Goal: Task Accomplishment & Management: Manage account settings

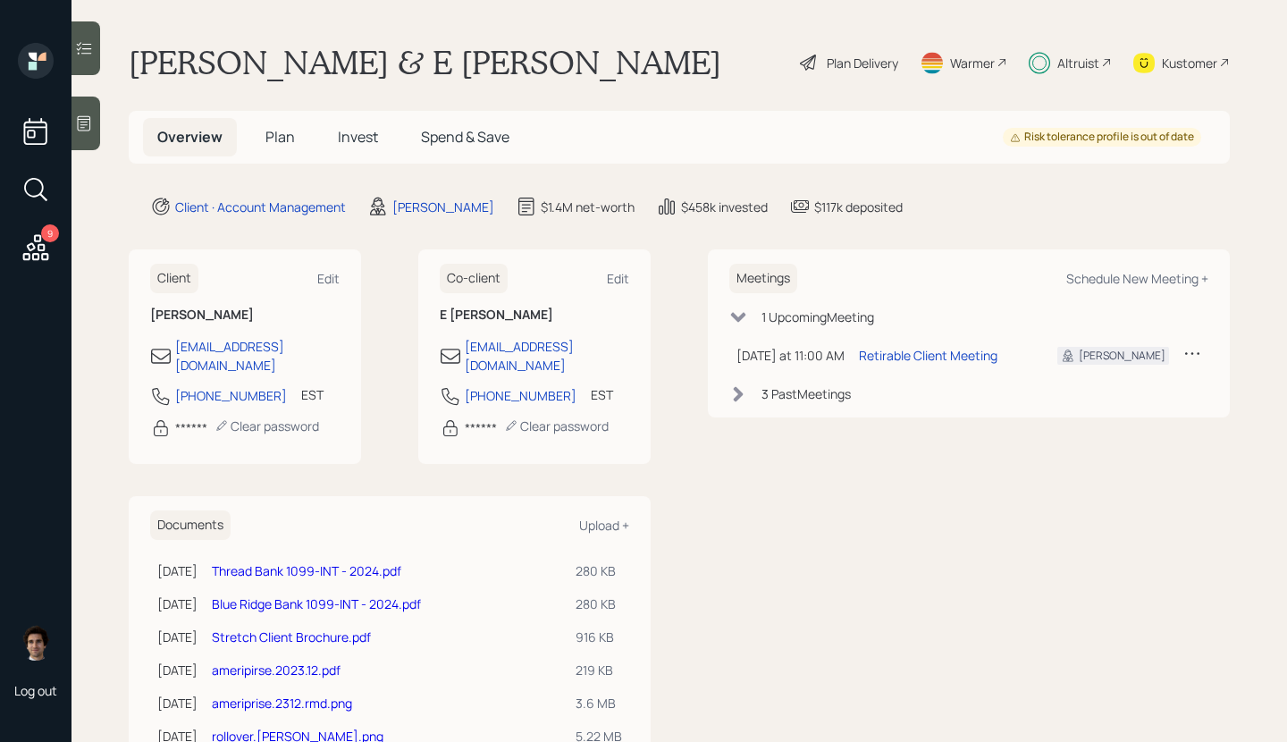
click at [1046, 62] on icon at bounding box center [1039, 63] width 21 height 22
click at [1217, 52] on div "Kustomer" at bounding box center [1181, 62] width 97 height 39
click at [829, 59] on div "Plan Delivery" at bounding box center [863, 63] width 72 height 19
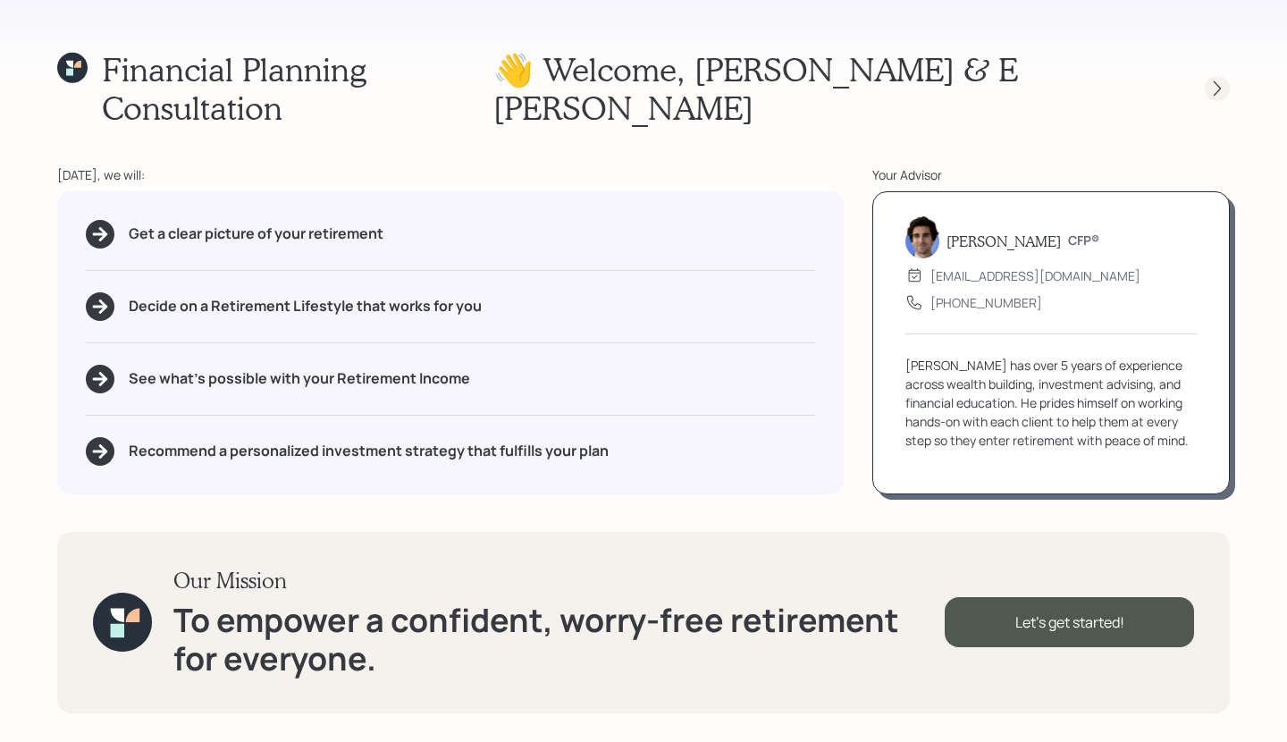
click at [1208, 80] on icon at bounding box center [1217, 89] width 18 height 18
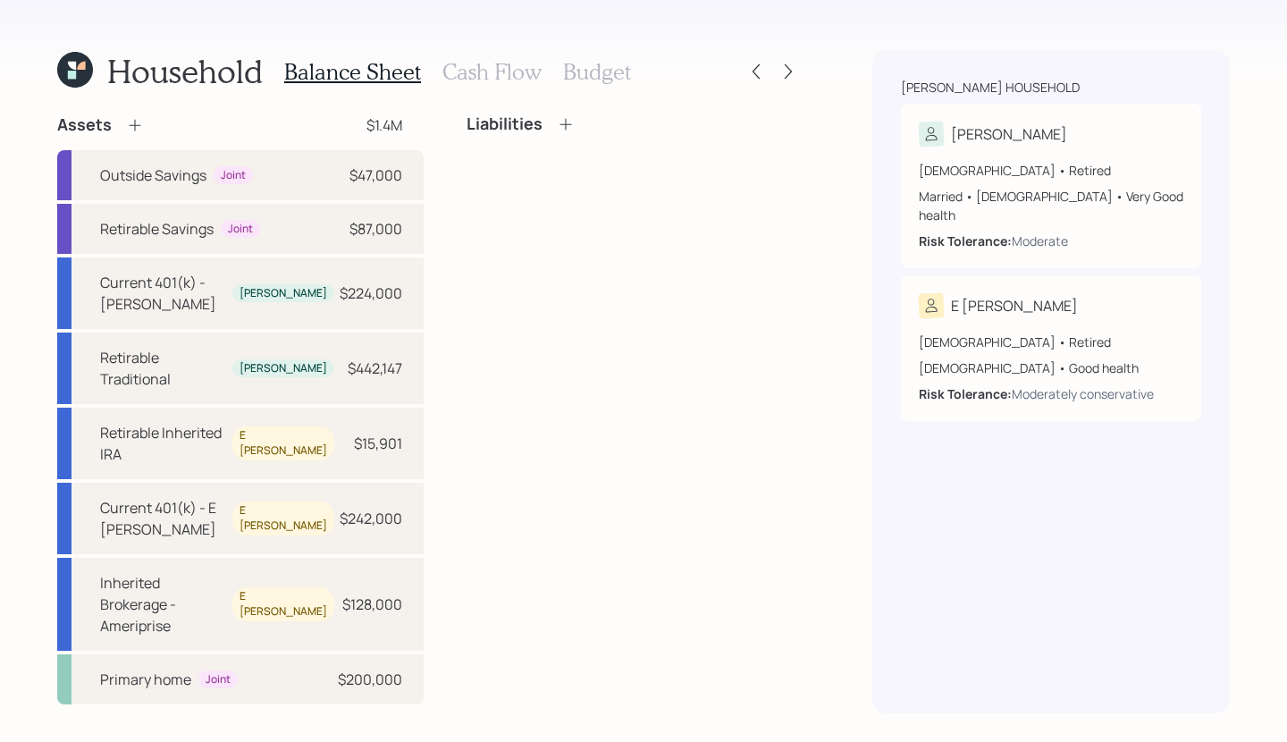
click at [90, 76] on icon at bounding box center [75, 70] width 36 height 36
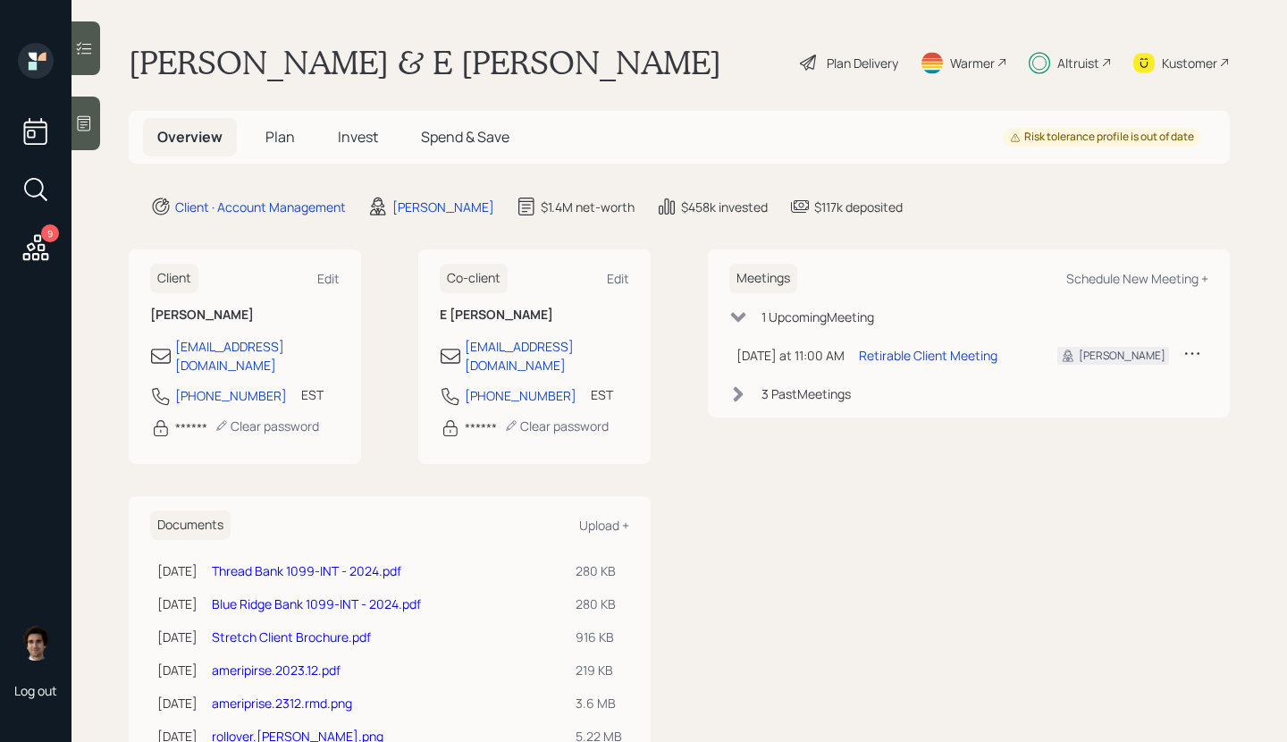
click at [1181, 60] on div "Kustomer" at bounding box center [1189, 63] width 55 height 19
click at [879, 58] on div "Plan Delivery" at bounding box center [863, 63] width 72 height 19
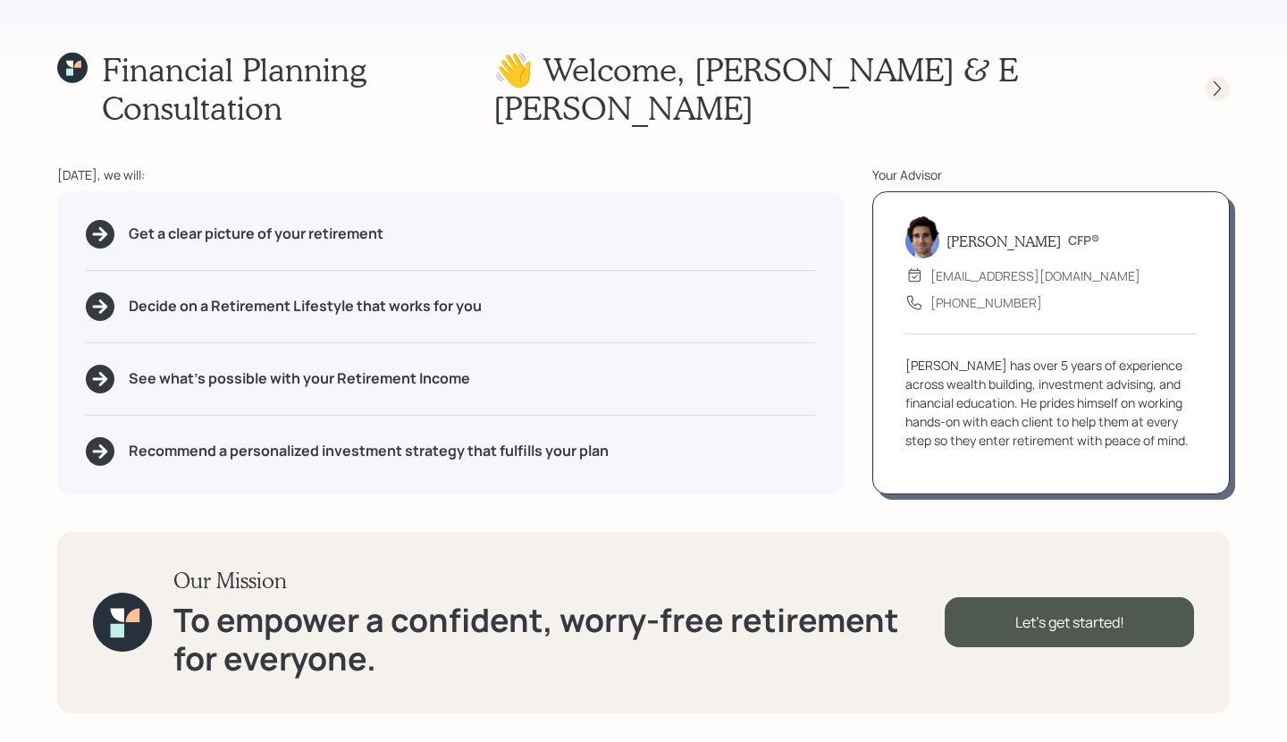
click at [1220, 76] on div at bounding box center [1217, 88] width 25 height 25
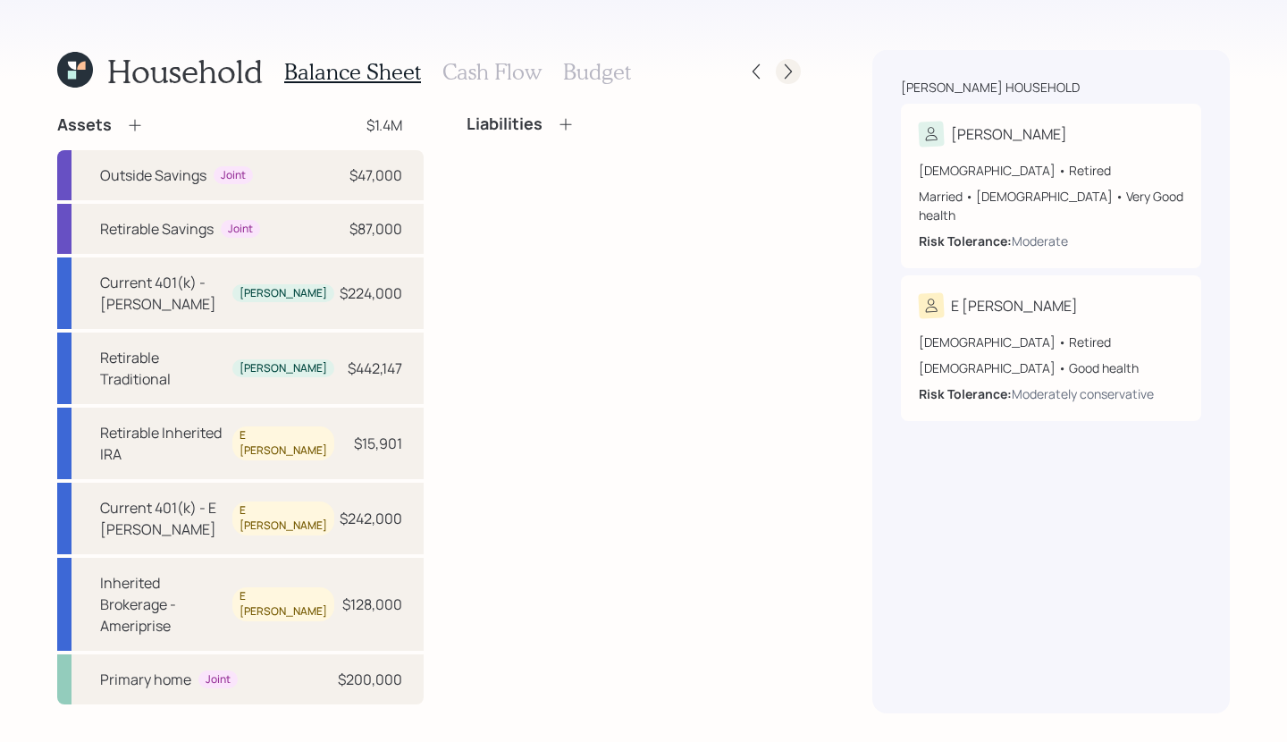
click at [792, 70] on icon at bounding box center [788, 72] width 18 height 18
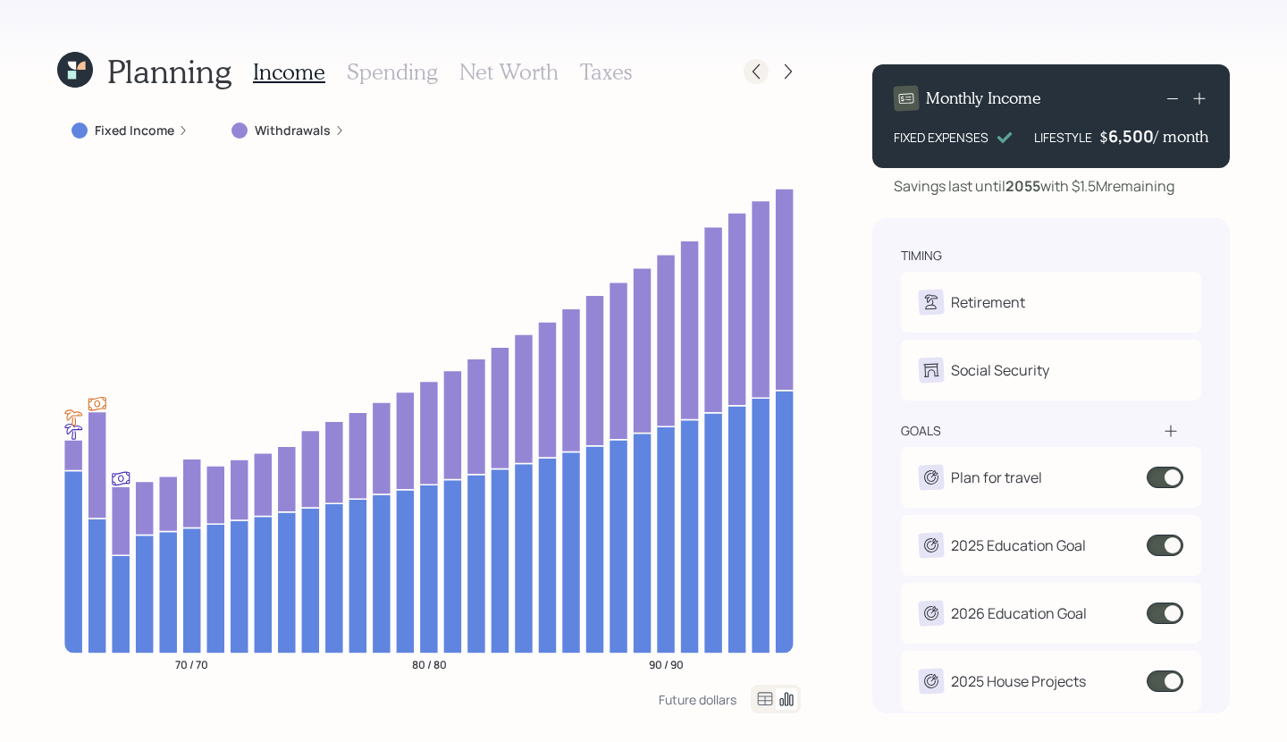
click at [761, 72] on icon at bounding box center [756, 72] width 18 height 18
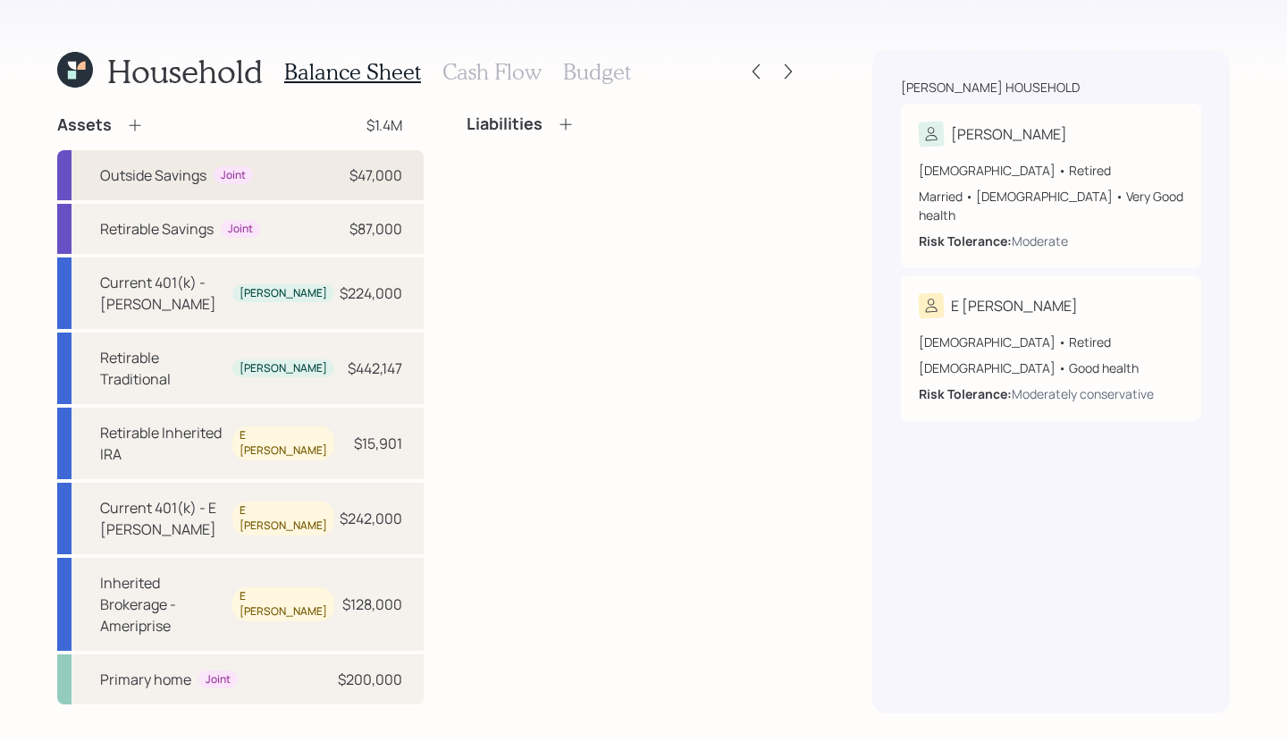
click at [329, 158] on div "Outside Savings Joint $47,000" at bounding box center [240, 175] width 366 height 50
select select "cash"
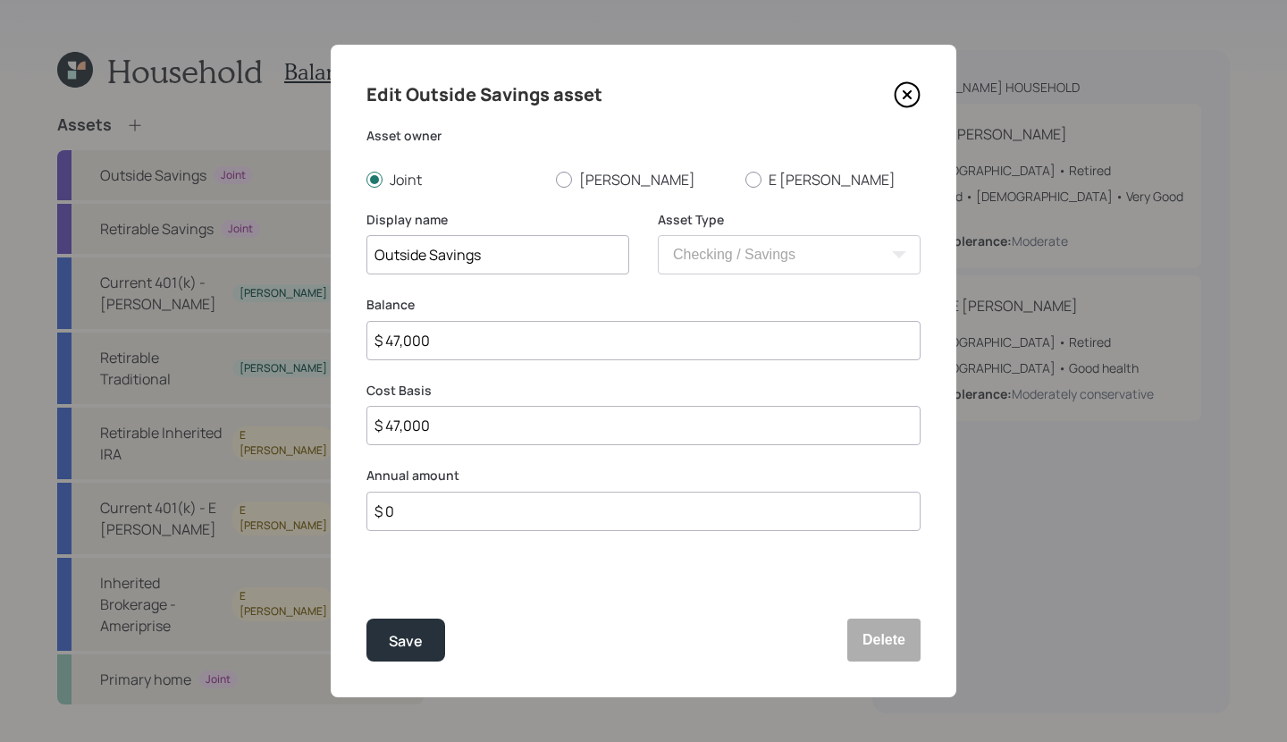
click at [533, 321] on input "$ 47,000" at bounding box center [643, 340] width 554 height 39
drag, startPoint x: 519, startPoint y: 343, endPoint x: 149, endPoint y: 342, distance: 370.0
click at [149, 342] on div "Edit Outside Savings asset Asset owner Joint Gregg E Sue Display name Outside S…" at bounding box center [643, 371] width 1287 height 742
type input "$ 3"
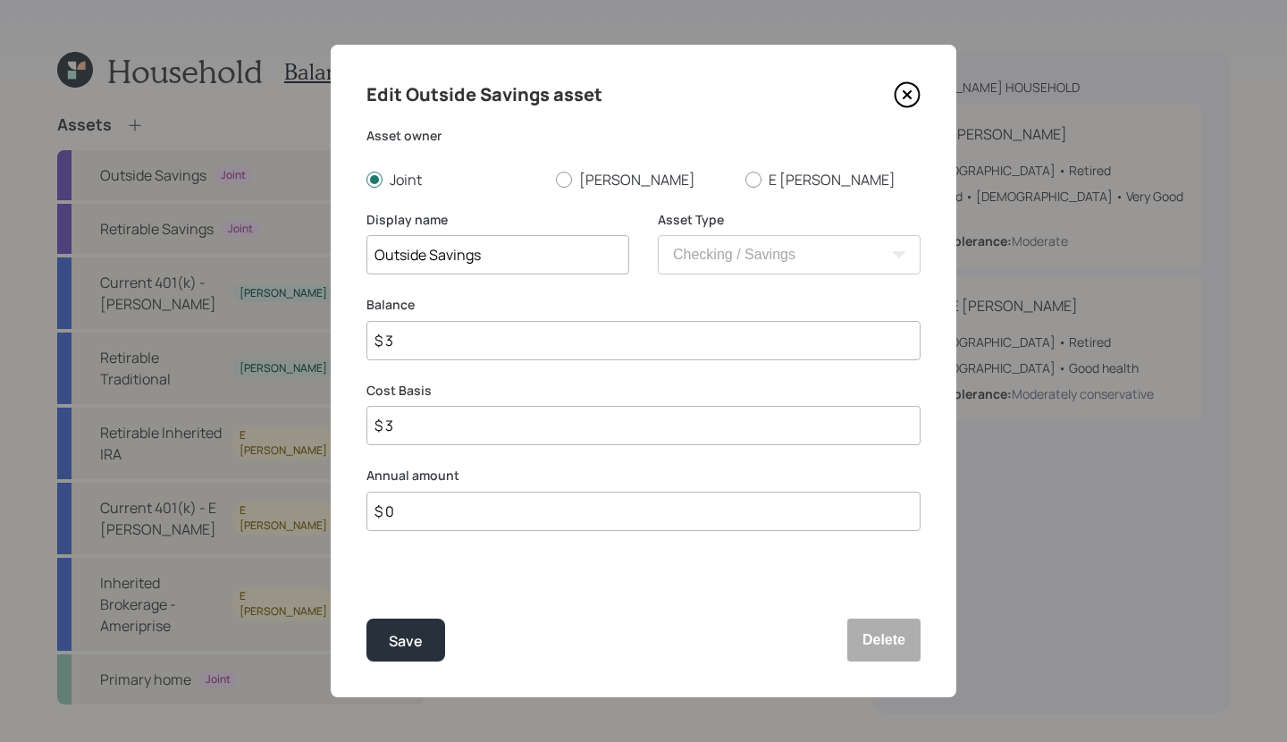
type input "$ 38"
type input "$ 380"
type input "$ 3,800"
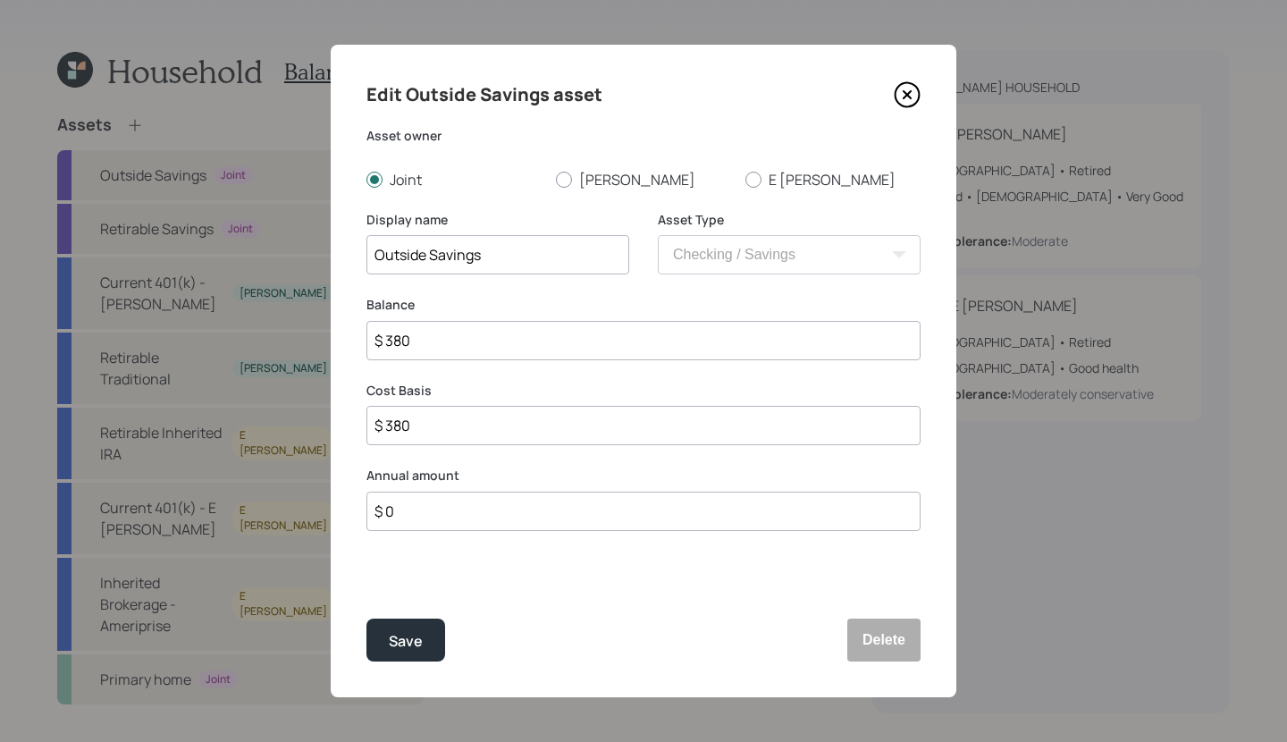
type input "$ 3,800"
type input "$ 38,000"
click at [366, 619] on button "Save" at bounding box center [405, 640] width 79 height 43
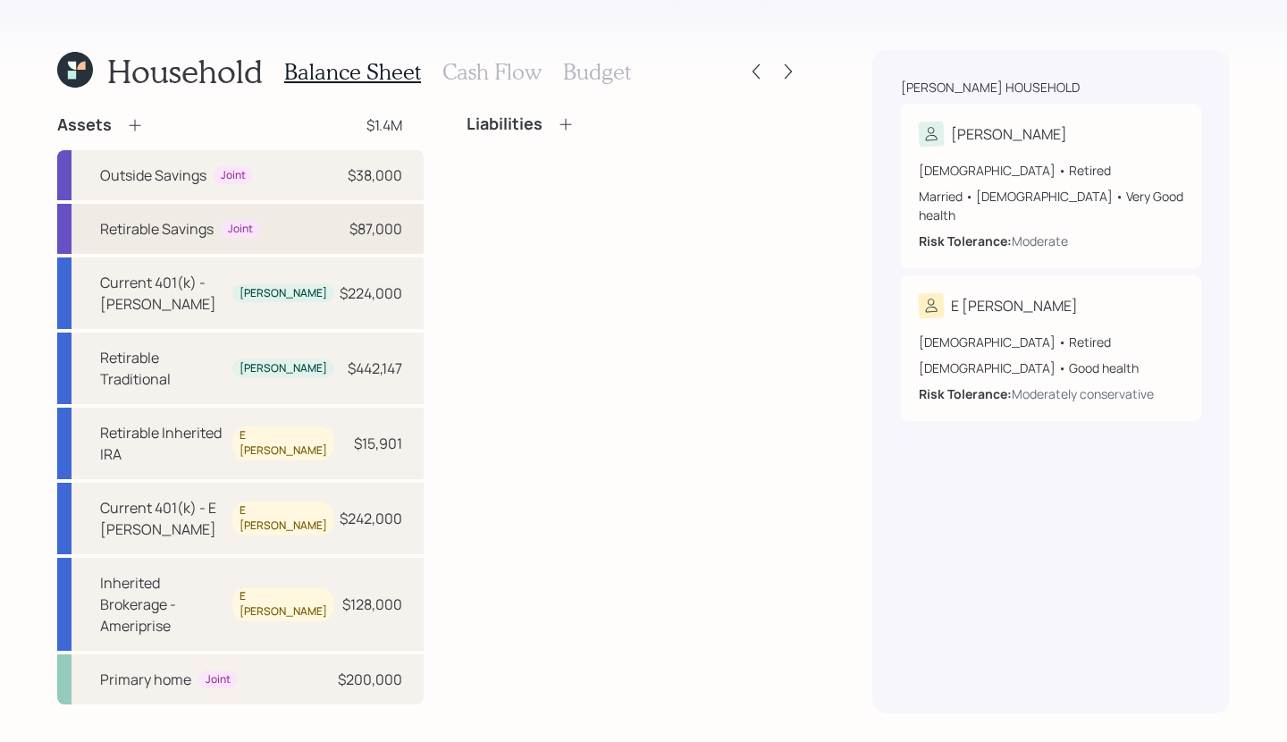
click at [304, 212] on div "Retirable Savings Joint $87,000" at bounding box center [240, 229] width 366 height 50
select select "emergency_fund"
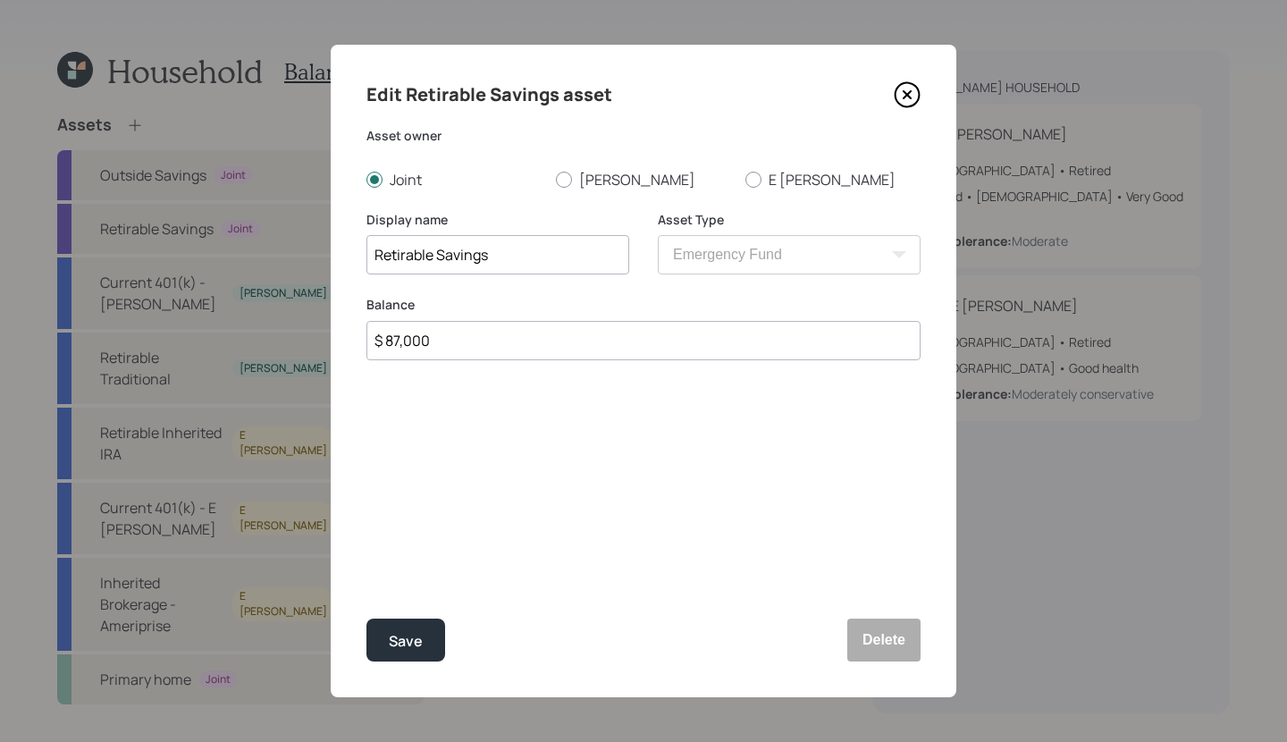
drag, startPoint x: 587, startPoint y: 343, endPoint x: 291, endPoint y: 339, distance: 295.9
click at [291, 339] on div "Edit Retirable Savings asset Asset owner Joint Gregg E Sue Display name Retirab…" at bounding box center [643, 371] width 1287 height 742
type input "$ 116,583"
click at [366, 619] on button "Save" at bounding box center [405, 640] width 79 height 43
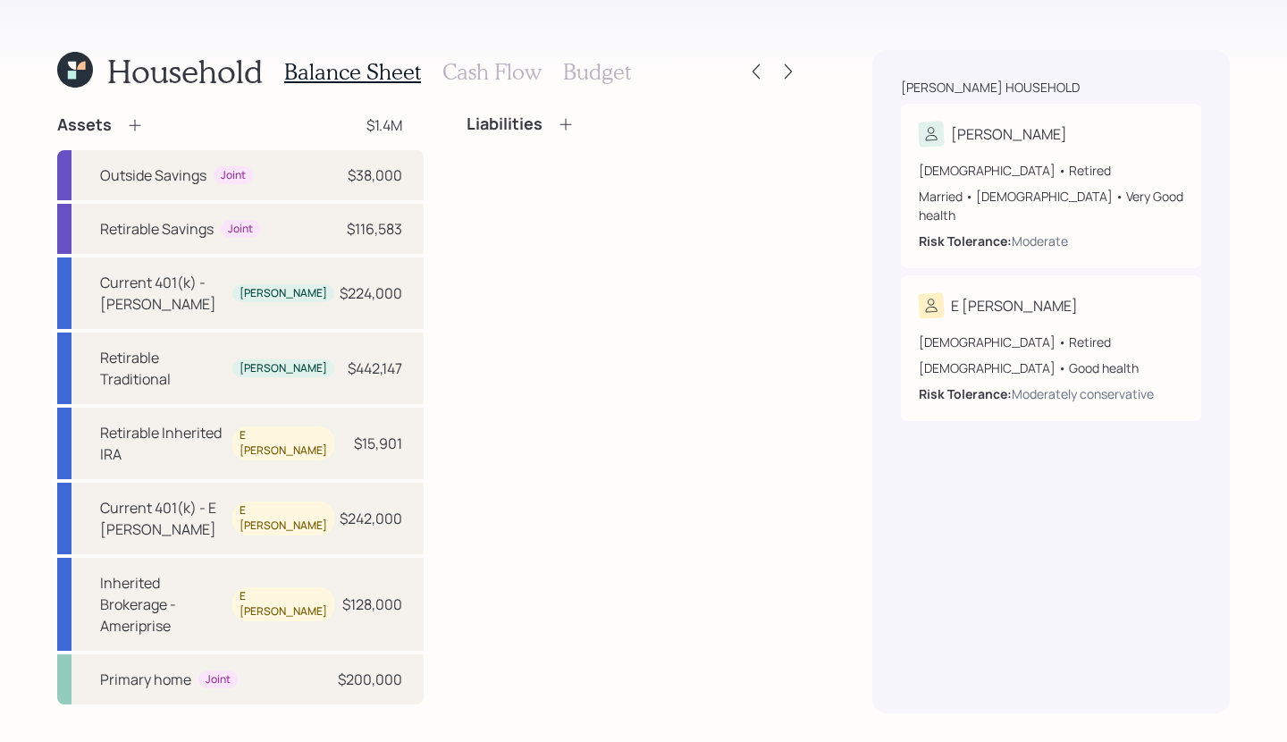
click at [349, 254] on div "Outside Savings Joint $38,000 Retirable Savings Joint $116,583 Current 401(k) -…" at bounding box center [240, 427] width 366 height 554
click at [349, 240] on div "Retirable Savings Joint $116,583" at bounding box center [240, 229] width 366 height 50
select select "emergency_fund"
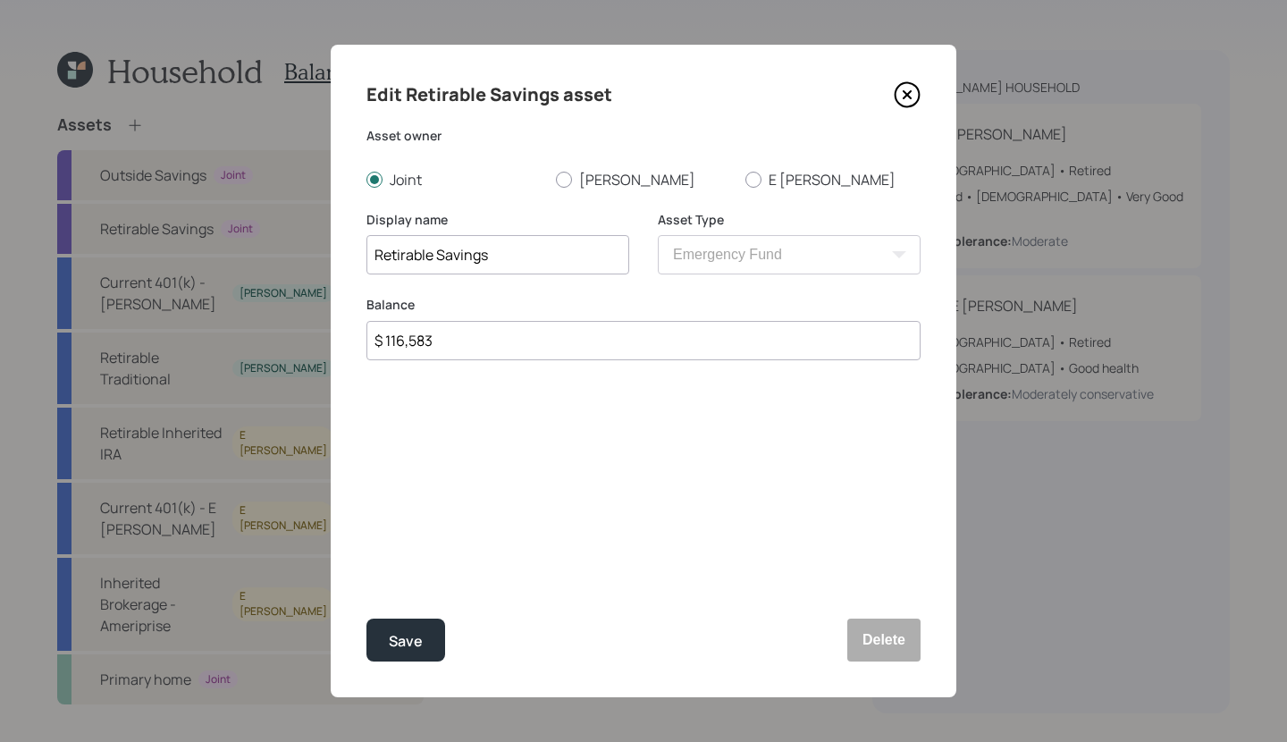
click at [475, 356] on input "$ 116,583" at bounding box center [643, 340] width 554 height 39
drag, startPoint x: 467, startPoint y: 342, endPoint x: 348, endPoint y: 344, distance: 118.9
click at [348, 344] on div "Edit Retirable Savings asset Asset owner Joint Gregg E Sue Display name Retirab…" at bounding box center [644, 371] width 626 height 652
click at [909, 97] on icon at bounding box center [907, 94] width 7 height 7
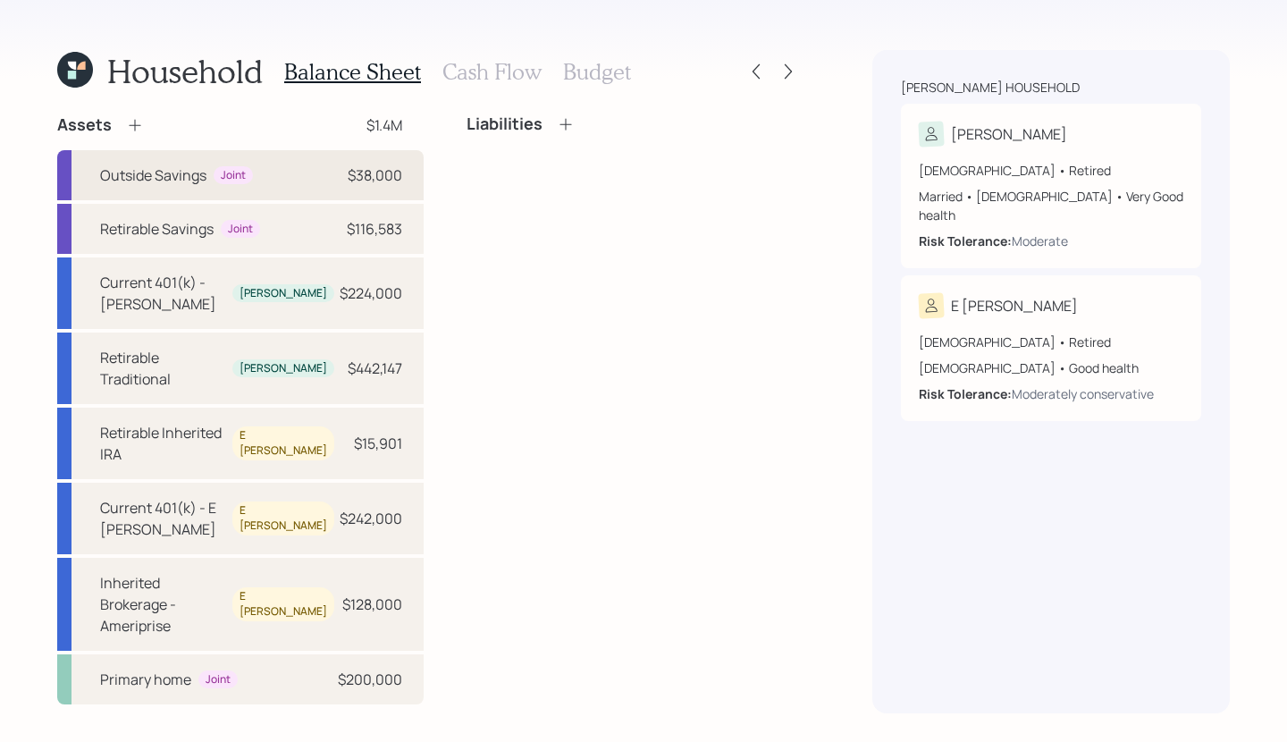
click at [289, 191] on div "Outside Savings Joint $38,000" at bounding box center [240, 175] width 366 height 50
select select "cash"
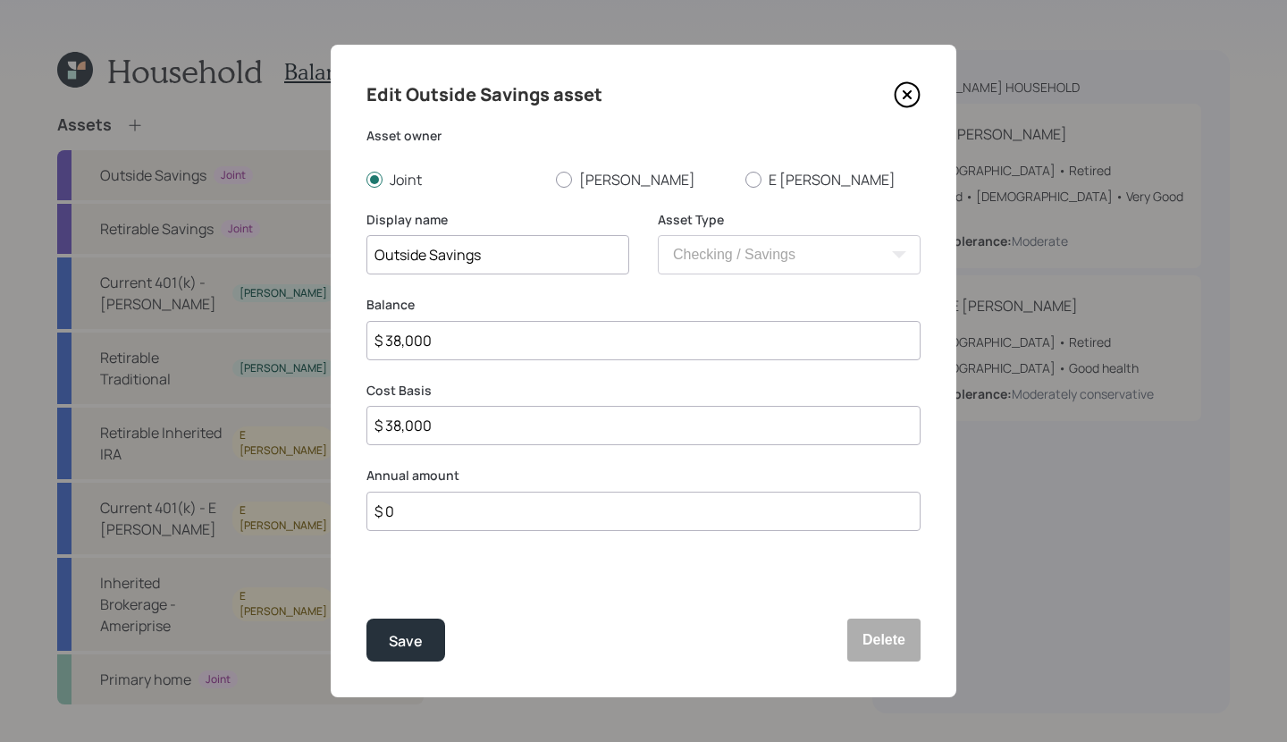
click at [910, 84] on icon at bounding box center [908, 95] width 24 height 24
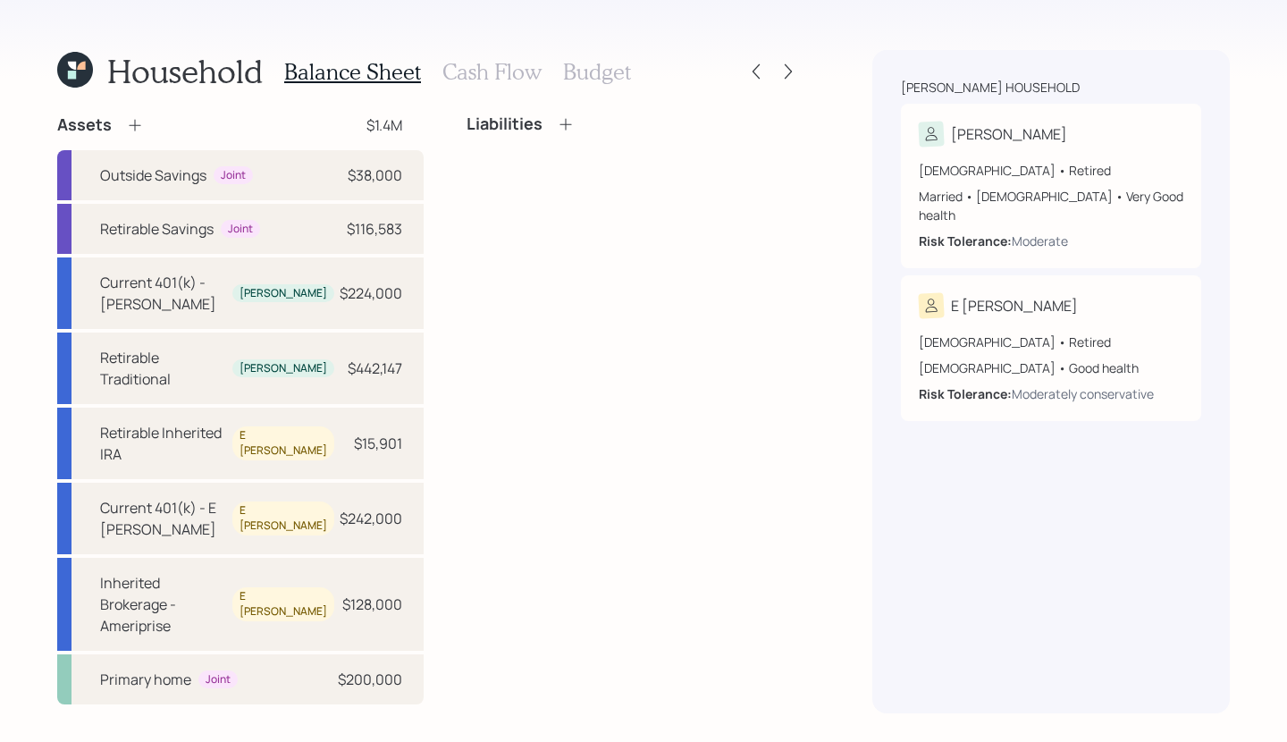
click at [495, 80] on h3 "Cash Flow" at bounding box center [491, 72] width 99 height 26
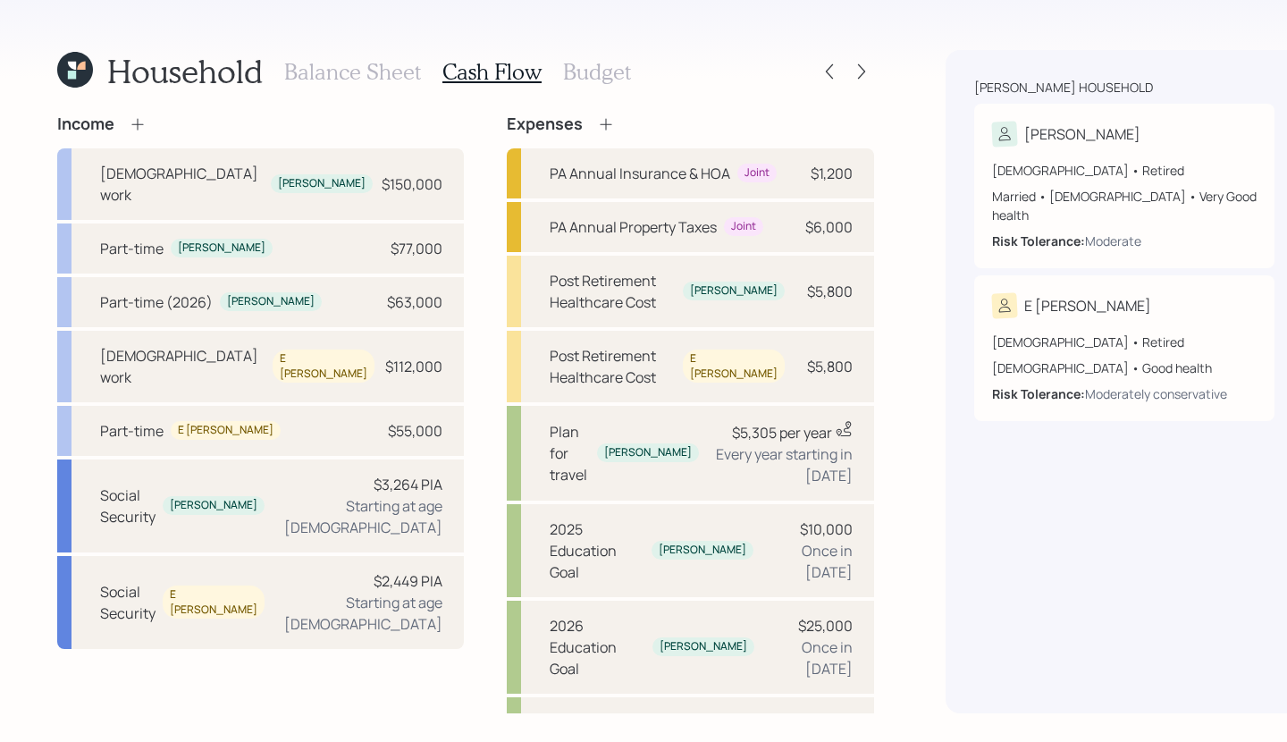
click at [357, 81] on h3 "Balance Sheet" at bounding box center [352, 72] width 137 height 26
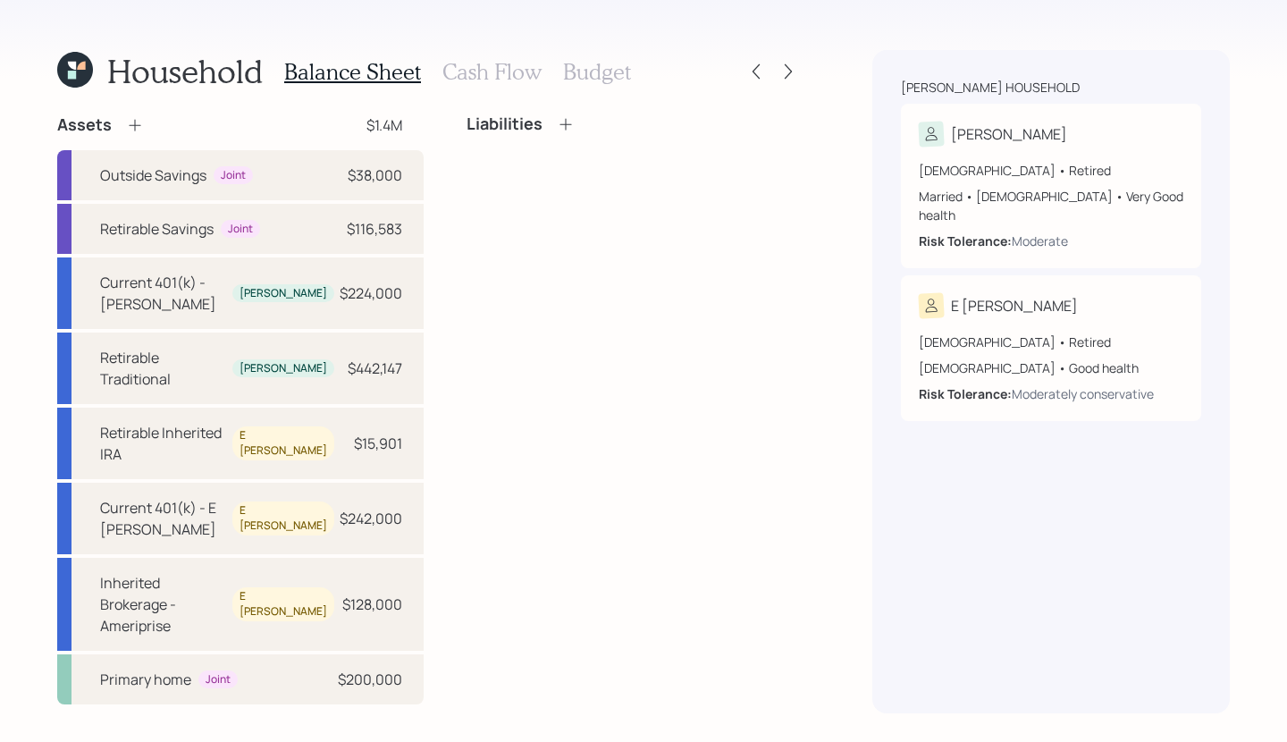
click at [481, 72] on h3 "Cash Flow" at bounding box center [491, 72] width 99 height 26
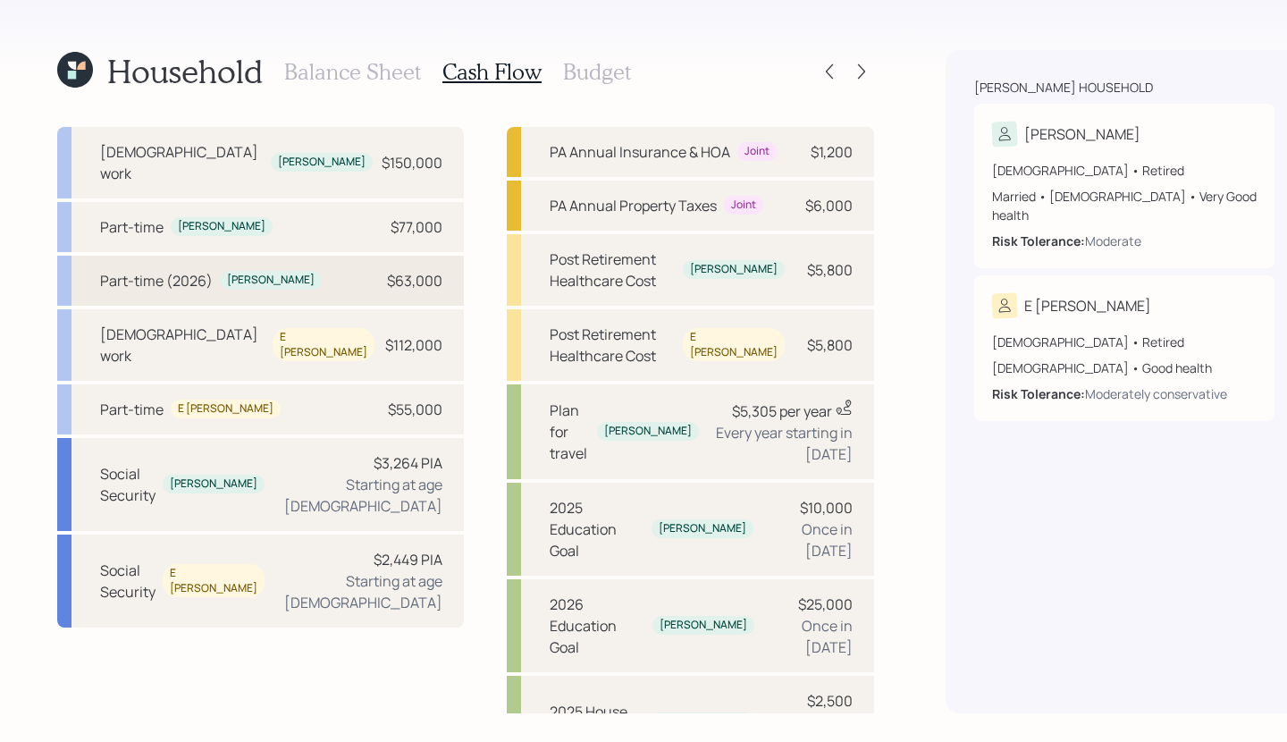
scroll to position [21, 0]
click at [295, 257] on div "Part-time (2026) Gregg $63,000" at bounding box center [260, 281] width 407 height 50
select select "part_time"
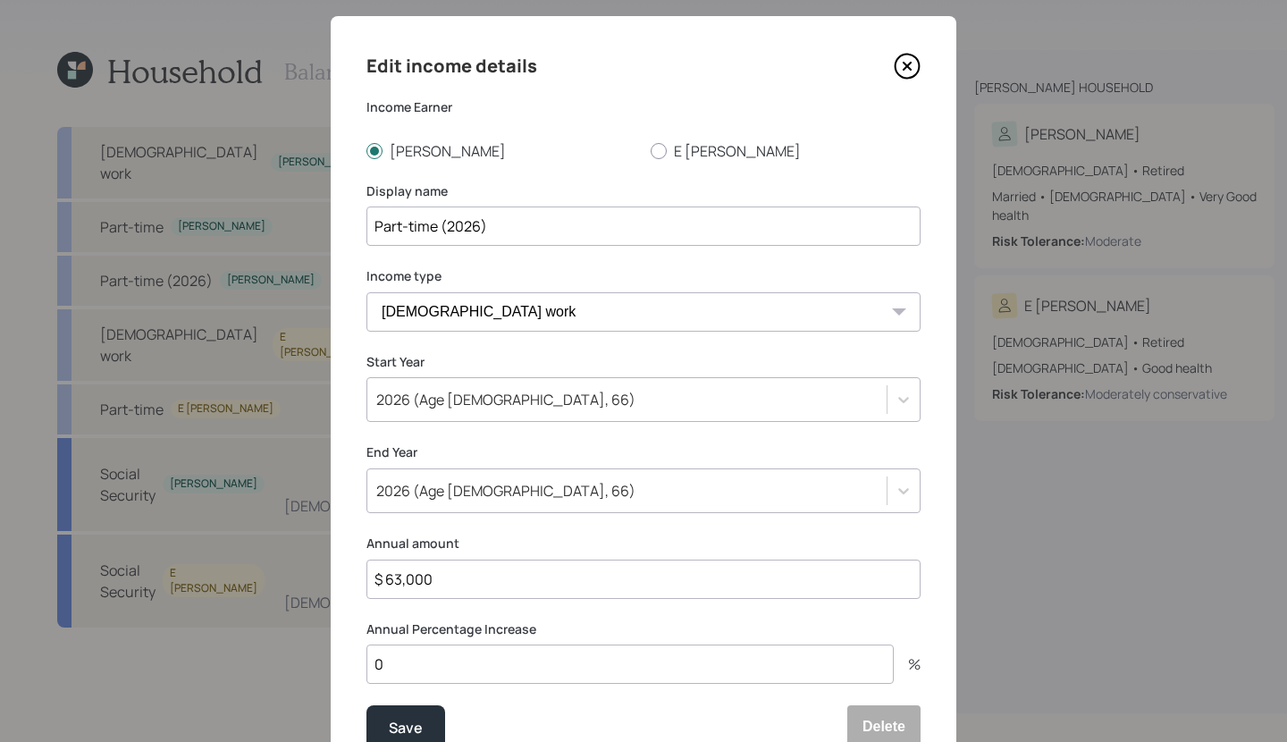
scroll to position [31, 0]
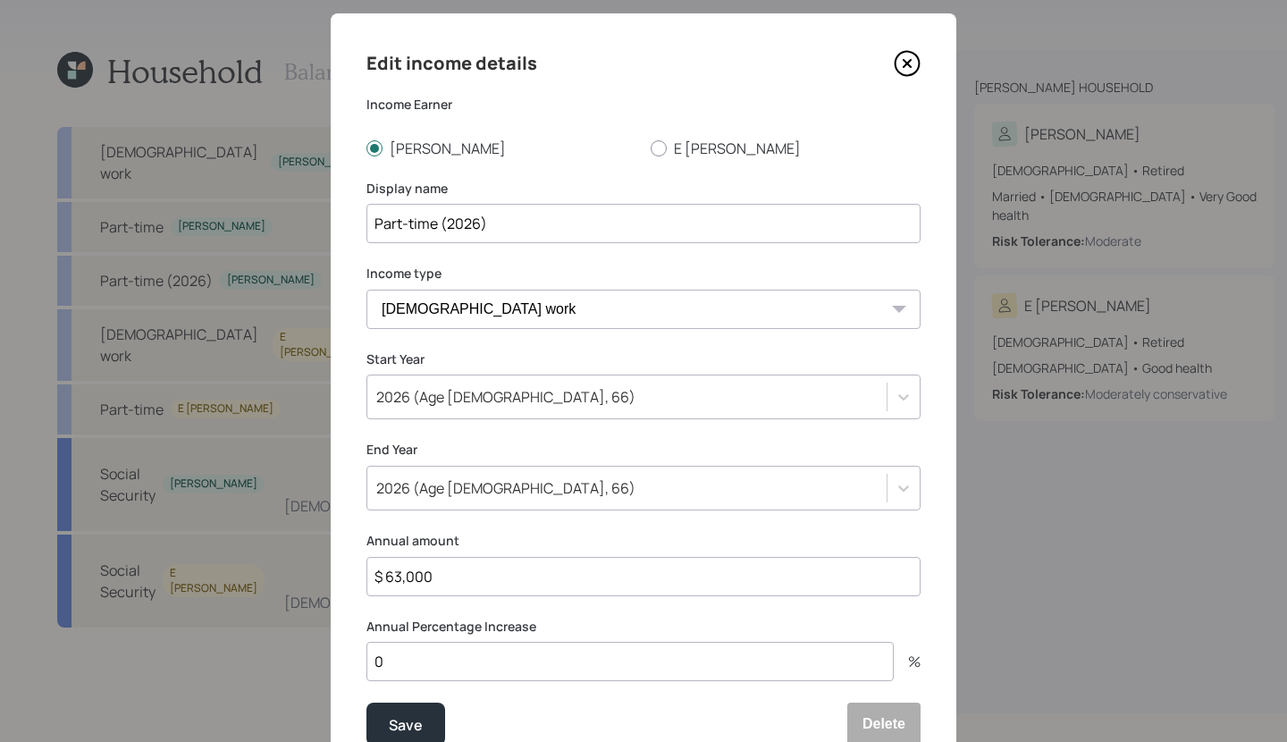
click at [916, 60] on icon at bounding box center [907, 63] width 27 height 27
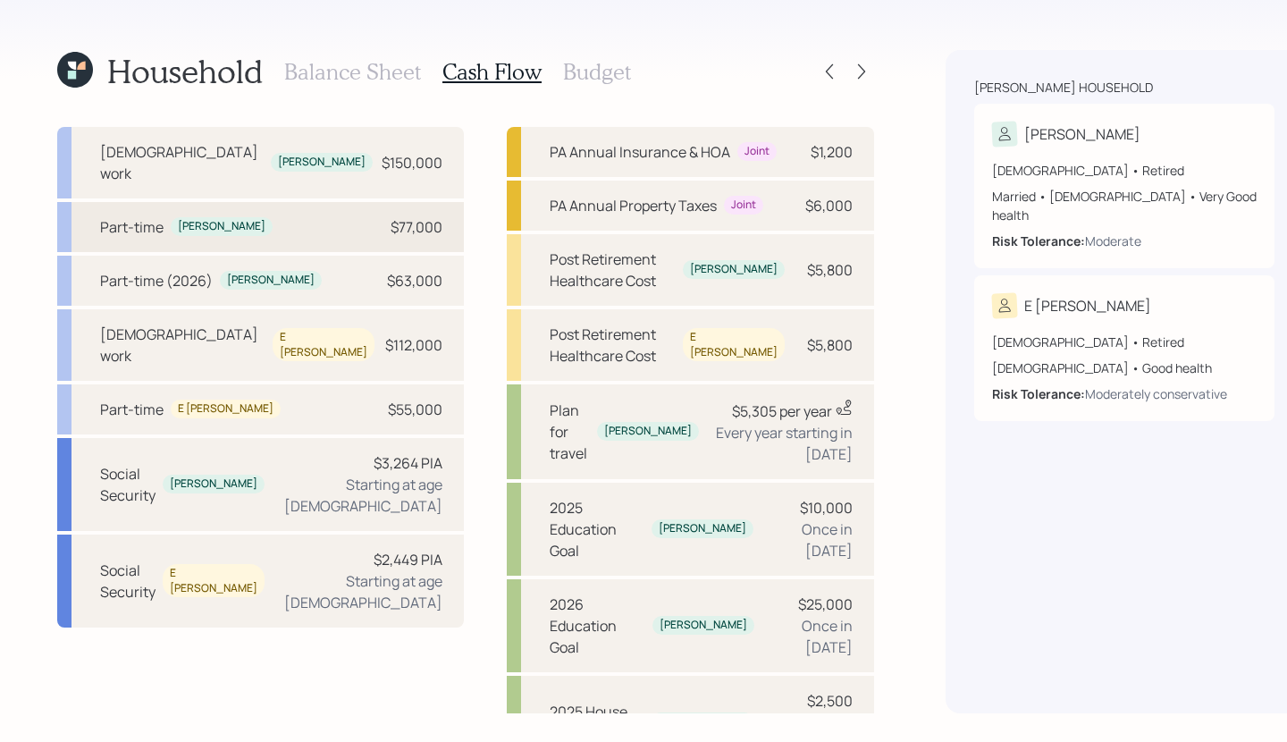
click at [296, 202] on div "Part-time Gregg $77,000" at bounding box center [260, 227] width 407 height 50
select select "part_time"
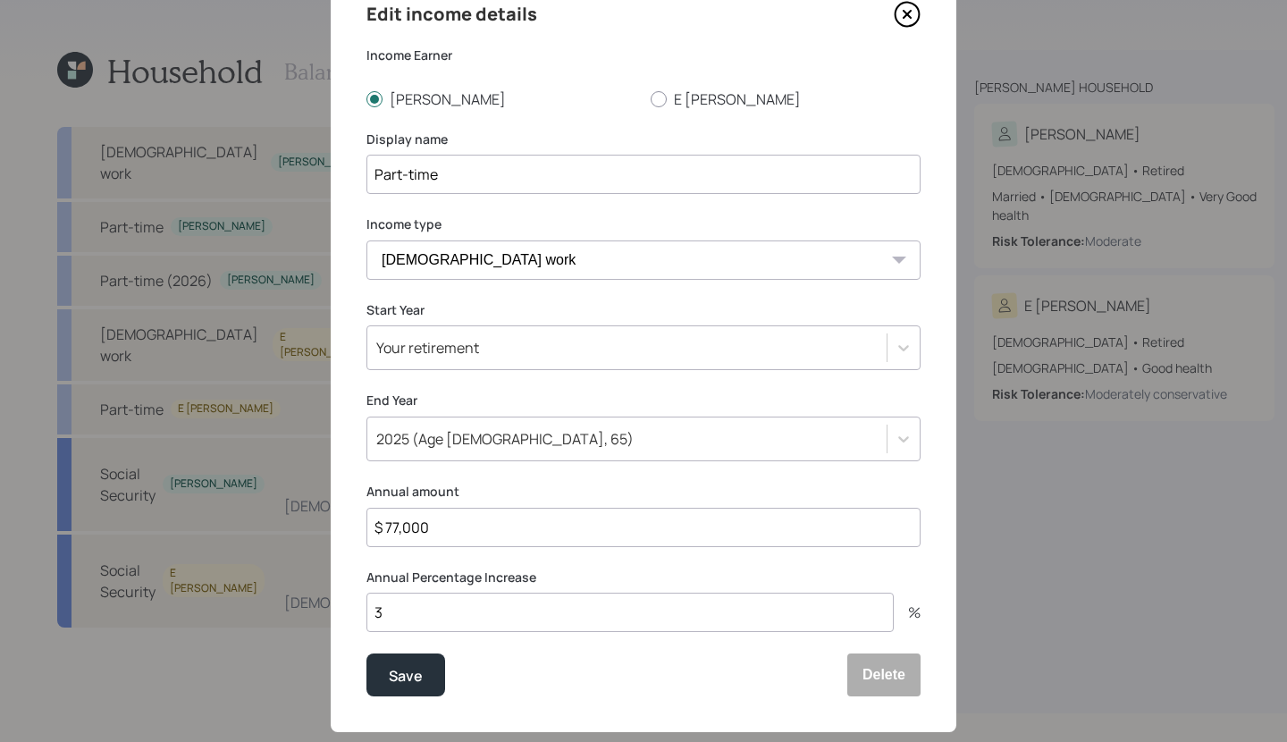
scroll to position [76, 0]
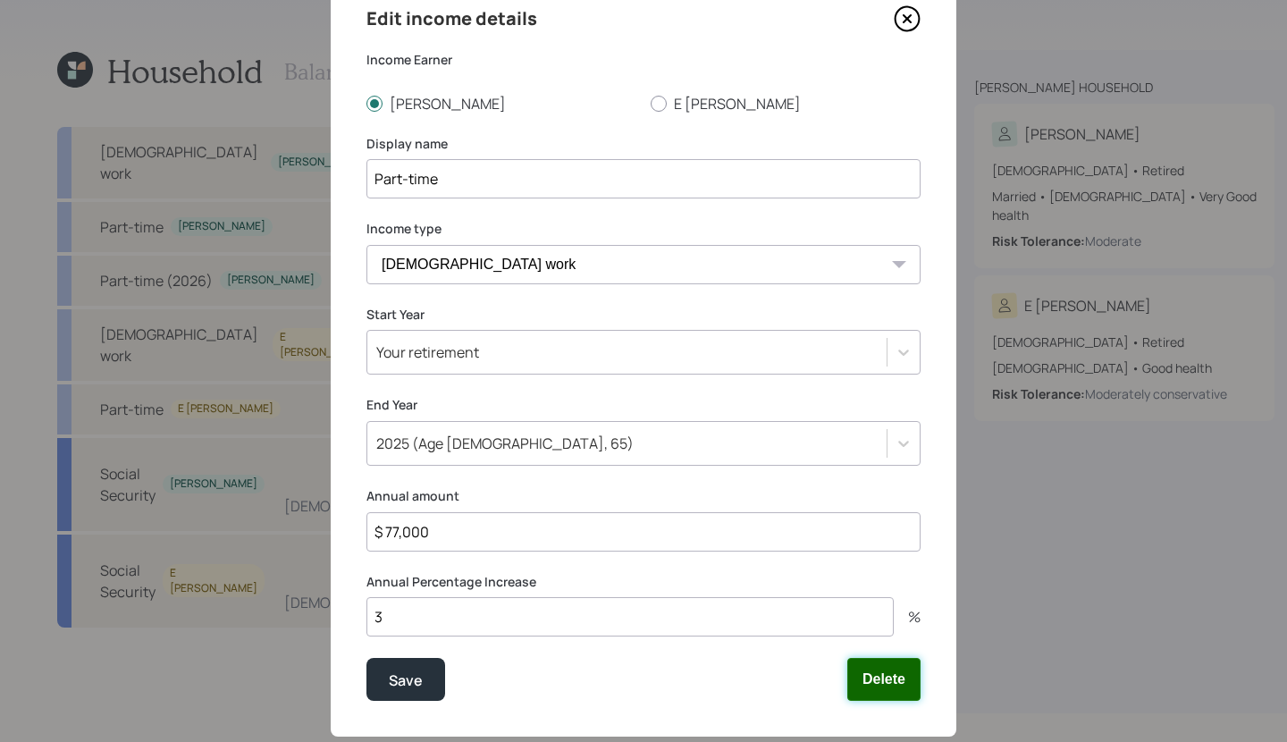
click at [859, 689] on button "Delete" at bounding box center [883, 679] width 73 height 43
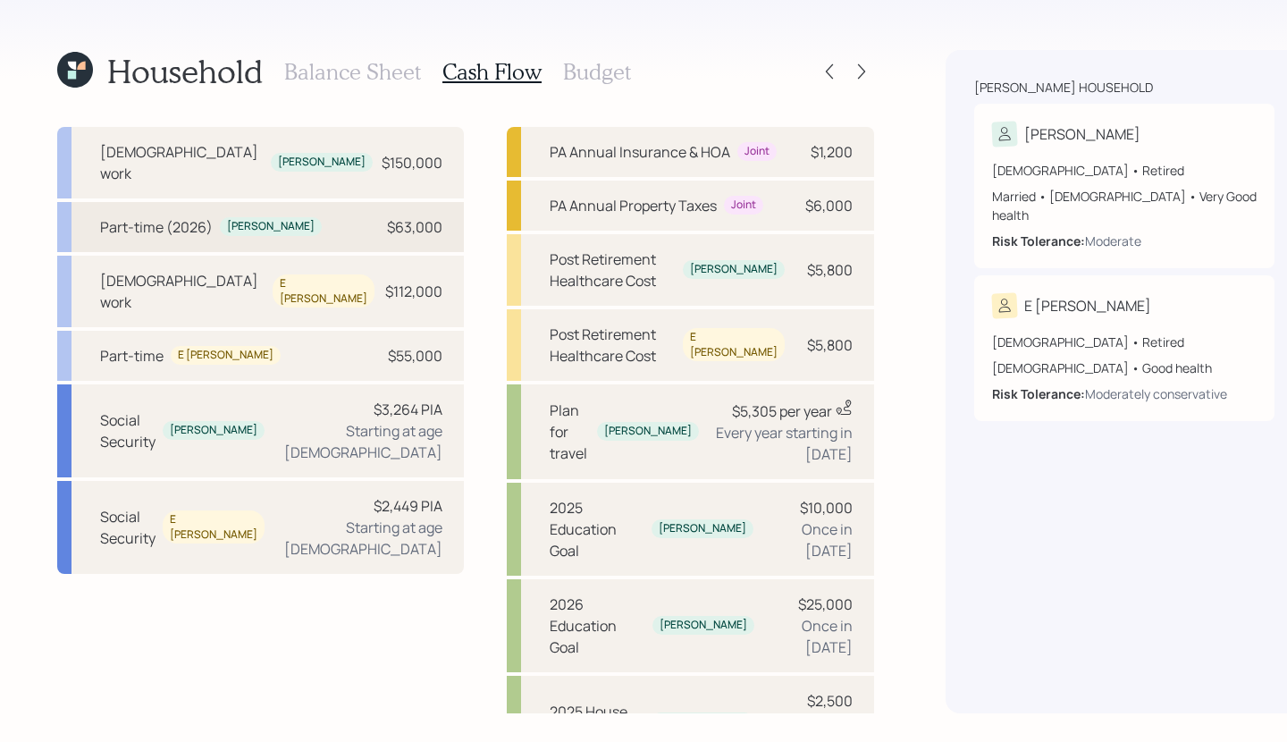
click at [284, 214] on div "Part-time (2026) Gregg $63,000" at bounding box center [260, 227] width 407 height 50
select select "part_time"
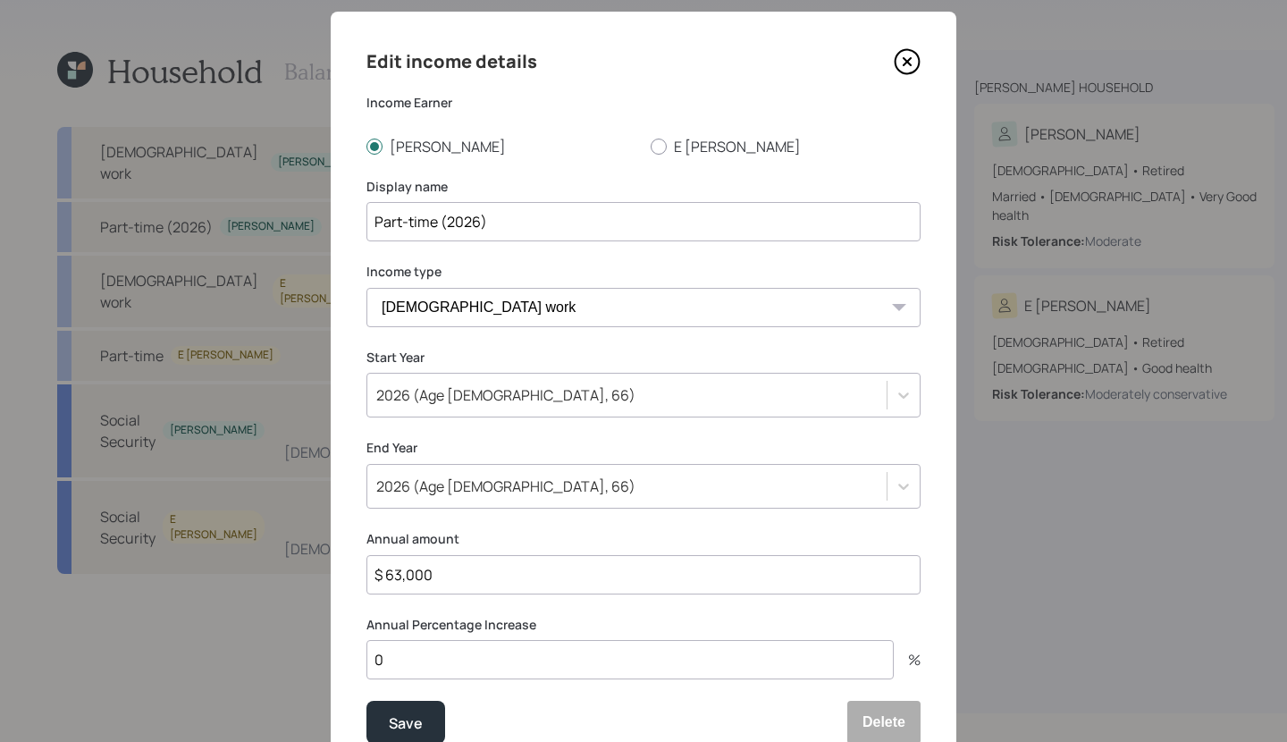
scroll to position [36, 0]
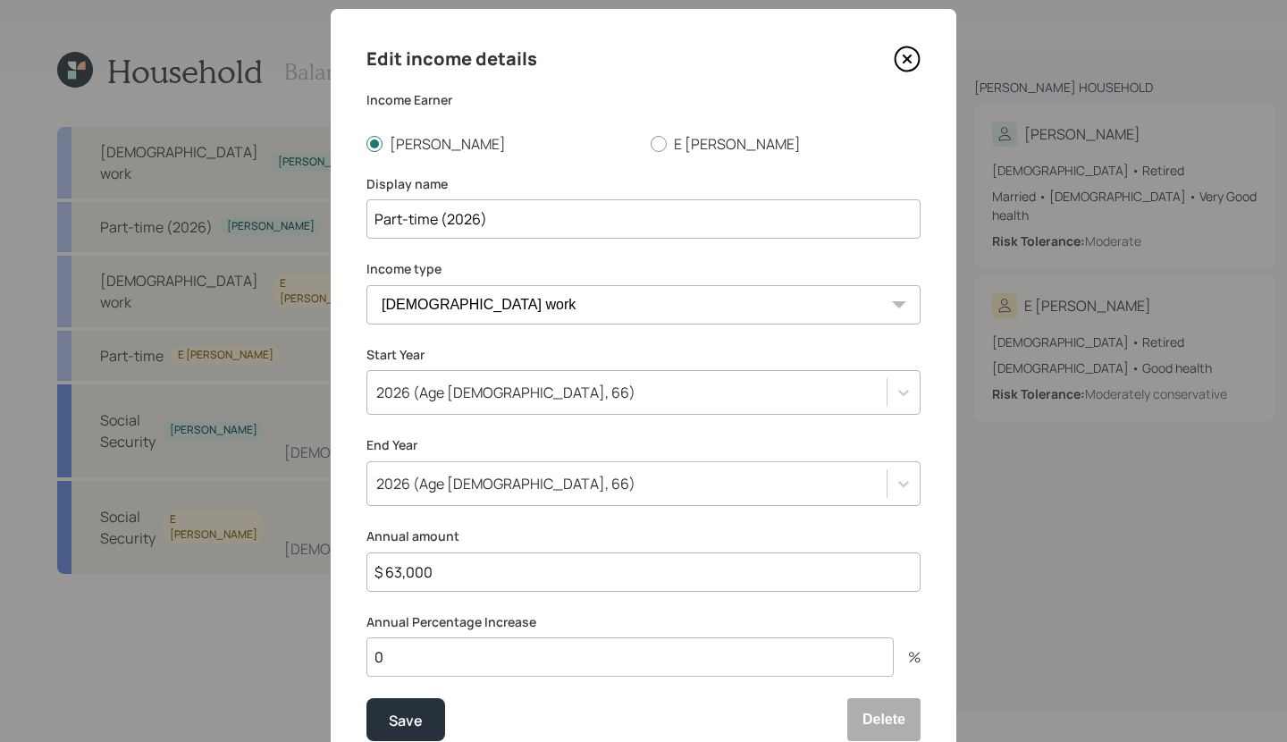
click at [902, 63] on icon at bounding box center [907, 59] width 27 height 27
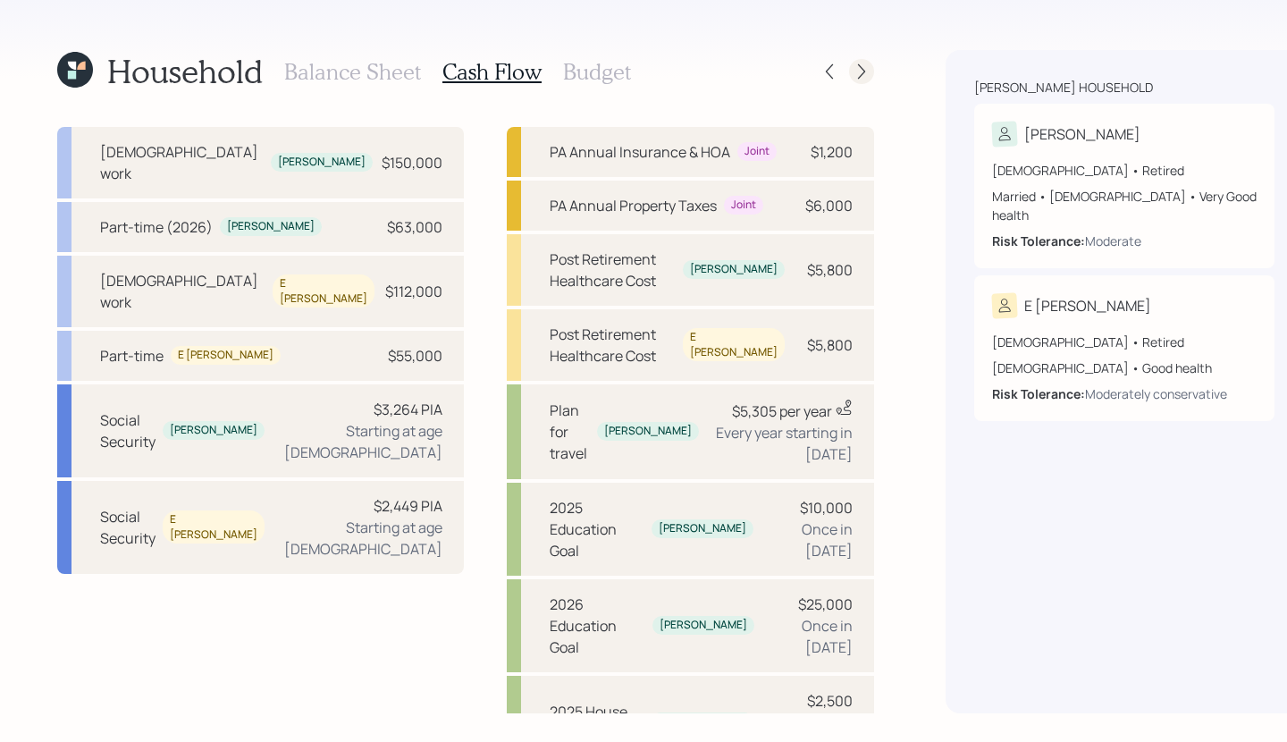
click at [853, 72] on icon at bounding box center [862, 72] width 18 height 18
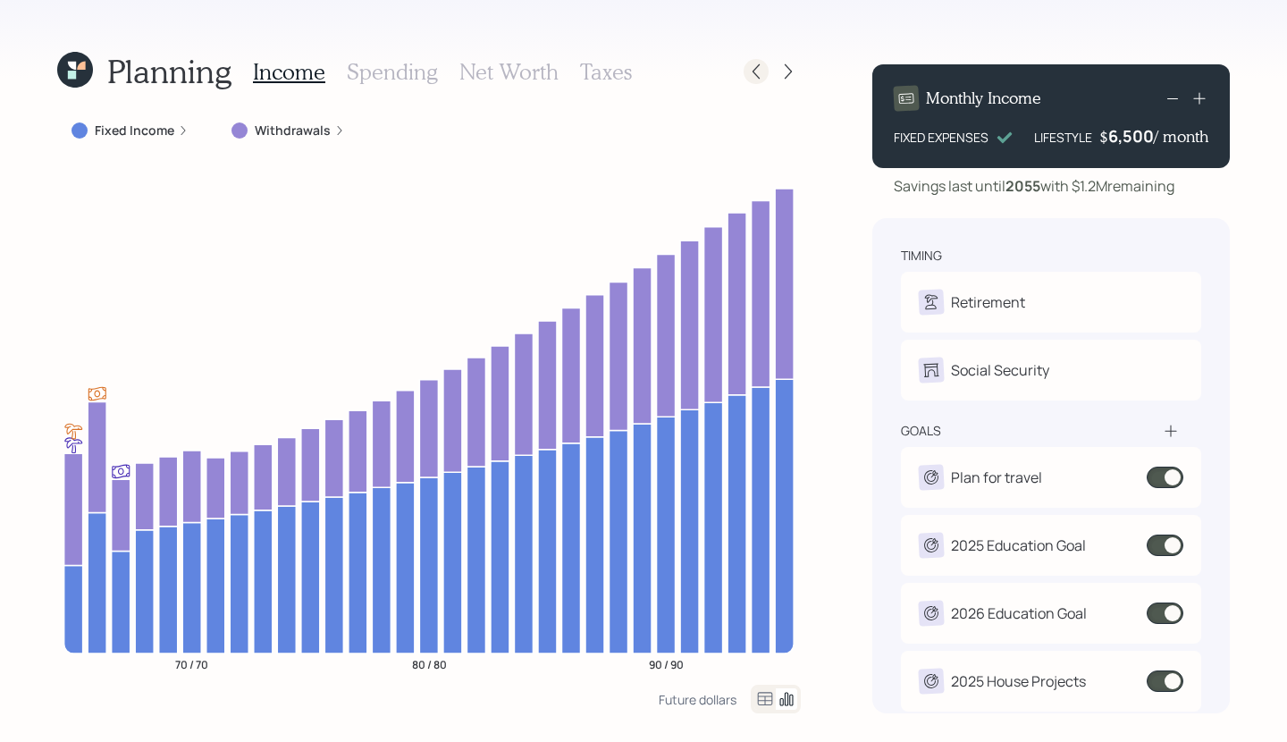
click at [758, 70] on icon at bounding box center [756, 72] width 18 height 18
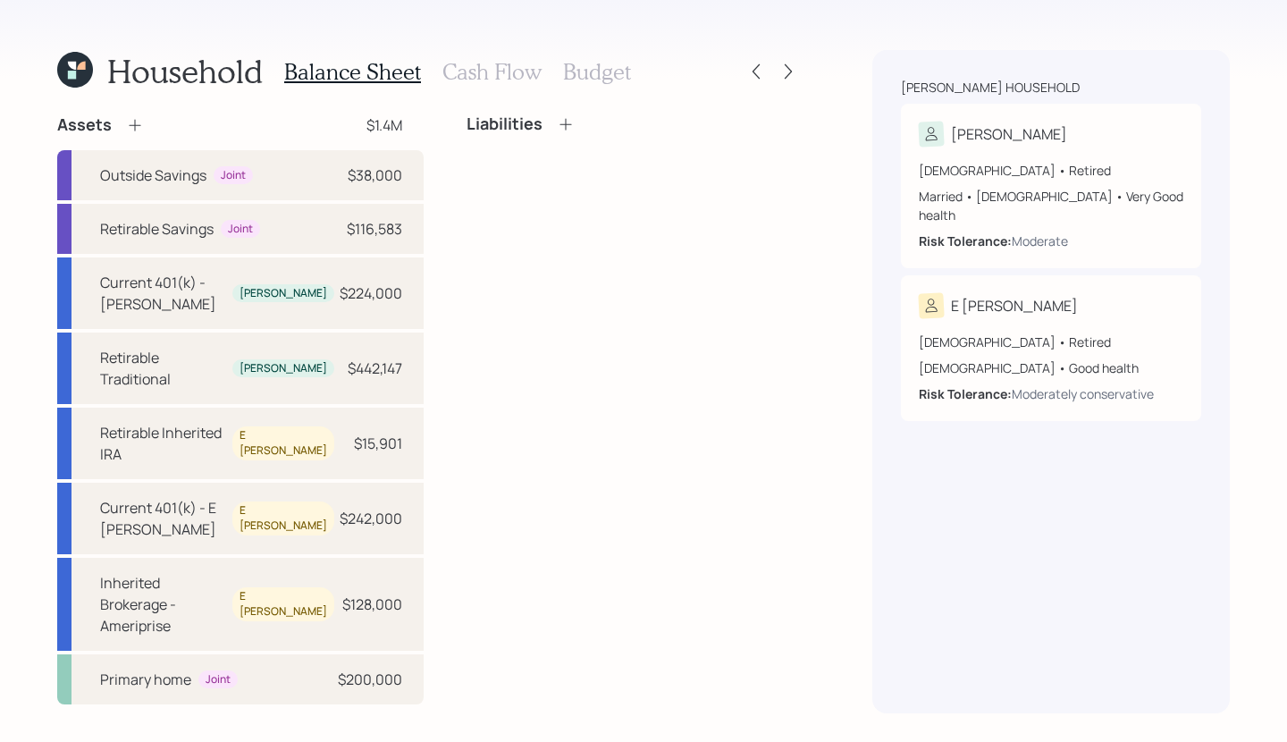
click at [473, 74] on h3 "Cash Flow" at bounding box center [491, 72] width 99 height 26
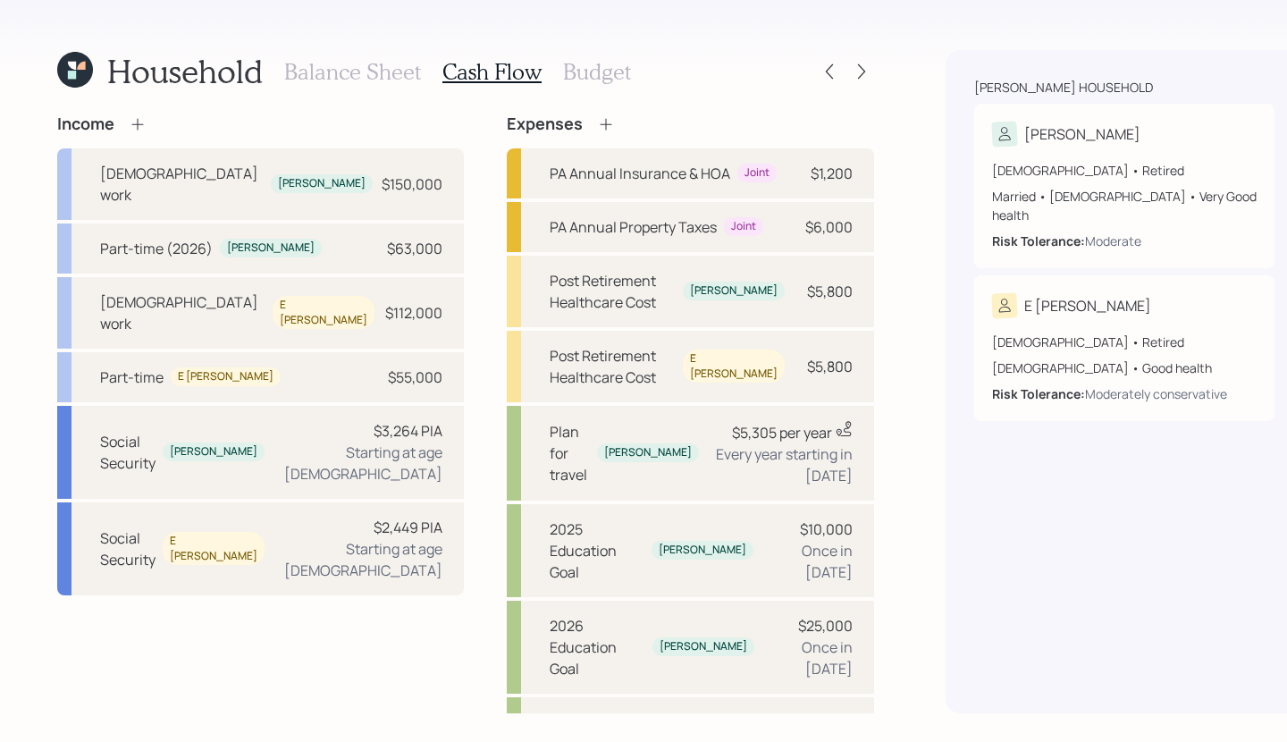
click at [132, 130] on icon at bounding box center [138, 124] width 18 height 18
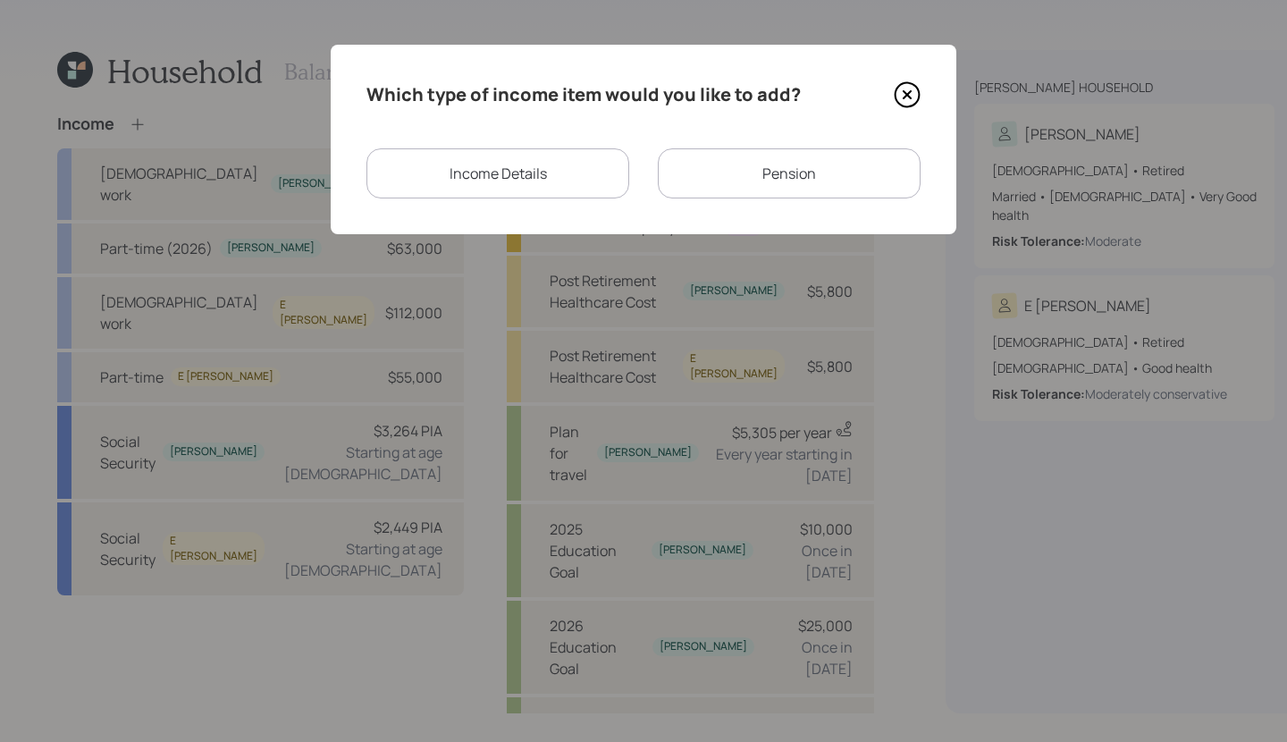
click at [574, 147] on div "Which type of income item would you like to add? Income Details Pension" at bounding box center [644, 139] width 626 height 189
click at [574, 173] on div "Income Details" at bounding box center [497, 173] width 263 height 50
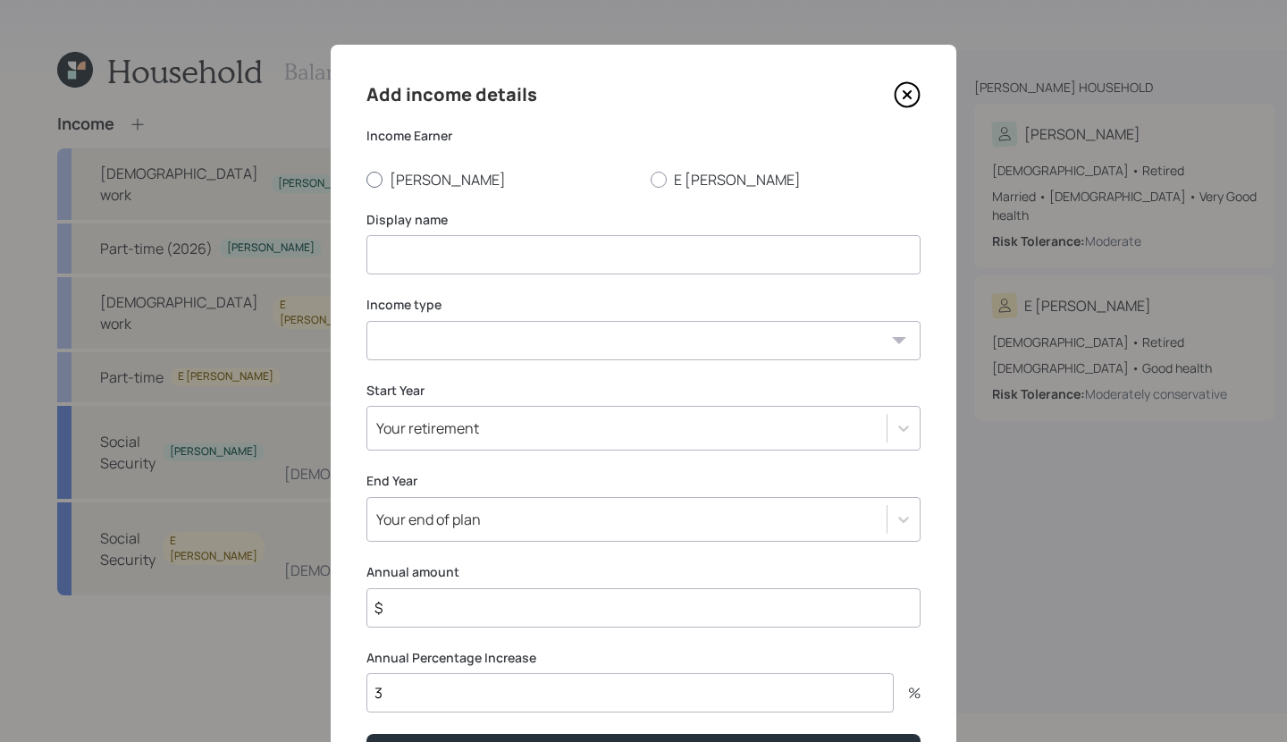
click at [408, 186] on label "Gregg" at bounding box center [501, 180] width 270 height 20
click at [366, 180] on input "Gregg" at bounding box center [366, 179] width 1 height 1
radio input "true"
click at [425, 265] on input at bounding box center [643, 254] width 554 height 39
drag, startPoint x: 497, startPoint y: 242, endPoint x: 239, endPoint y: 224, distance: 258.9
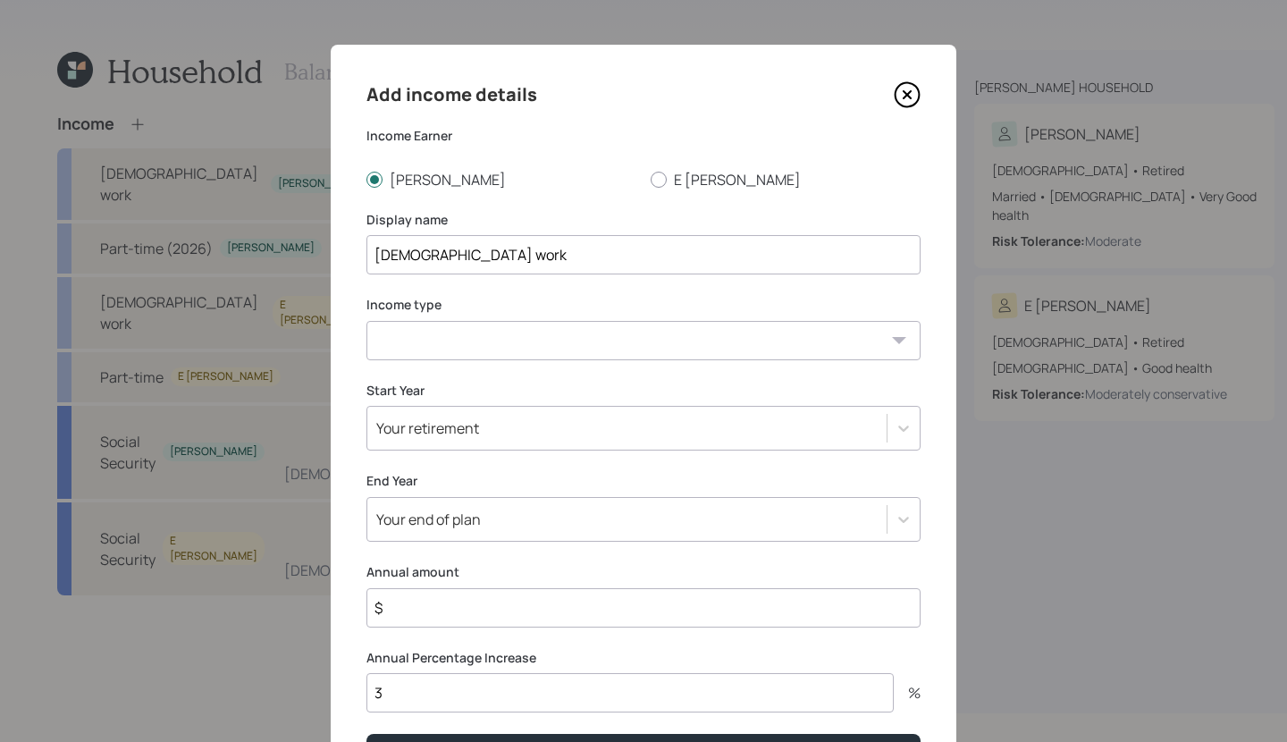
click at [239, 224] on div "Add income details Income Earner Gregg E Sue Display name Part-time work Income…" at bounding box center [643, 371] width 1287 height 742
drag, startPoint x: 547, startPoint y: 254, endPoint x: 346, endPoint y: 258, distance: 201.2
click at [346, 258] on div "Add income details Income Earner Gregg E Sue Display name Part-time work Income…" at bounding box center [644, 427] width 626 height 764
type input "Gregg's 2025 income"
click at [432, 341] on select "Full-time work Part-time work Self employment Other" at bounding box center [643, 340] width 554 height 39
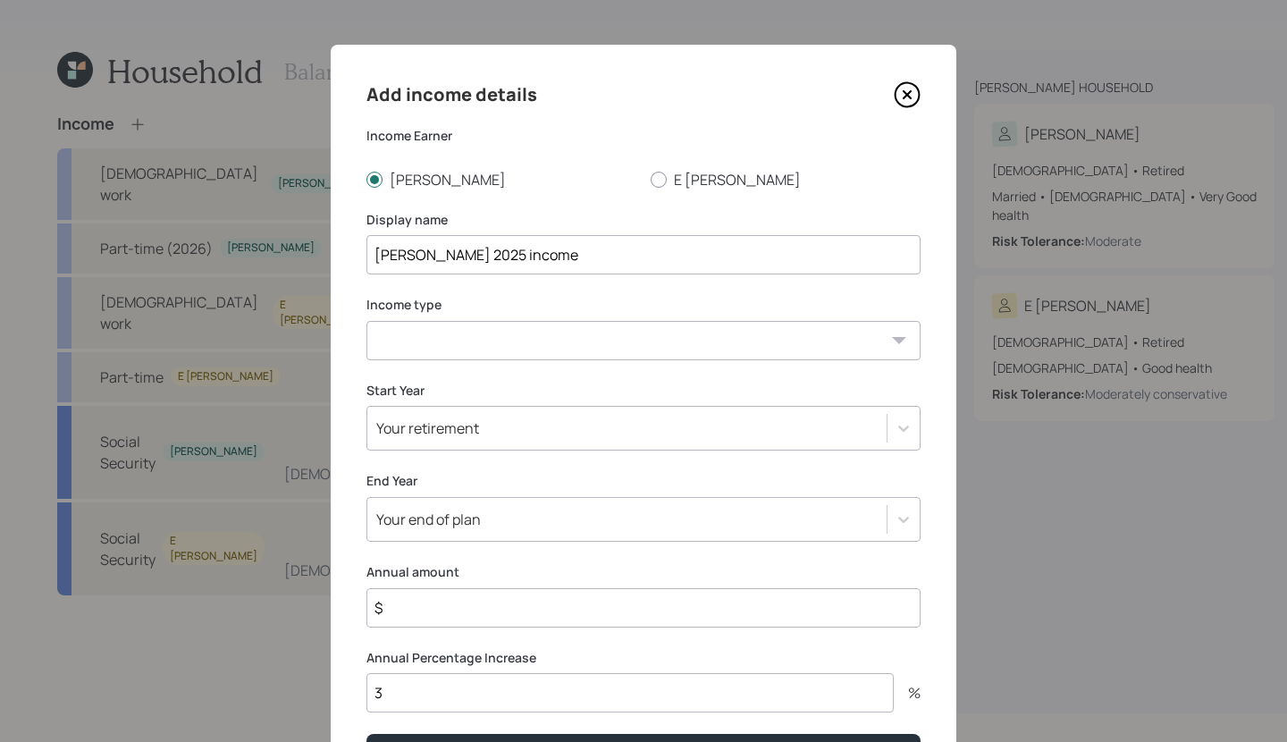
select select "other"
click at [366, 321] on select "Full-time work Part-time work Self employment Other" at bounding box center [643, 340] width 554 height 39
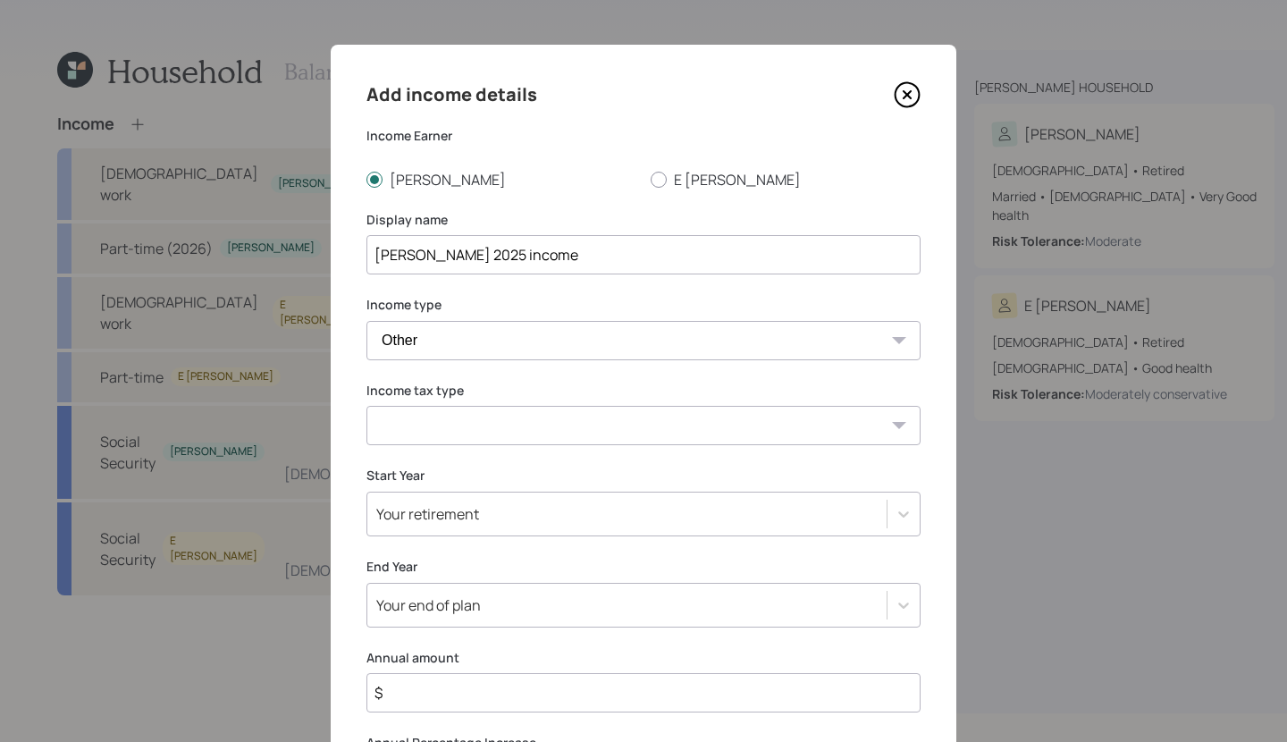
click at [455, 422] on select "Tax-free Earned Self Employment Alimony Royalties Pension / Annuity Interest Di…" at bounding box center [643, 425] width 554 height 39
select select "earned"
click at [366, 406] on select "Tax-free Earned Self Employment Alimony Royalties Pension / Annuity Interest Di…" at bounding box center [643, 425] width 554 height 39
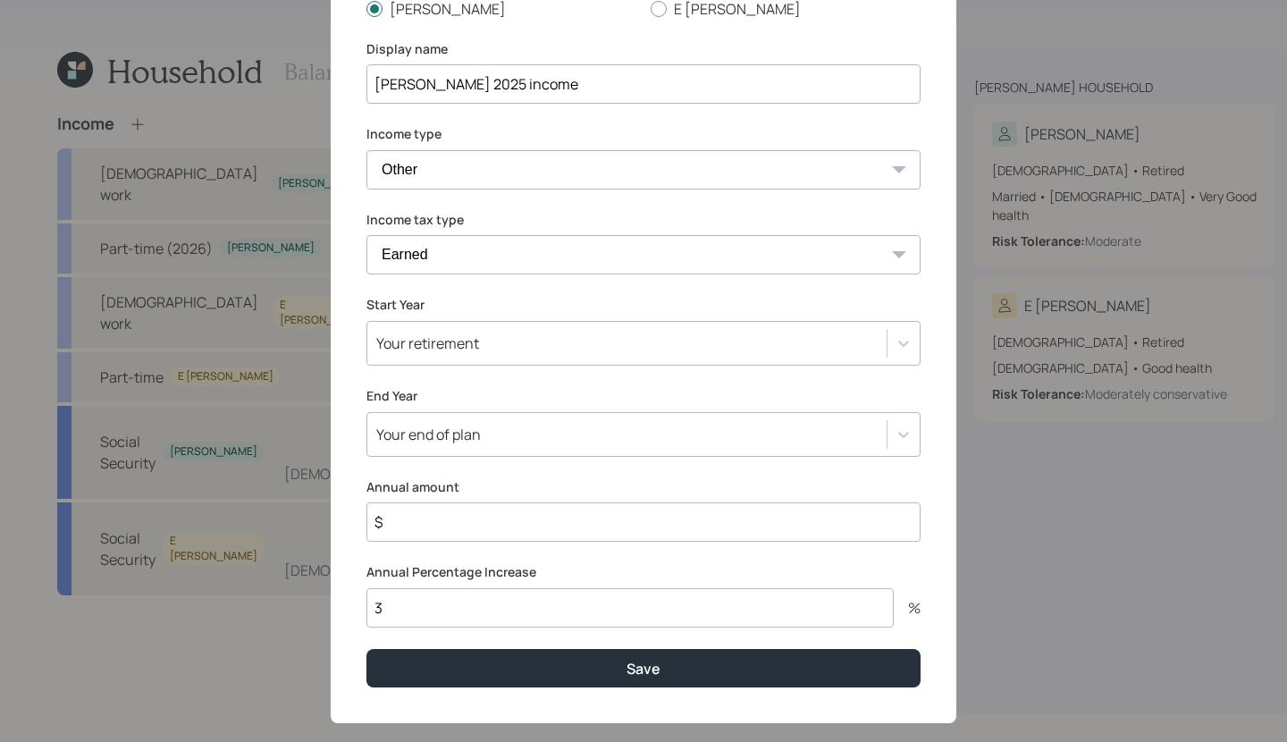
scroll to position [198, 0]
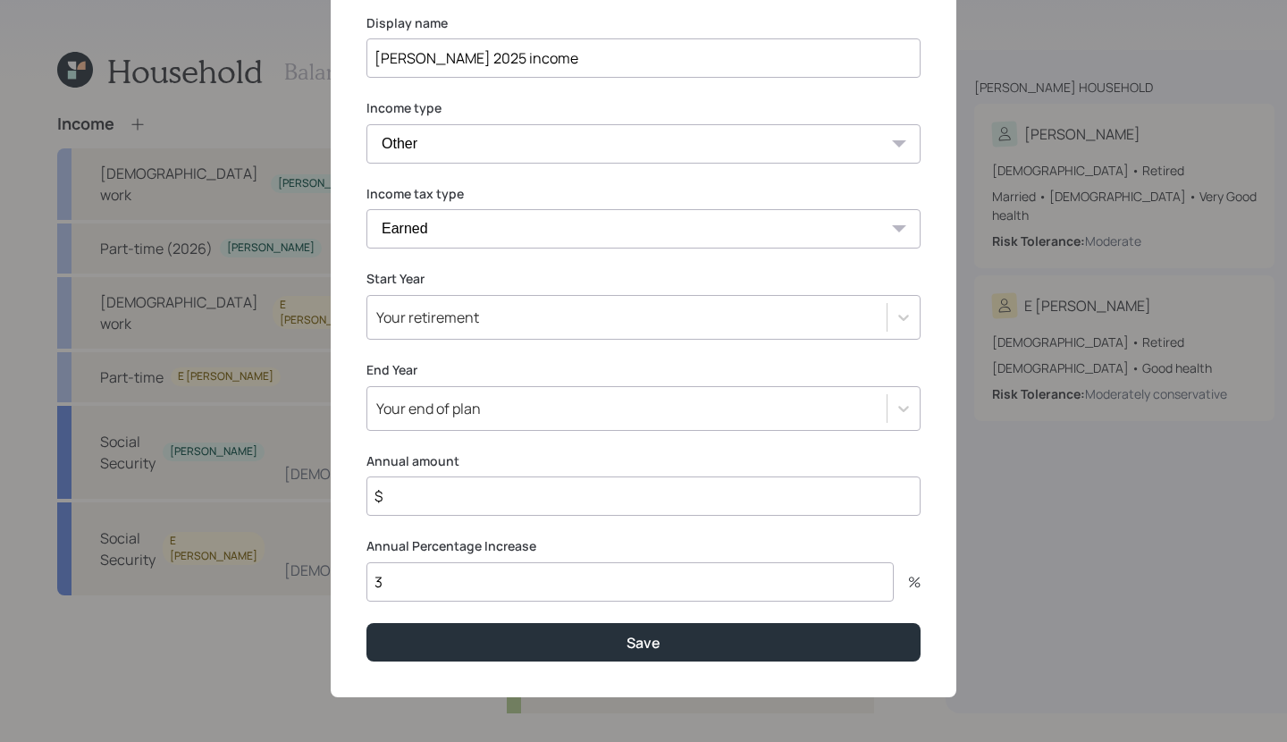
click at [469, 491] on input "$" at bounding box center [643, 495] width 554 height 39
type input "$ 86,000"
click at [504, 578] on input "3" at bounding box center [629, 581] width 527 height 39
type input "0"
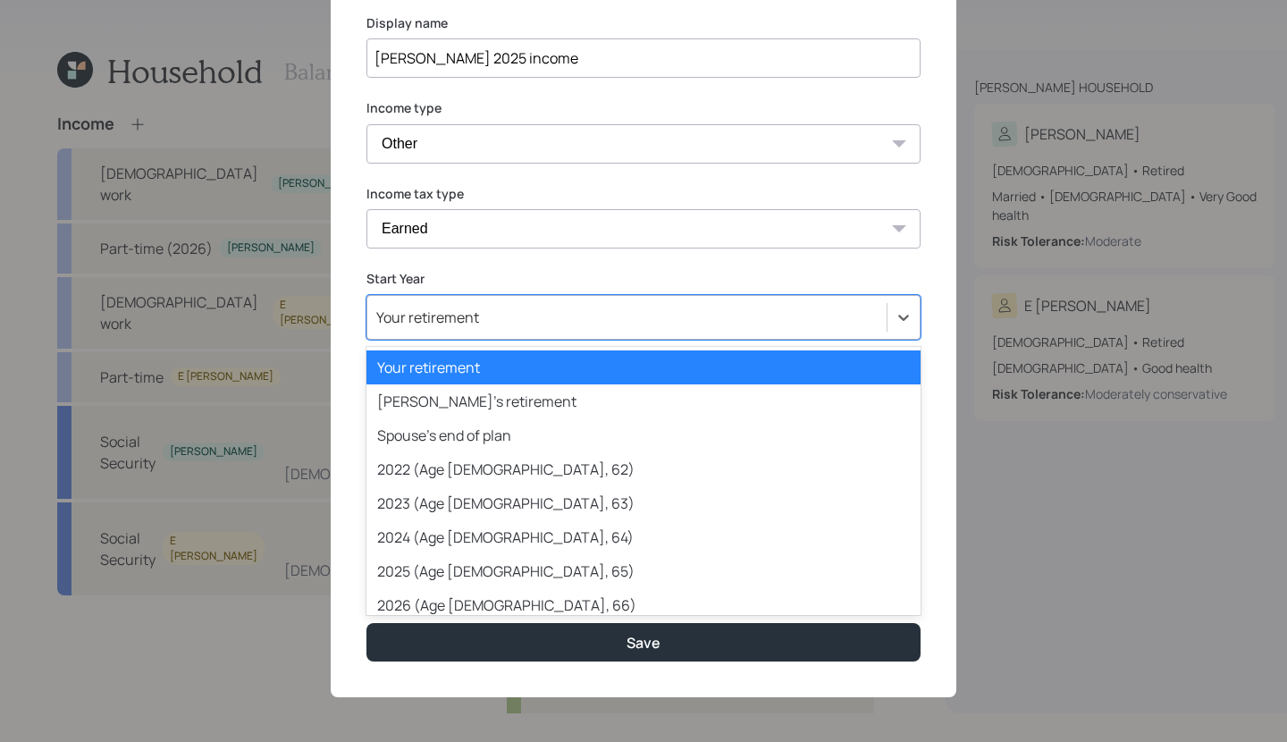
click at [585, 310] on div "Your retirement" at bounding box center [626, 317] width 519 height 30
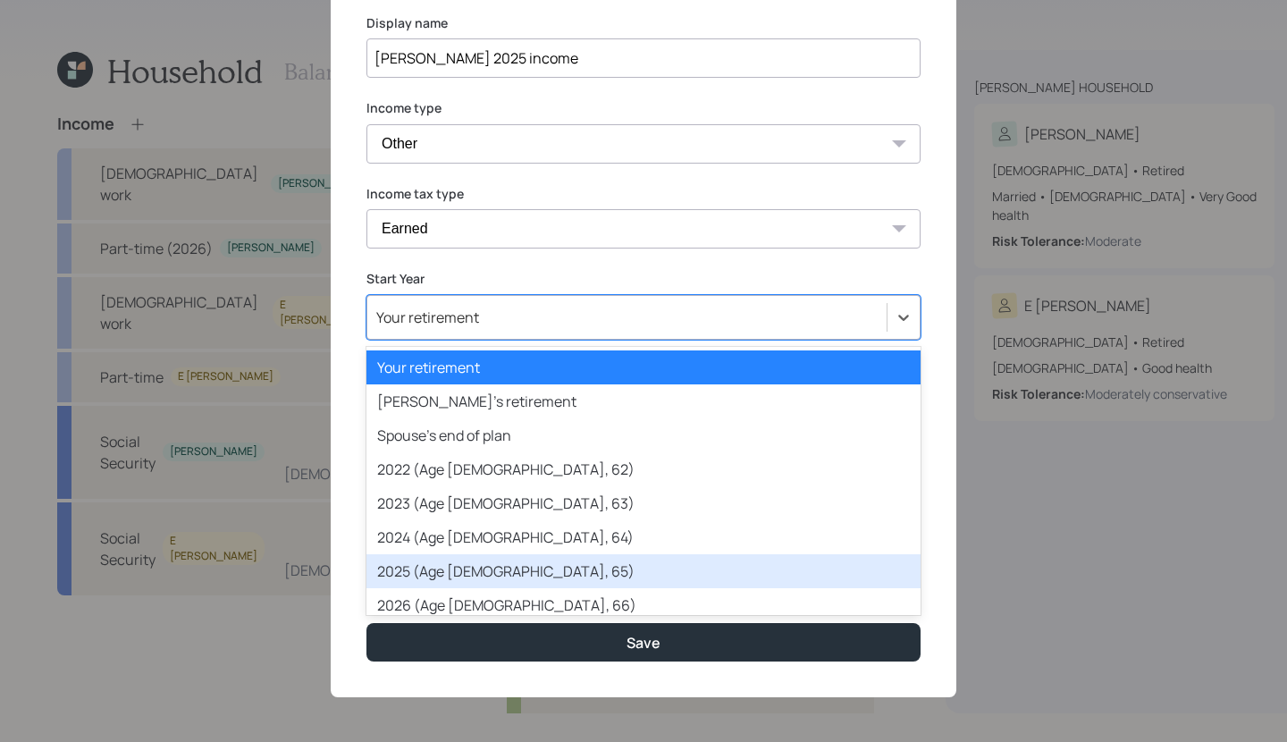
click at [577, 568] on div "2025 (Age 65, 65)" at bounding box center [643, 571] width 554 height 34
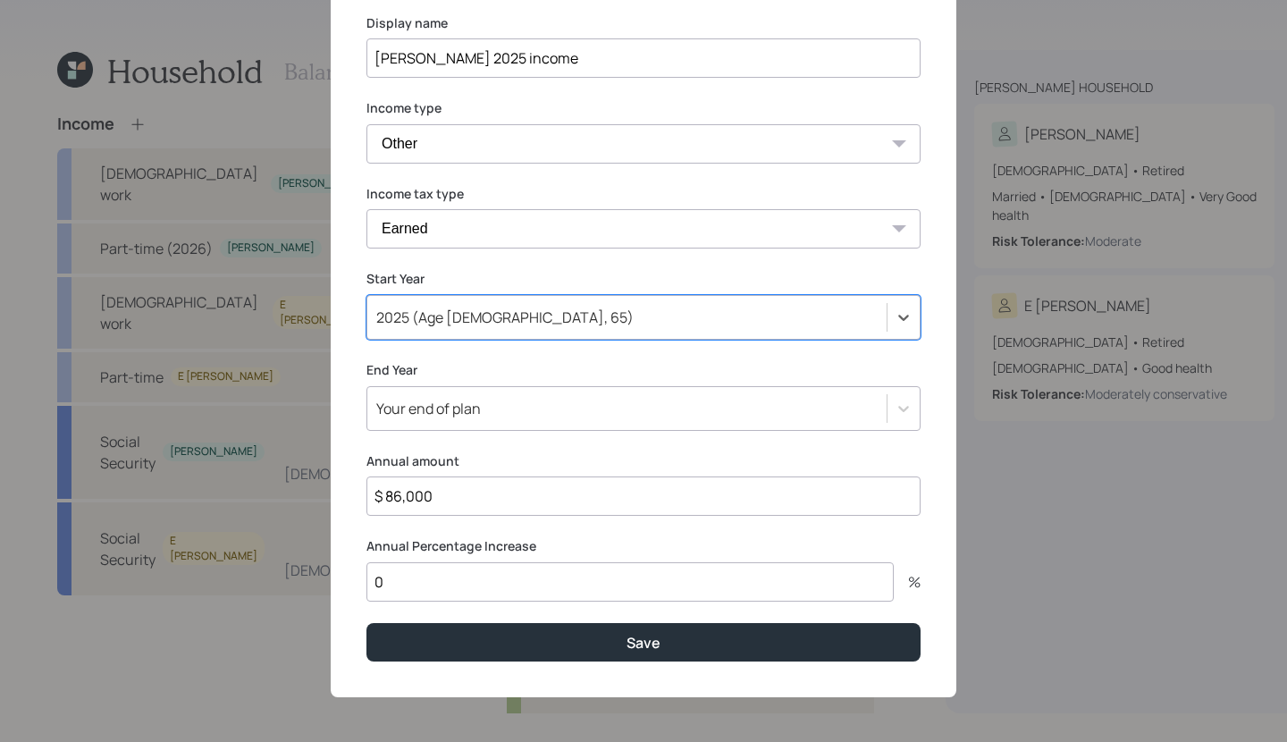
click at [532, 424] on div "Your end of plan" at bounding box center [643, 408] width 554 height 45
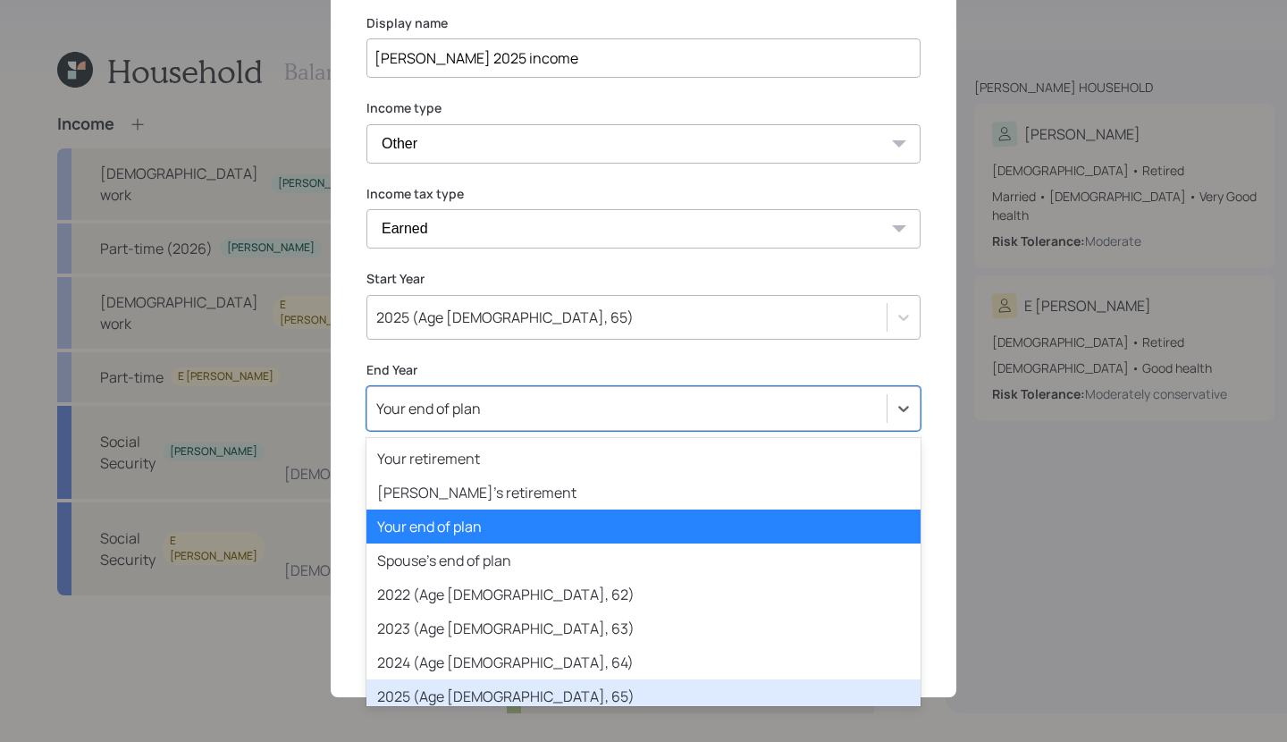
click at [523, 688] on div "2025 (Age 65, 65)" at bounding box center [643, 696] width 554 height 34
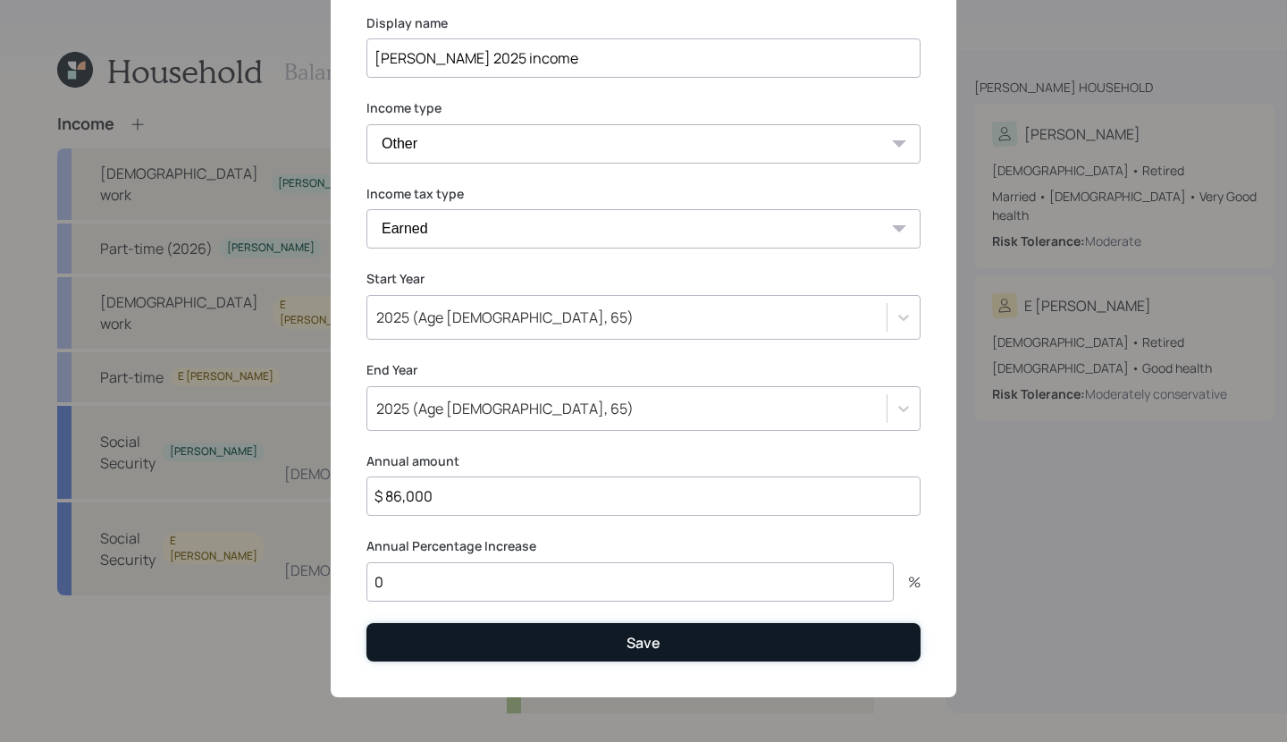
click at [525, 637] on button "Save" at bounding box center [643, 642] width 554 height 38
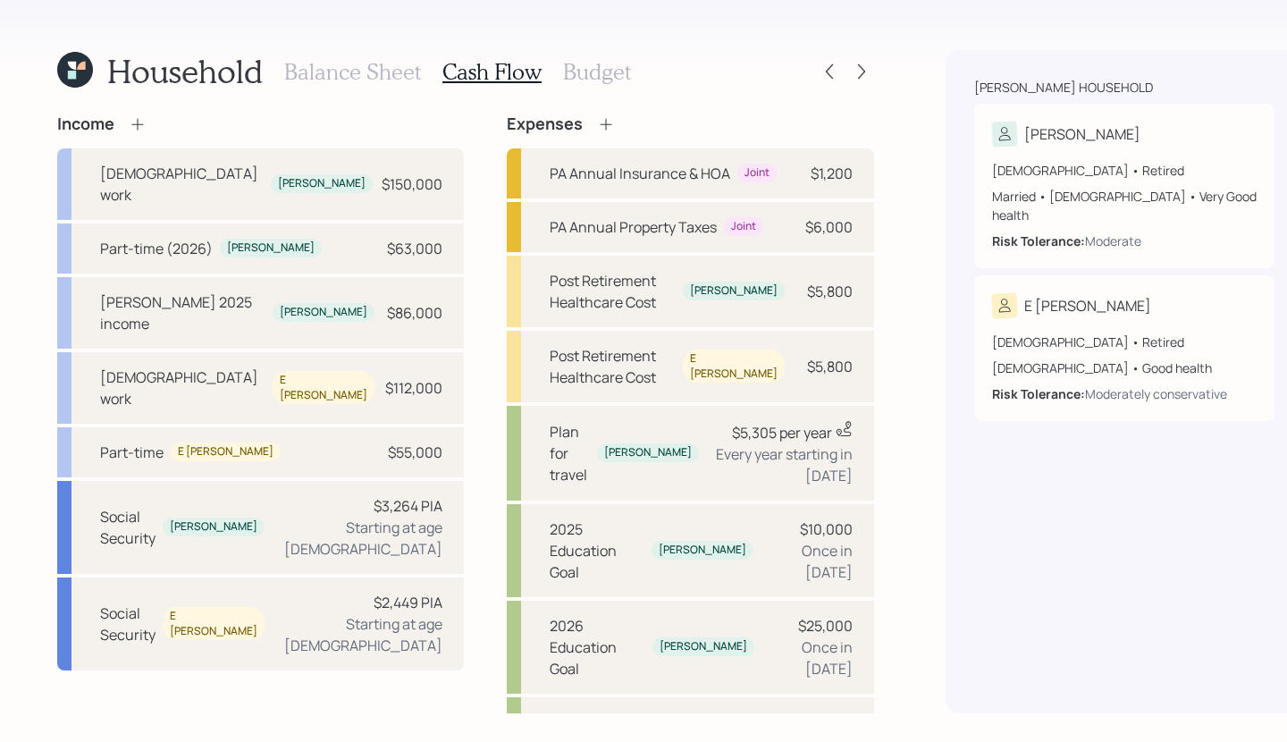
click at [796, 89] on div "Household Balance Sheet Cash Flow Budget" at bounding box center [465, 71] width 817 height 43
click at [853, 72] on icon at bounding box center [862, 72] width 18 height 18
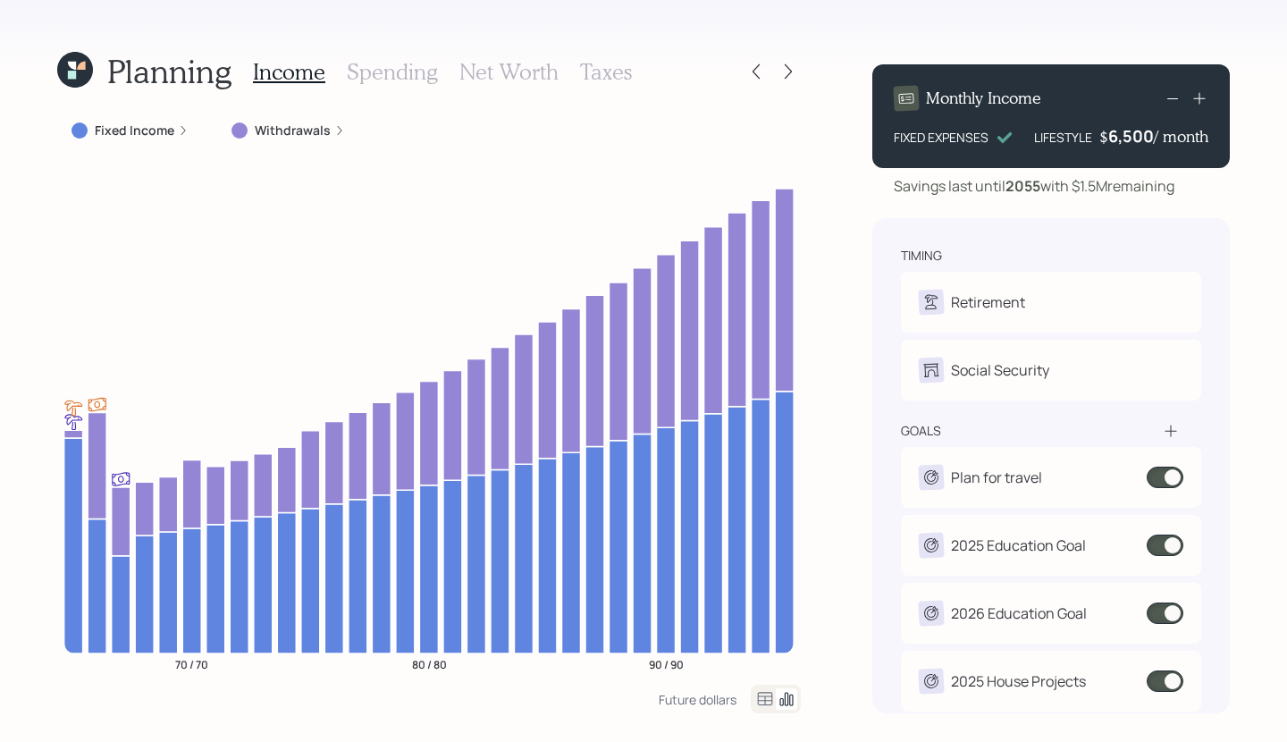
click at [145, 133] on label "Fixed Income" at bounding box center [135, 131] width 80 height 18
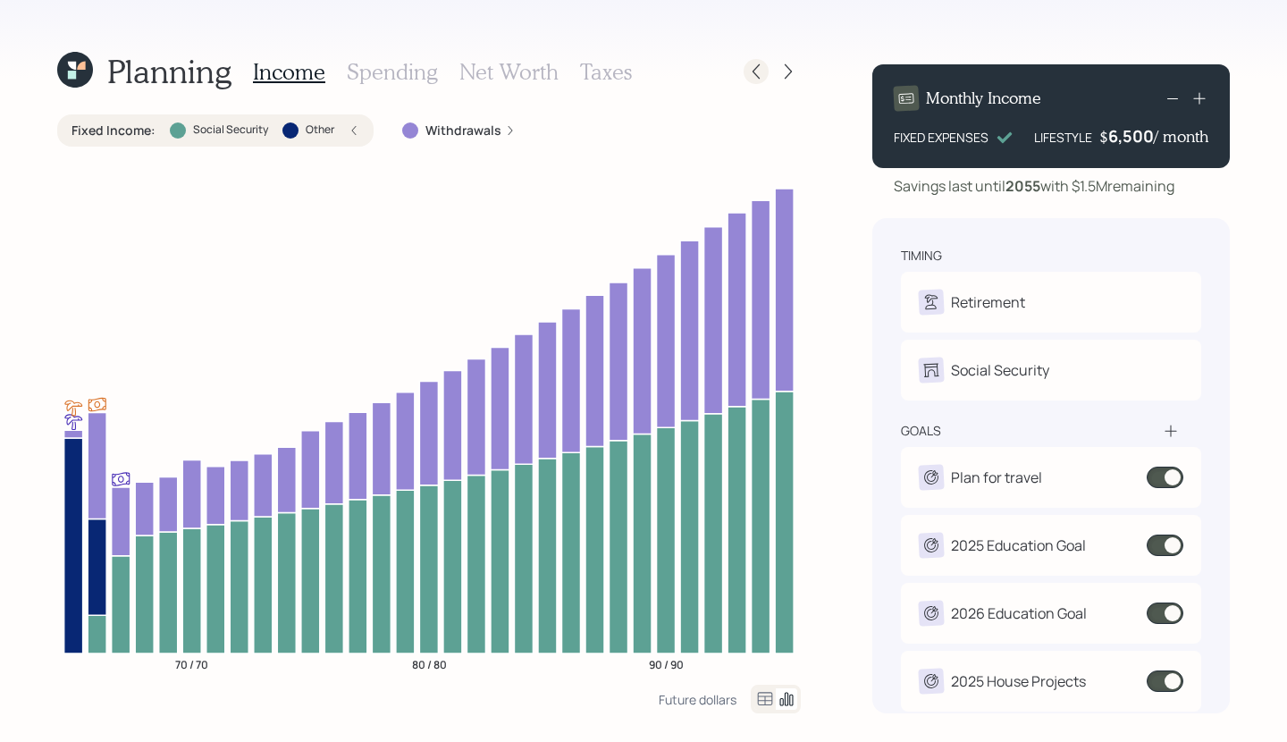
click at [762, 68] on icon at bounding box center [756, 72] width 18 height 18
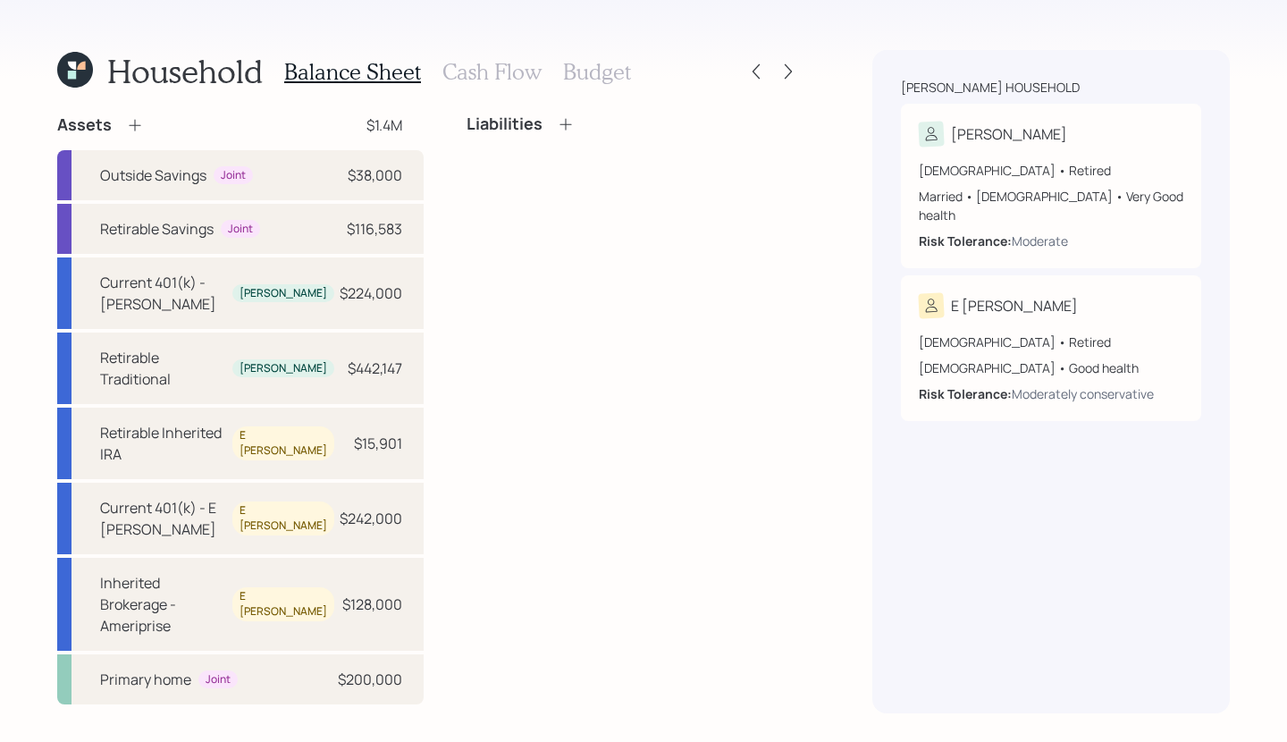
click at [432, 63] on div "Balance Sheet Cash Flow Budget" at bounding box center [457, 71] width 347 height 43
click at [464, 63] on h3 "Cash Flow" at bounding box center [491, 72] width 99 height 26
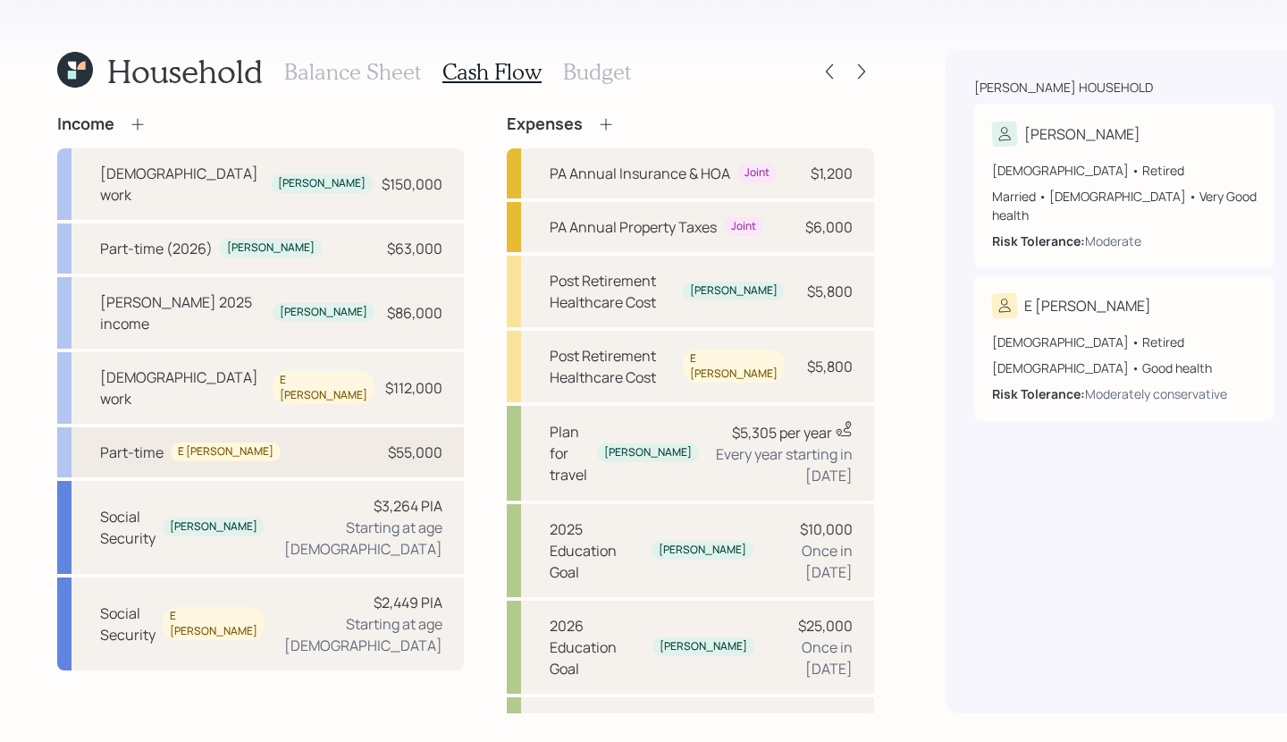
click at [281, 427] on div "Part-time E Sue $55,000" at bounding box center [260, 452] width 407 height 50
select select "part_time"
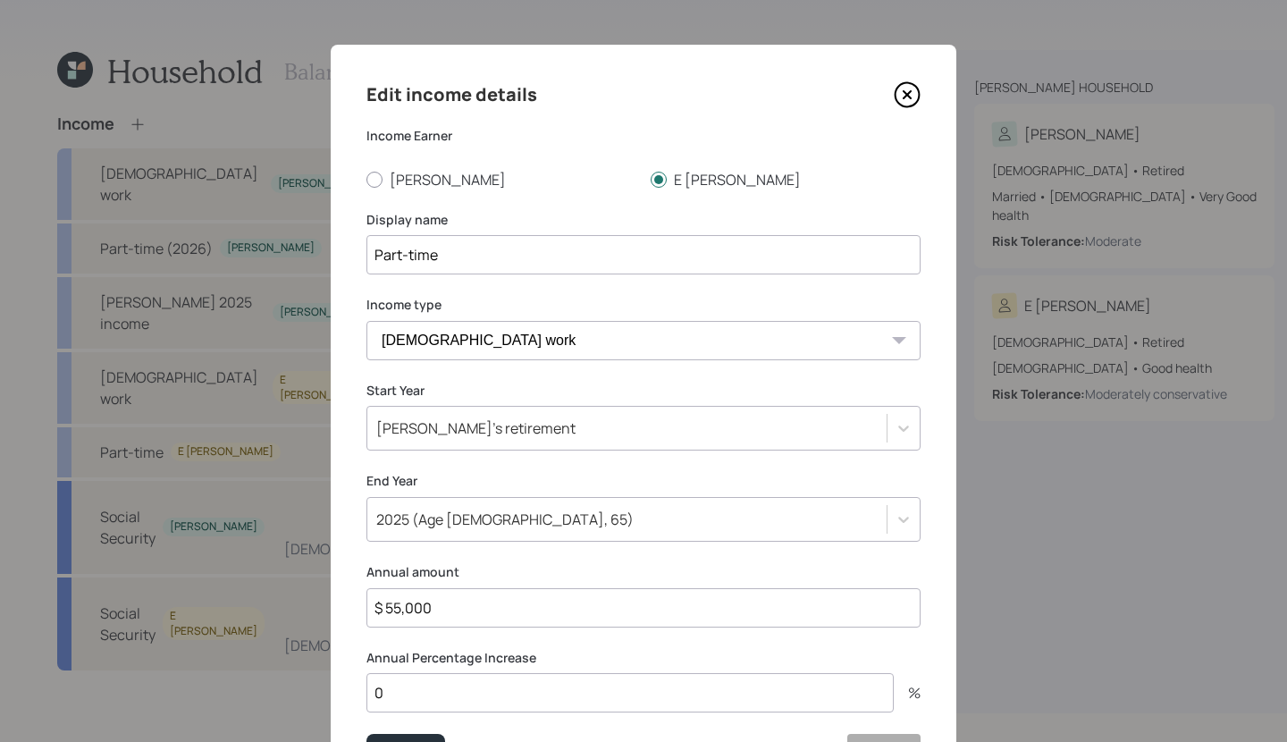
click at [913, 97] on icon at bounding box center [907, 94] width 27 height 27
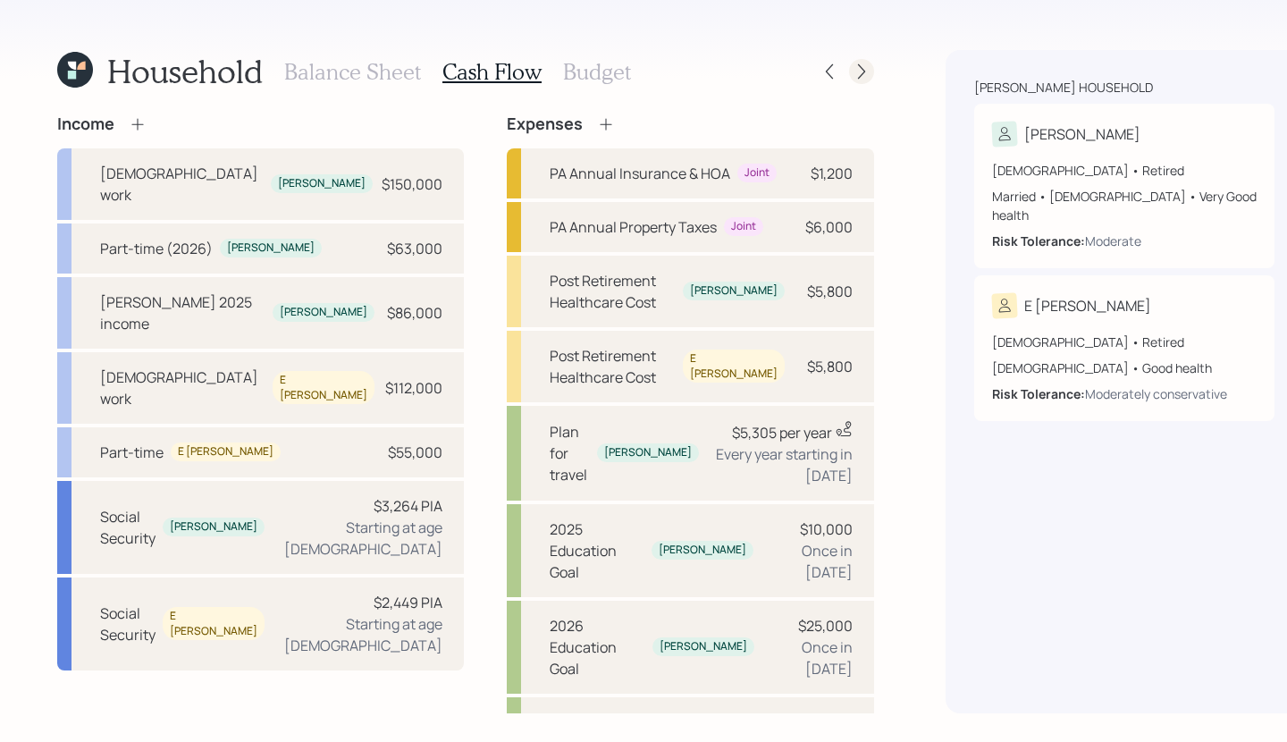
click at [853, 67] on icon at bounding box center [862, 72] width 18 height 18
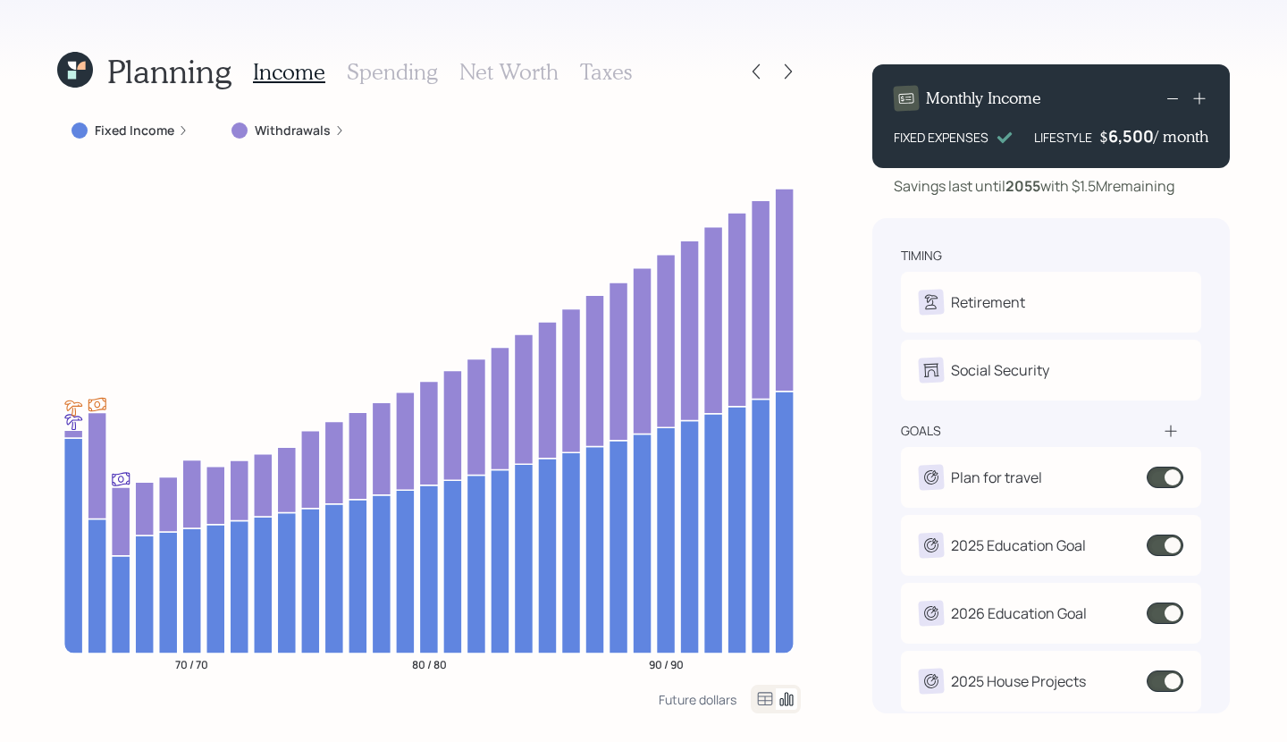
click at [164, 135] on label "Fixed Income" at bounding box center [135, 131] width 80 height 18
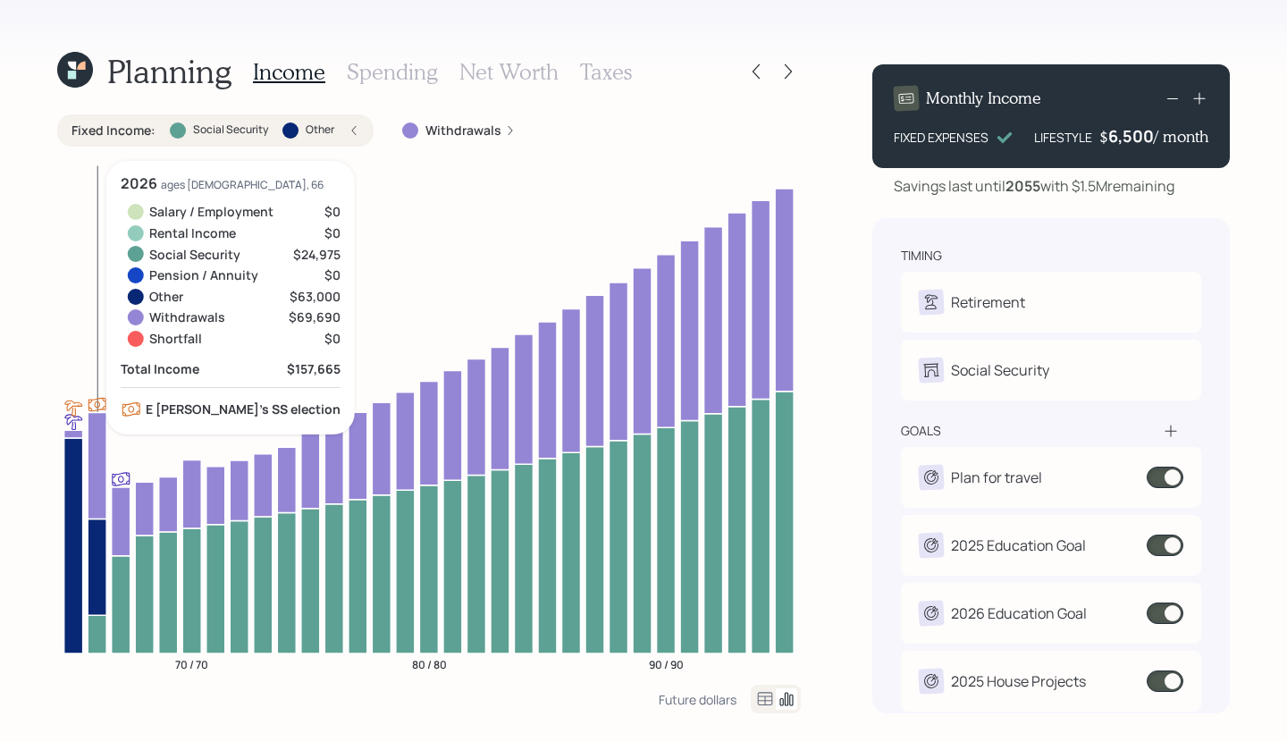
click at [99, 551] on icon at bounding box center [97, 566] width 19 height 97
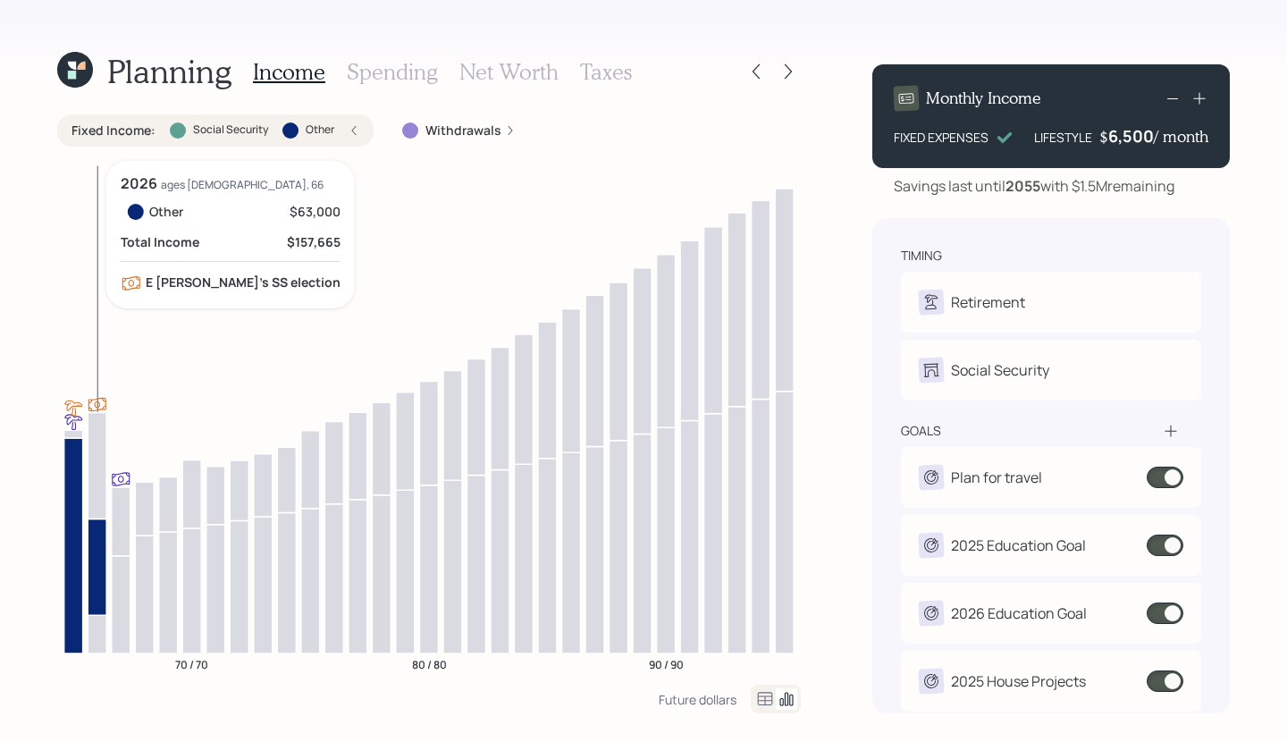
click at [99, 551] on icon at bounding box center [97, 566] width 19 height 97
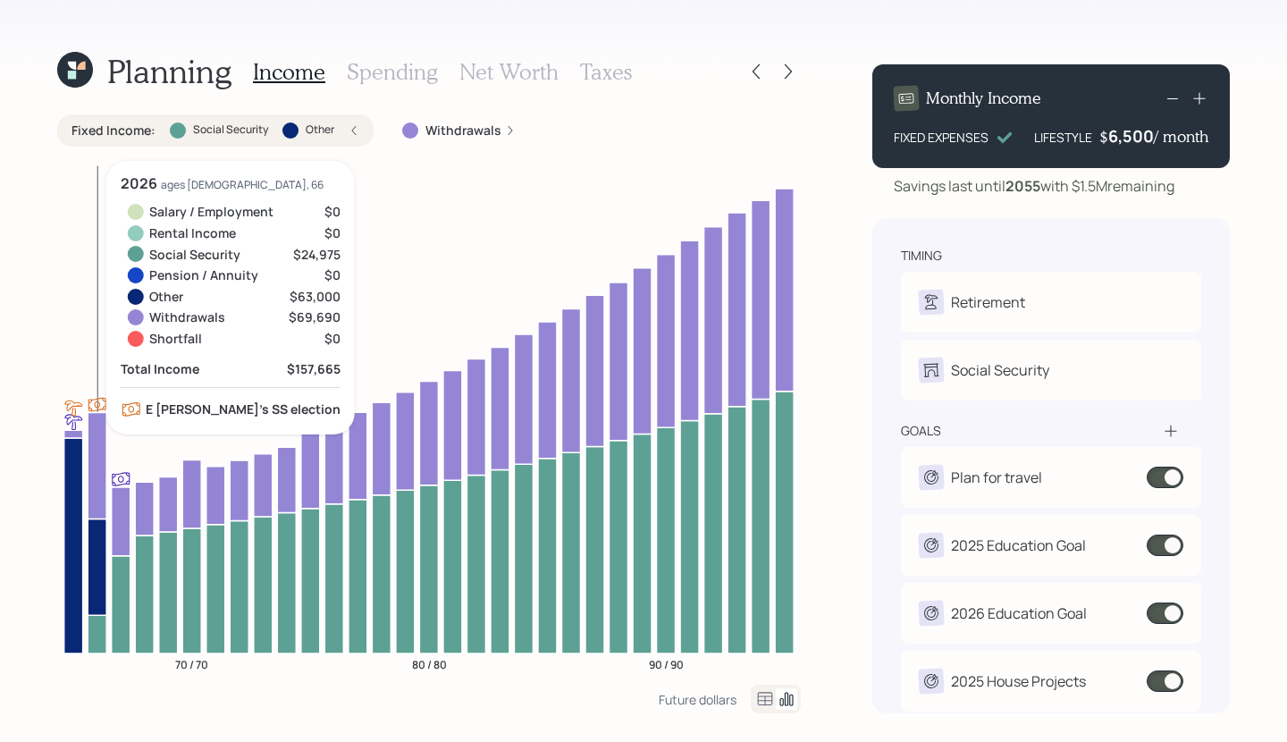
click at [100, 644] on icon at bounding box center [97, 634] width 19 height 38
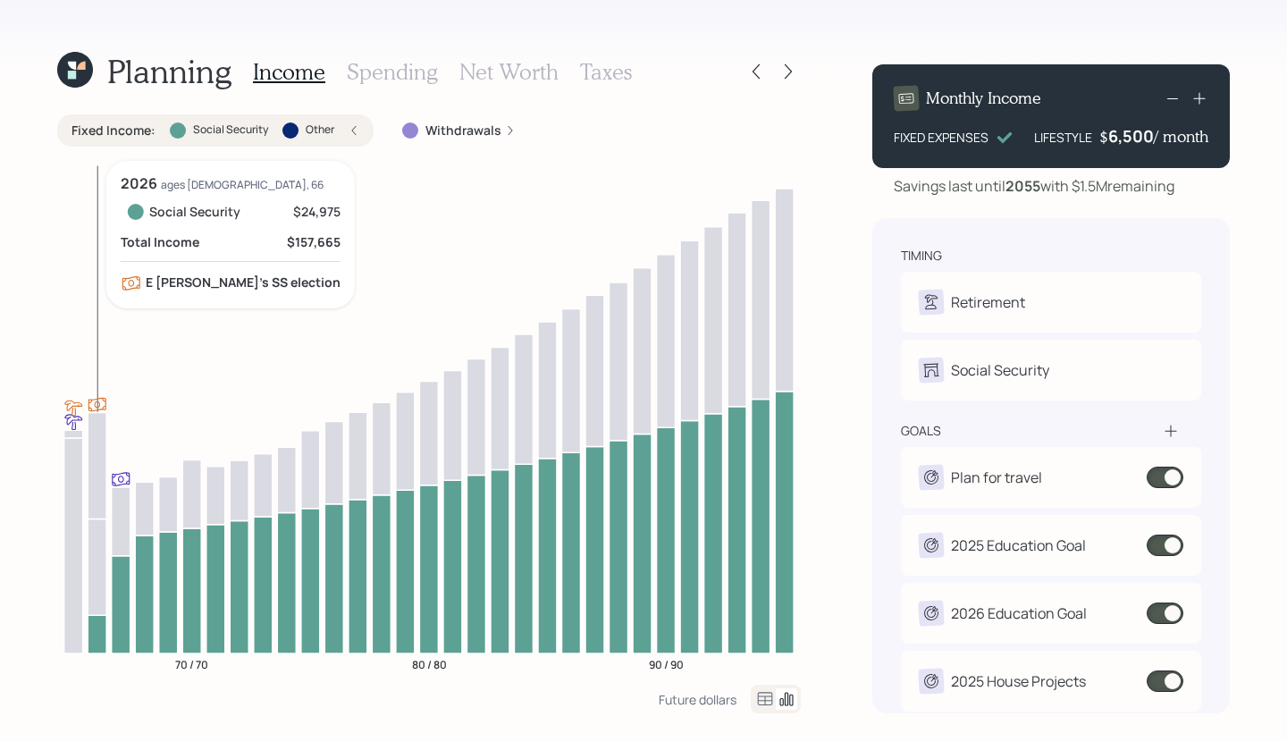
click at [98, 644] on icon at bounding box center [97, 634] width 19 height 38
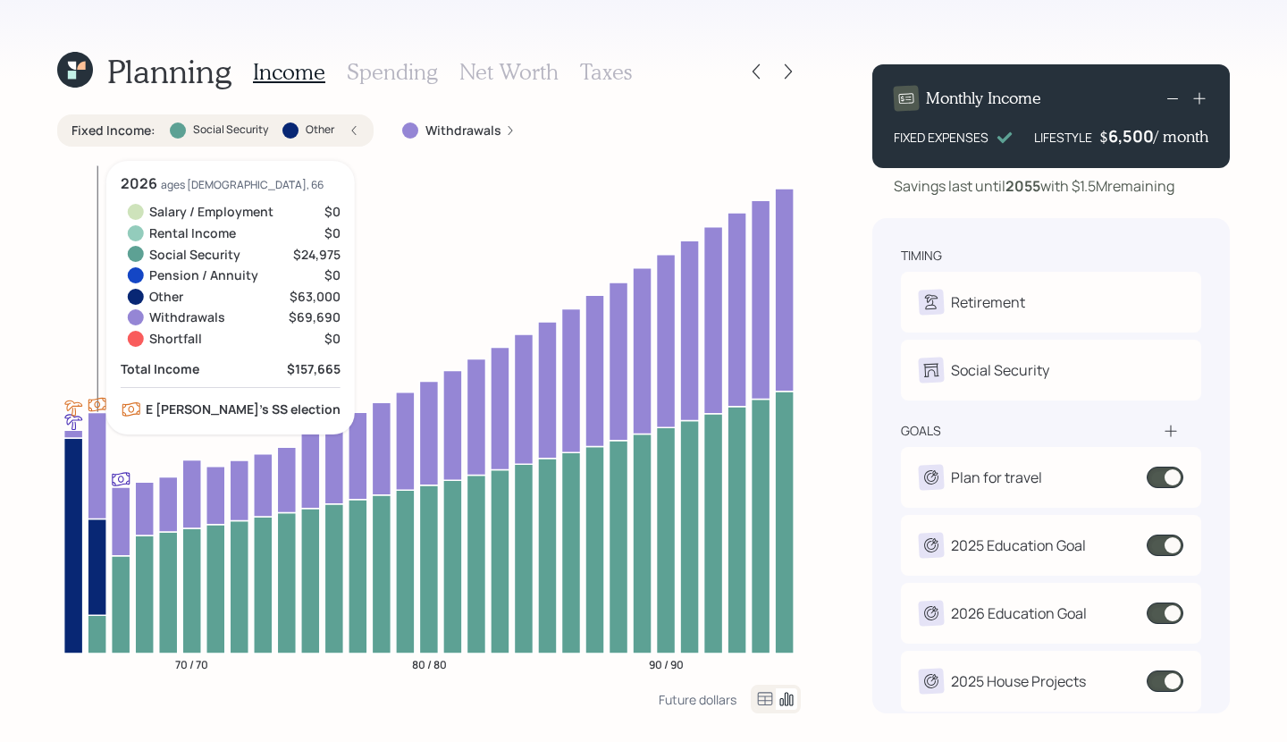
click at [92, 460] on icon at bounding box center [97, 465] width 19 height 106
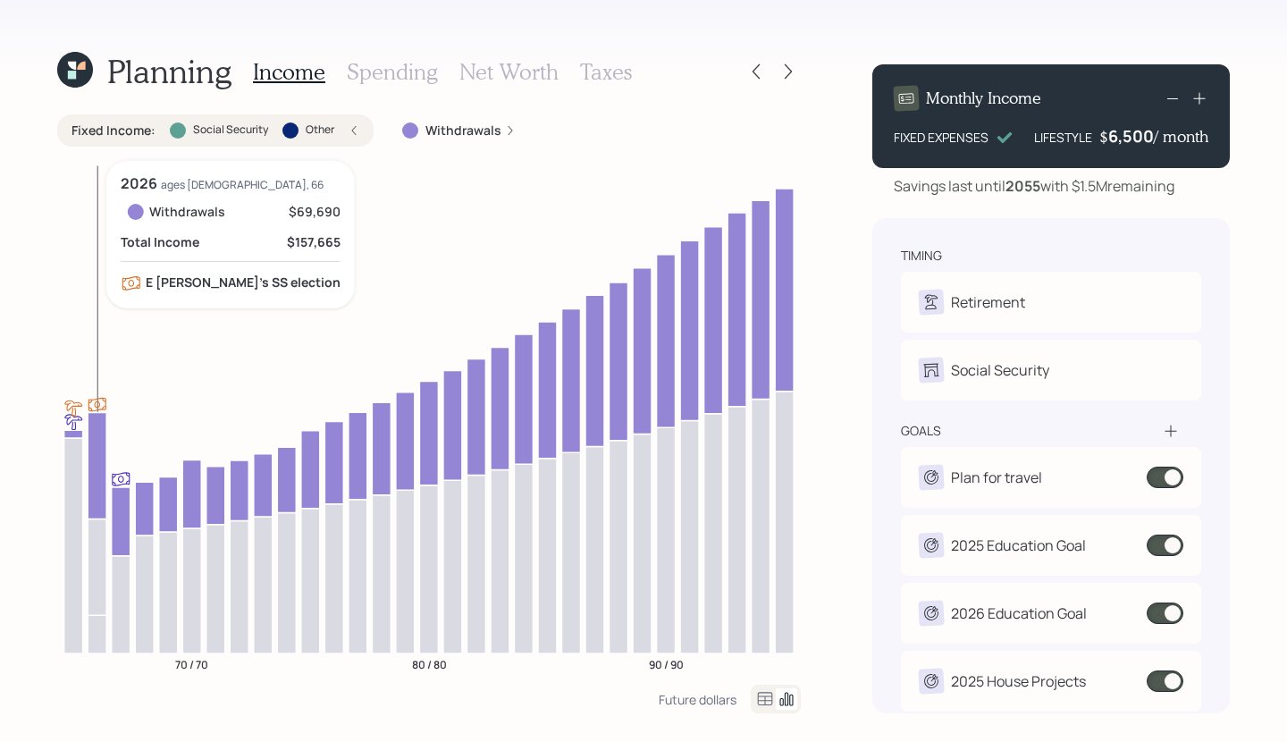
click at [93, 462] on icon at bounding box center [97, 465] width 19 height 106
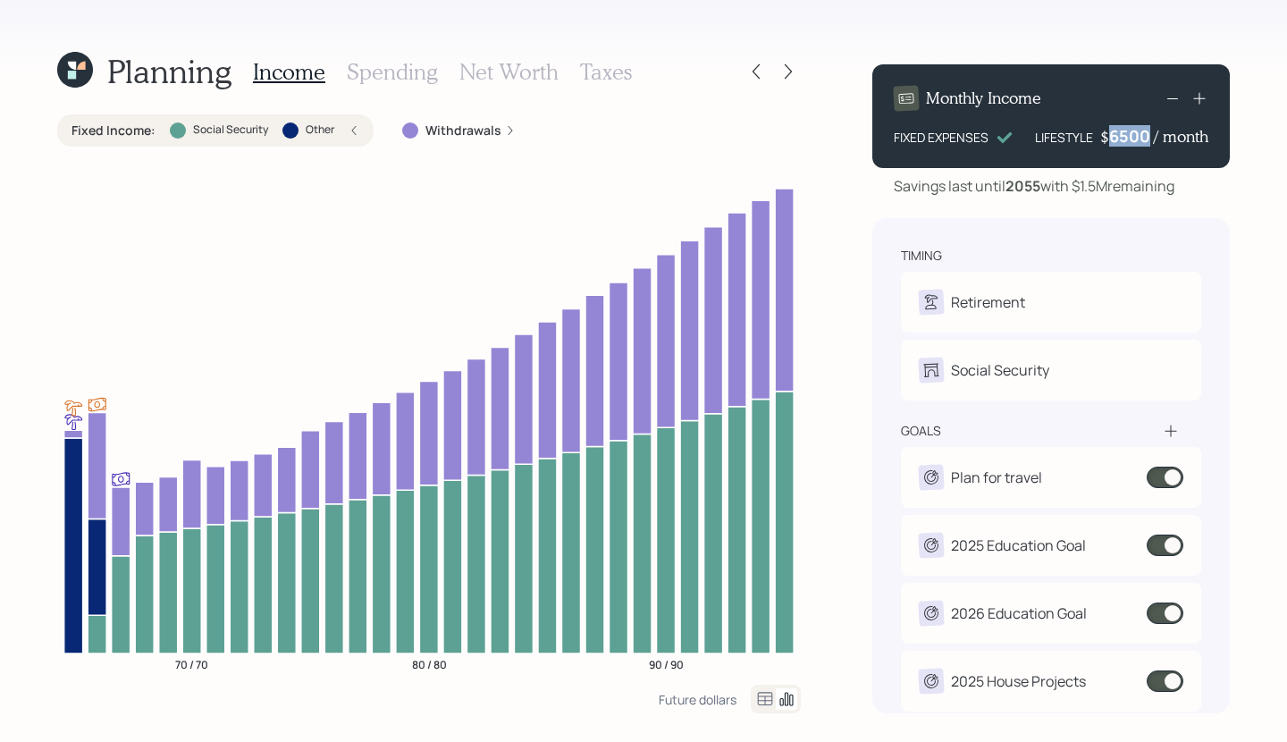
drag, startPoint x: 1150, startPoint y: 131, endPoint x: 1086, endPoint y: 137, distance: 64.6
click at [1086, 137] on div "LIFESTYLE $ 6500 / month" at bounding box center [1121, 135] width 173 height 21
click at [1065, 197] on div "Savings last until 2055 with $1.5M remaining" at bounding box center [1034, 185] width 281 height 21
click at [758, 80] on div at bounding box center [756, 71] width 25 height 25
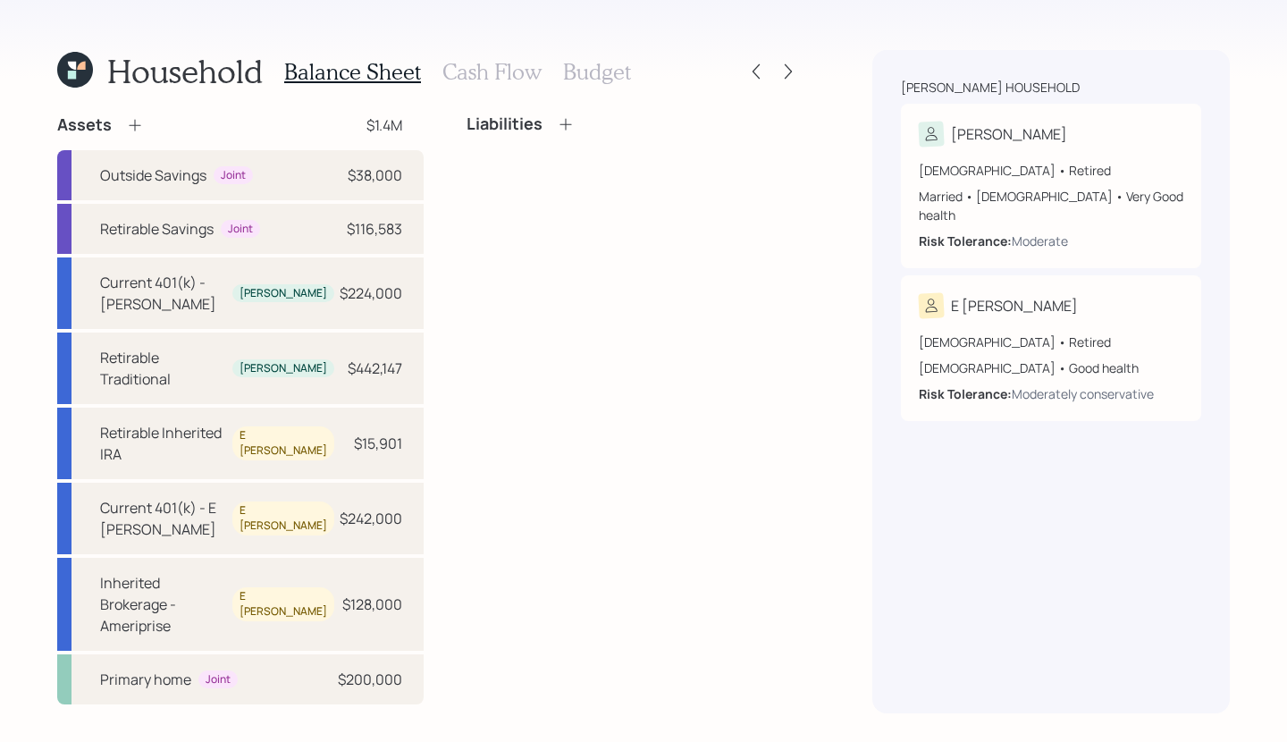
click at [481, 75] on h3 "Cash Flow" at bounding box center [491, 72] width 99 height 26
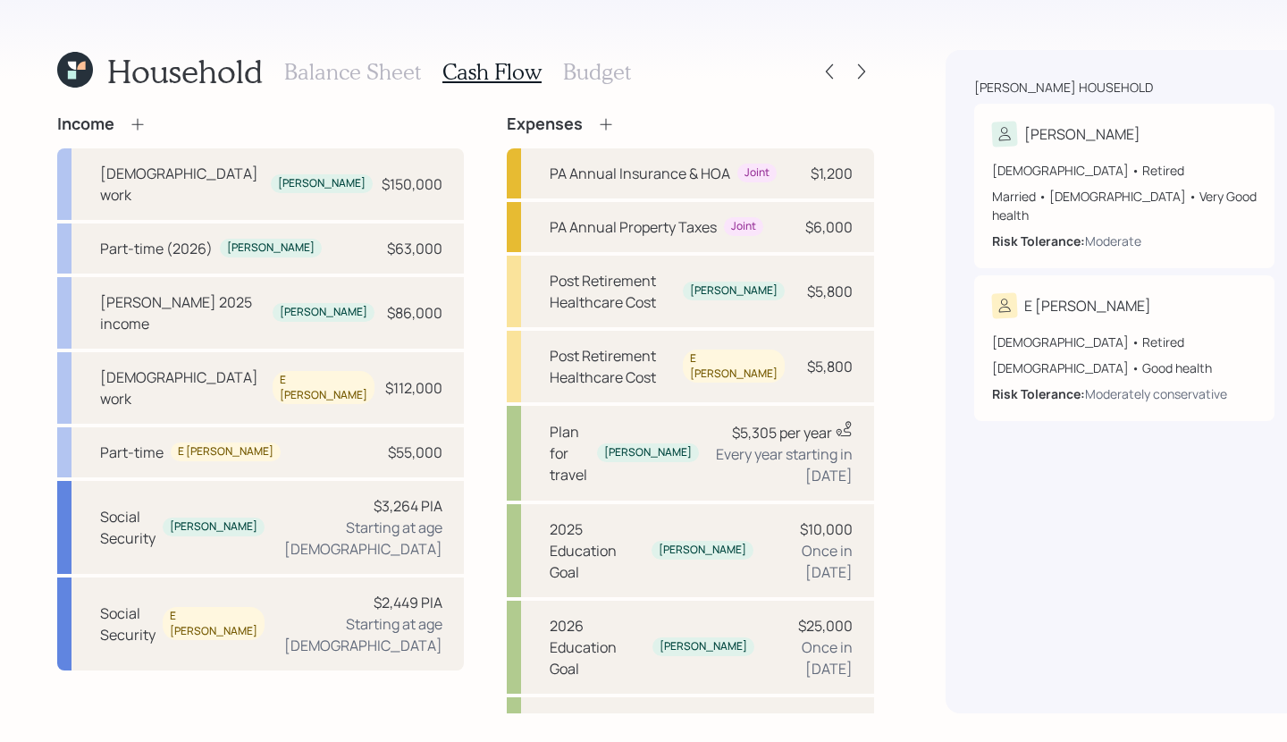
click at [413, 77] on h3 "Balance Sheet" at bounding box center [352, 72] width 137 height 26
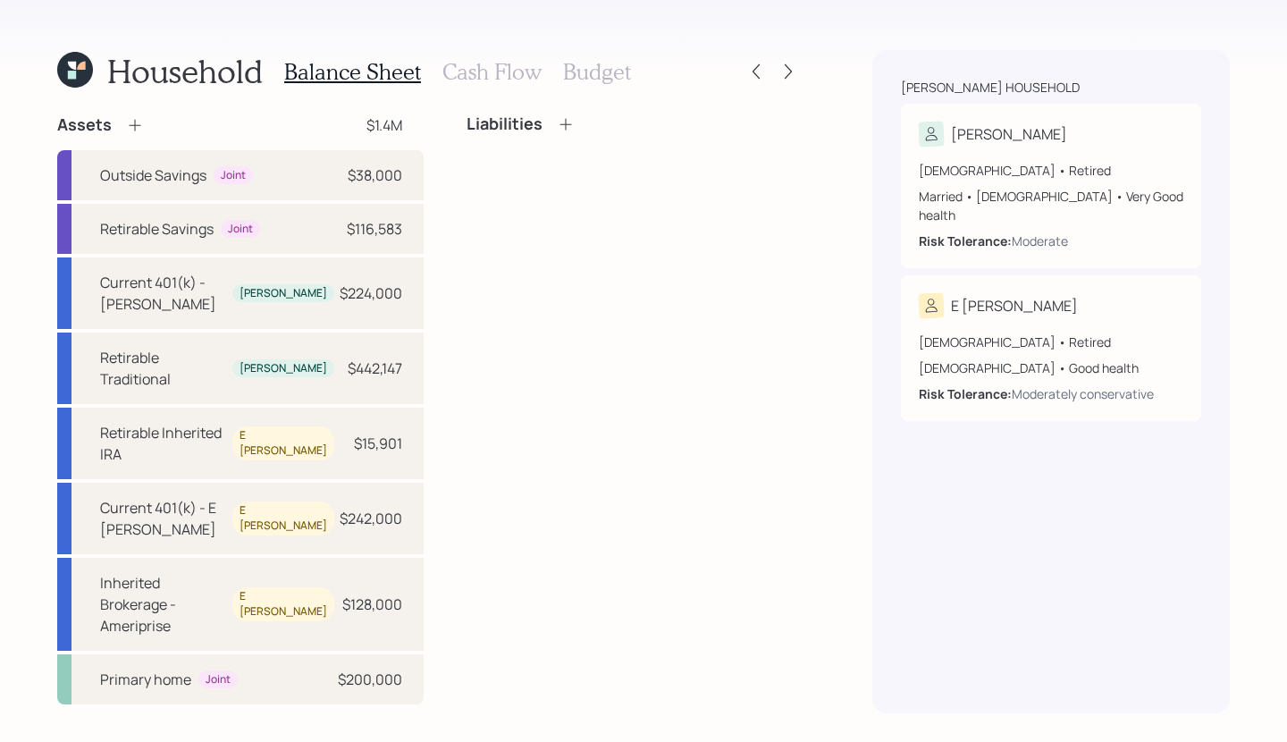
click at [442, 72] on h3 "Cash Flow" at bounding box center [491, 72] width 99 height 26
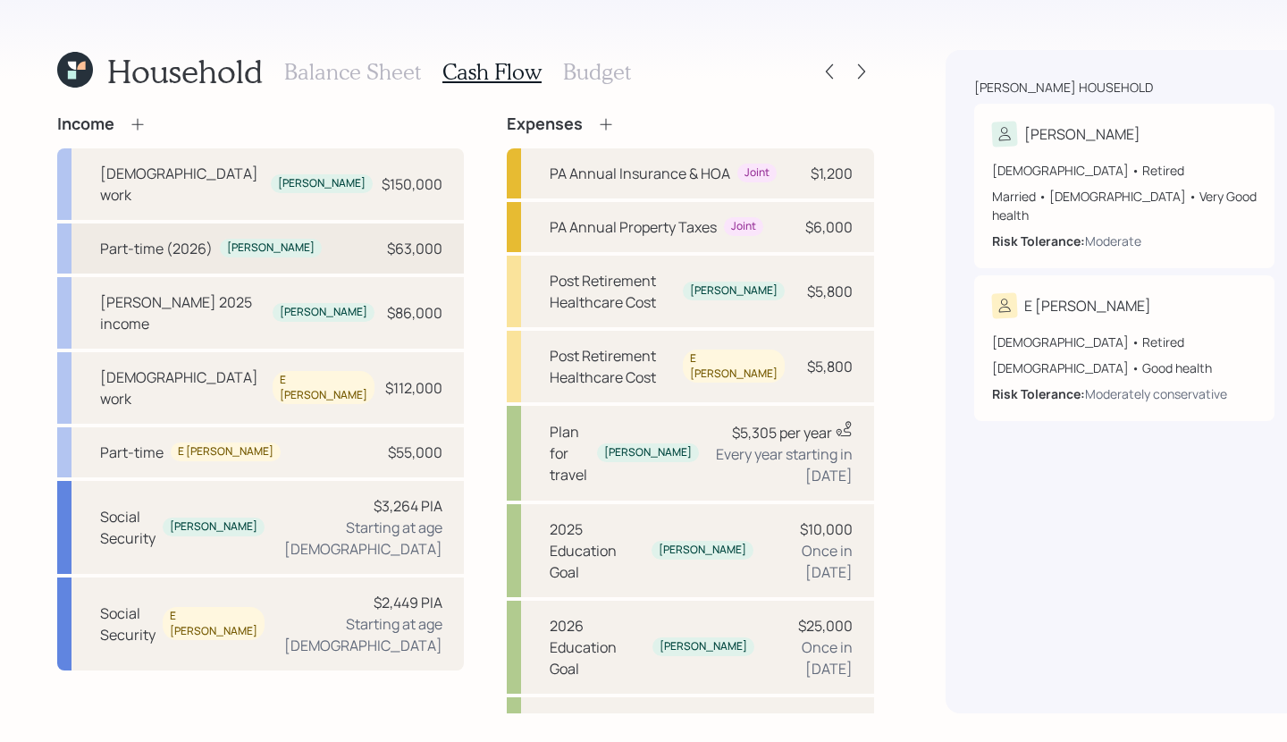
click at [326, 230] on div "Part-time (2026) Gregg $63,000" at bounding box center [260, 248] width 407 height 50
select select "part_time"
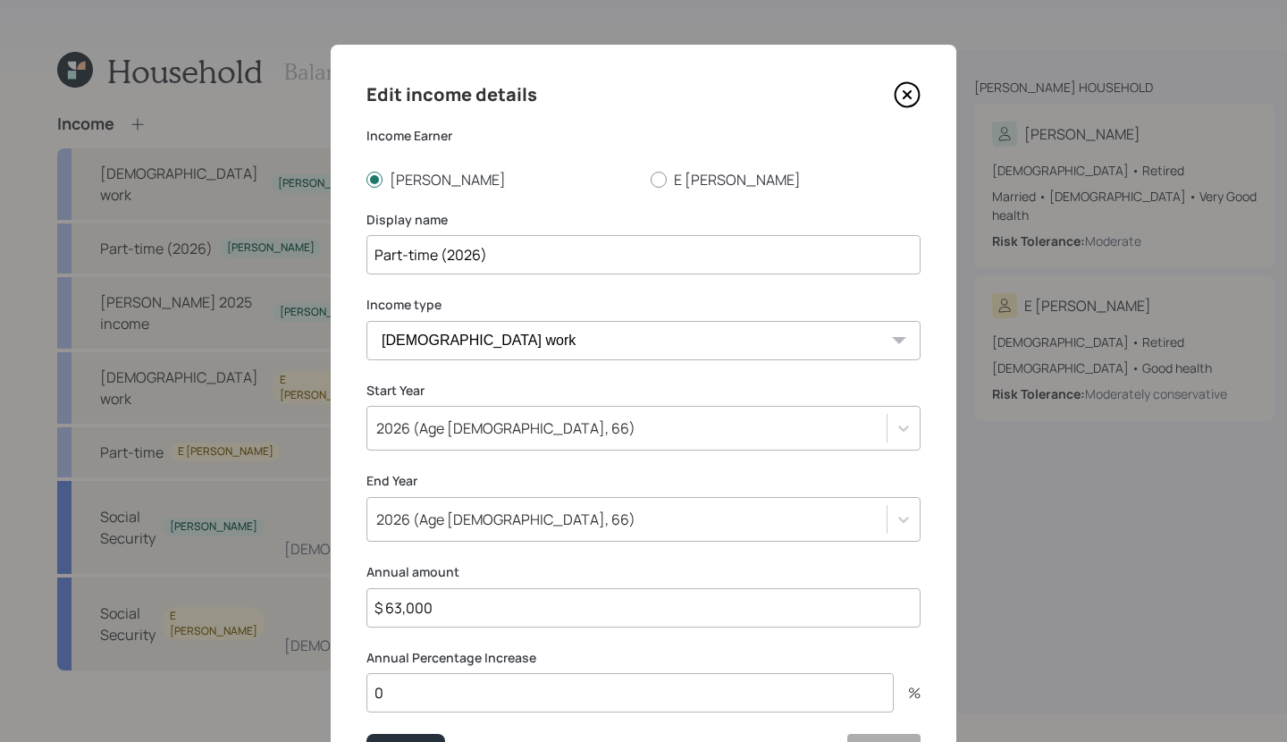
scroll to position [115, 0]
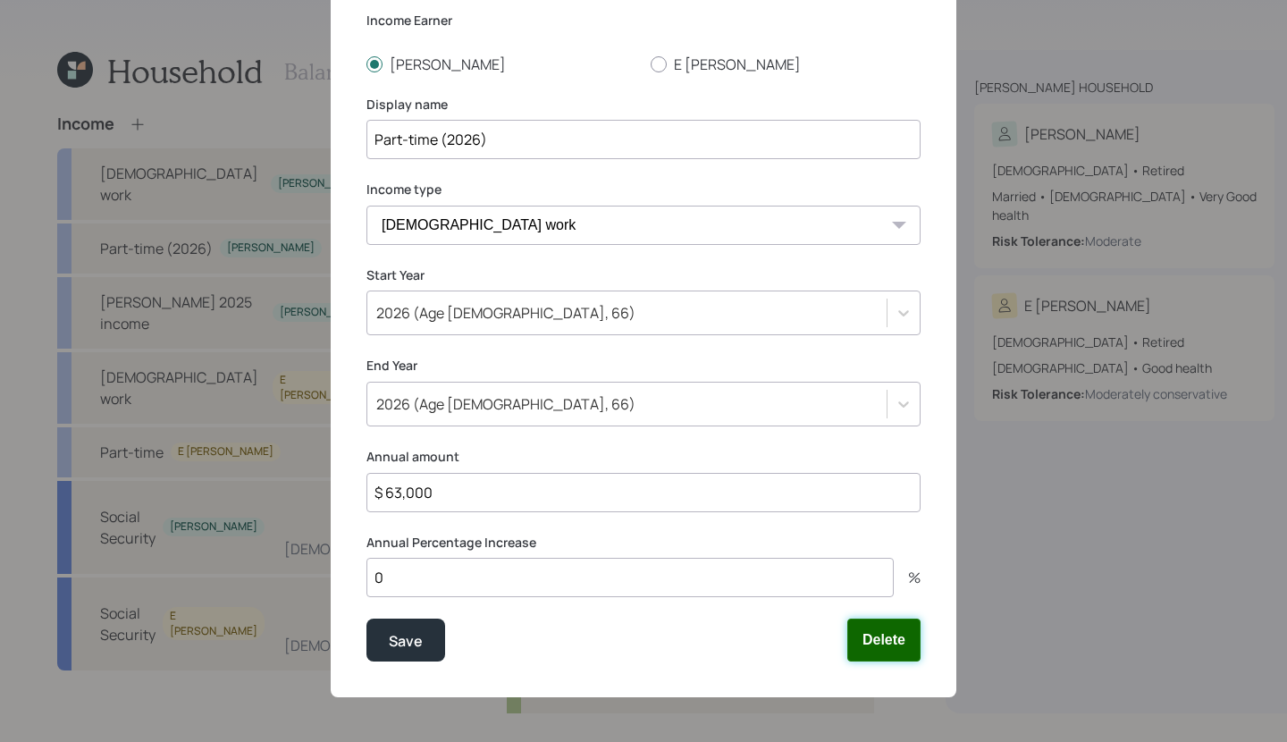
click at [892, 624] on button "Delete" at bounding box center [883, 640] width 73 height 43
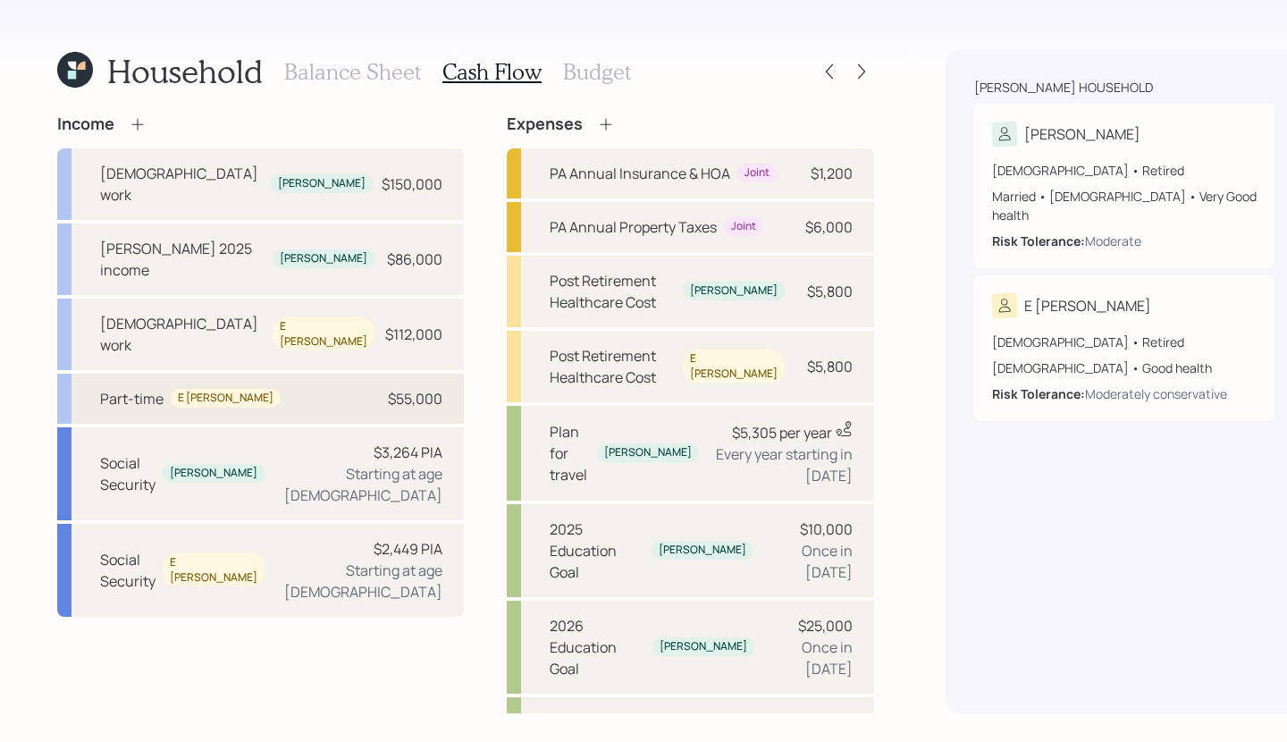
click at [310, 374] on div "Part-time E Sue $55,000" at bounding box center [260, 399] width 407 height 50
select select "part_time"
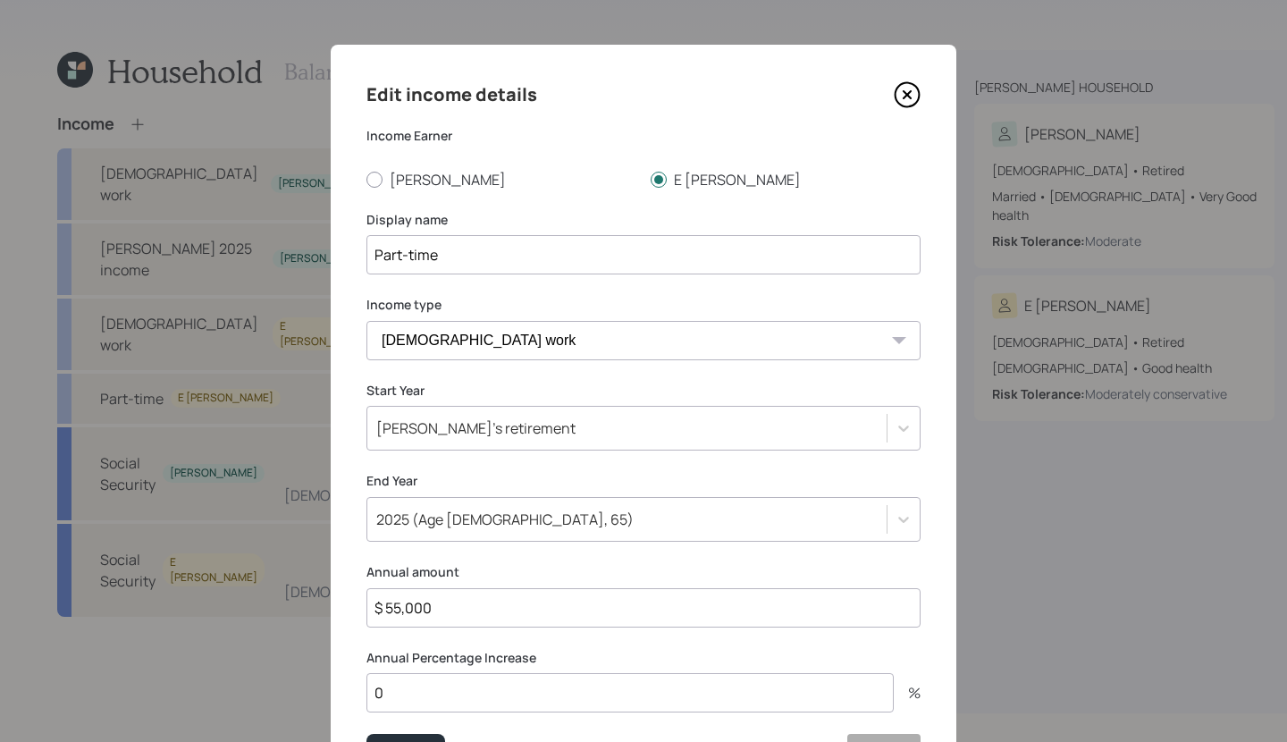
click at [896, 82] on icon at bounding box center [907, 94] width 27 height 27
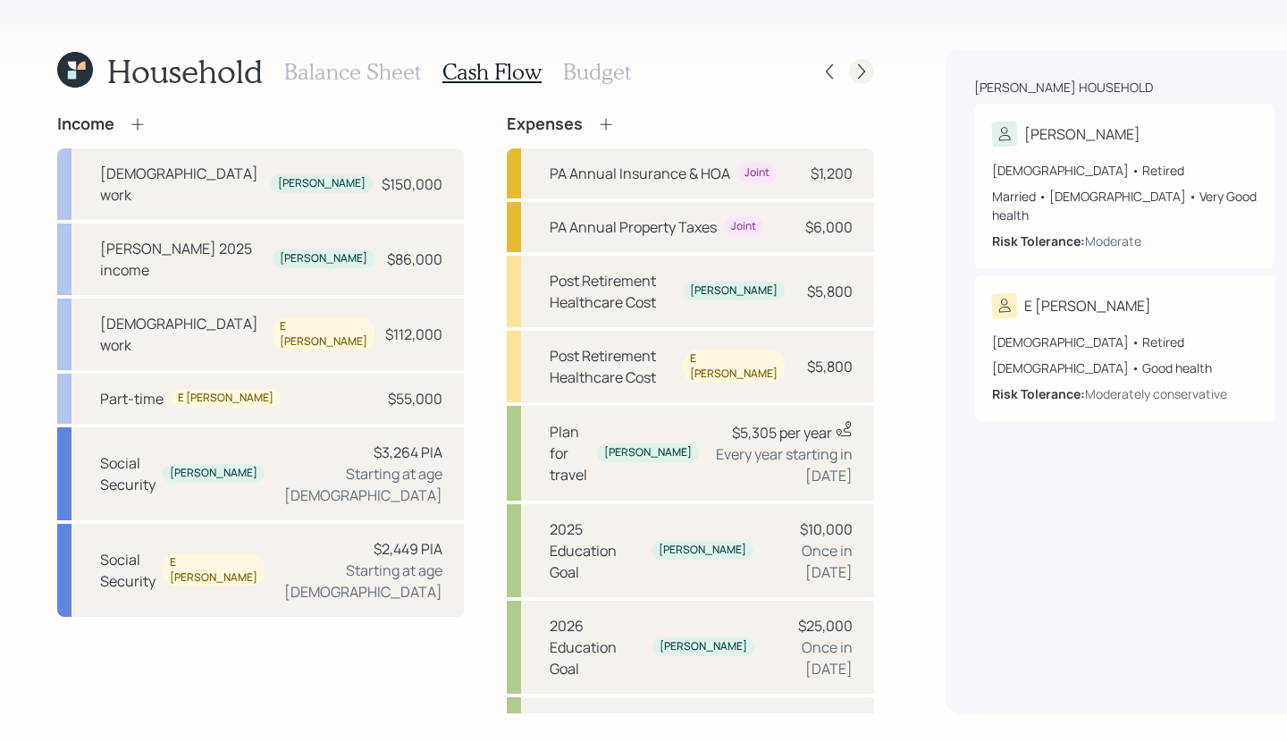
click at [853, 68] on icon at bounding box center [862, 72] width 18 height 18
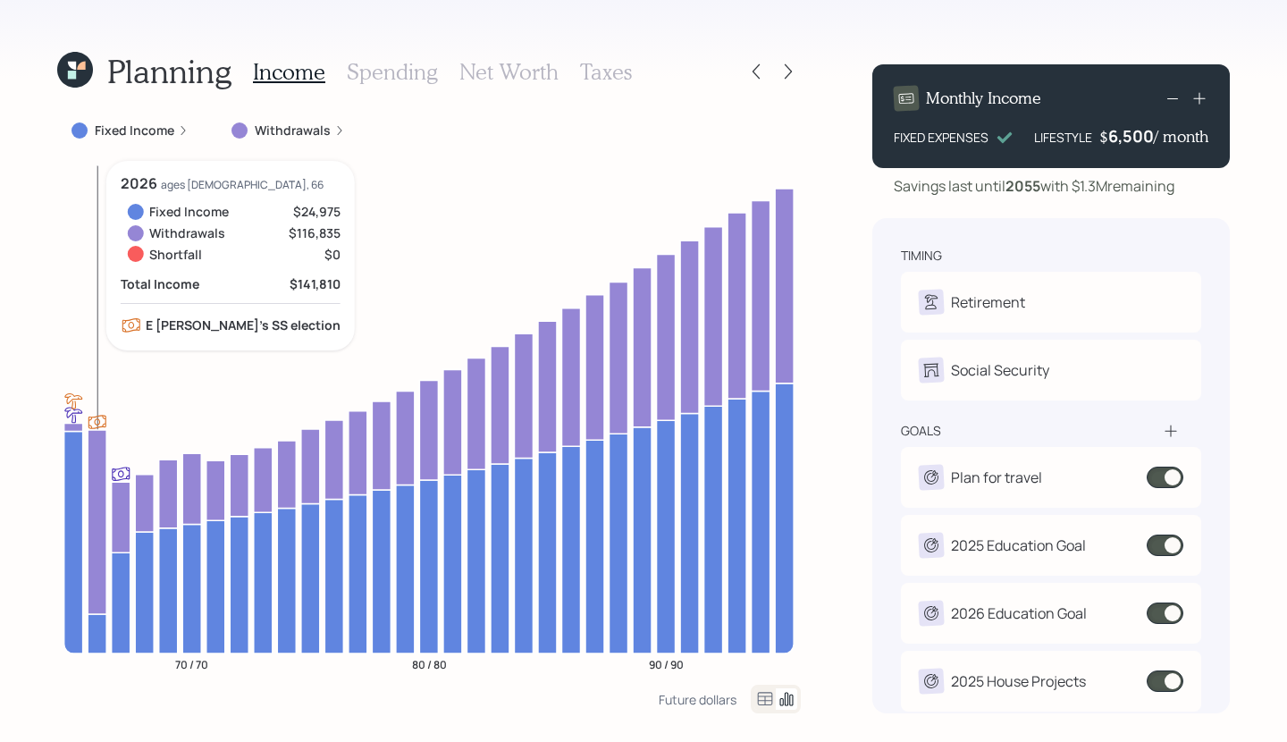
click at [89, 543] on icon at bounding box center [97, 522] width 19 height 184
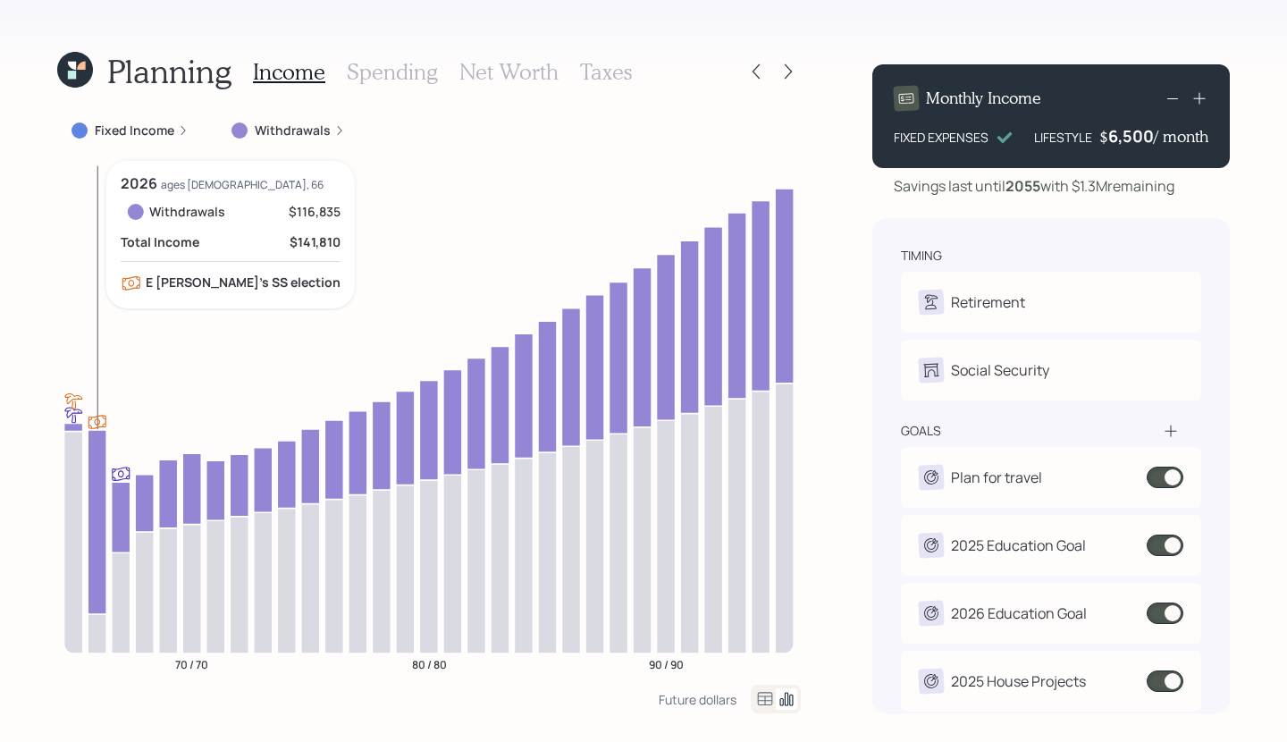
click at [93, 627] on icon at bounding box center [97, 633] width 19 height 39
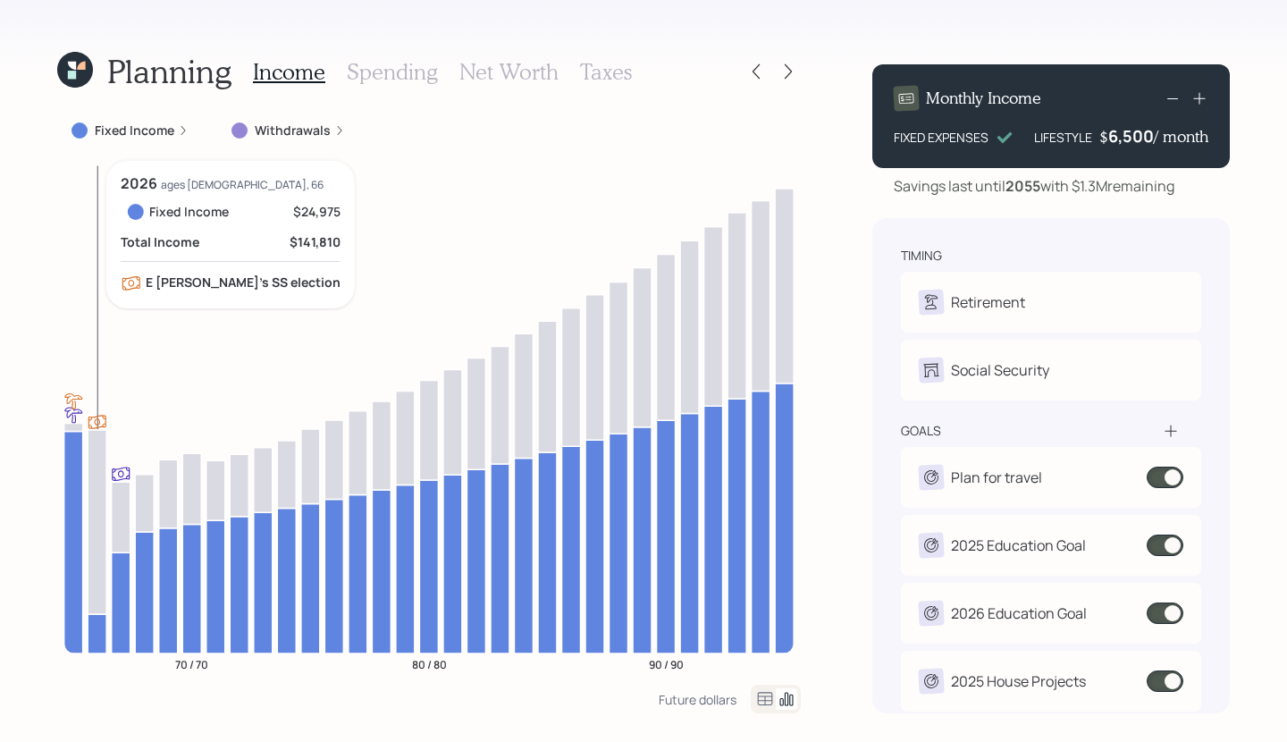
click at [93, 627] on icon at bounding box center [97, 633] width 19 height 39
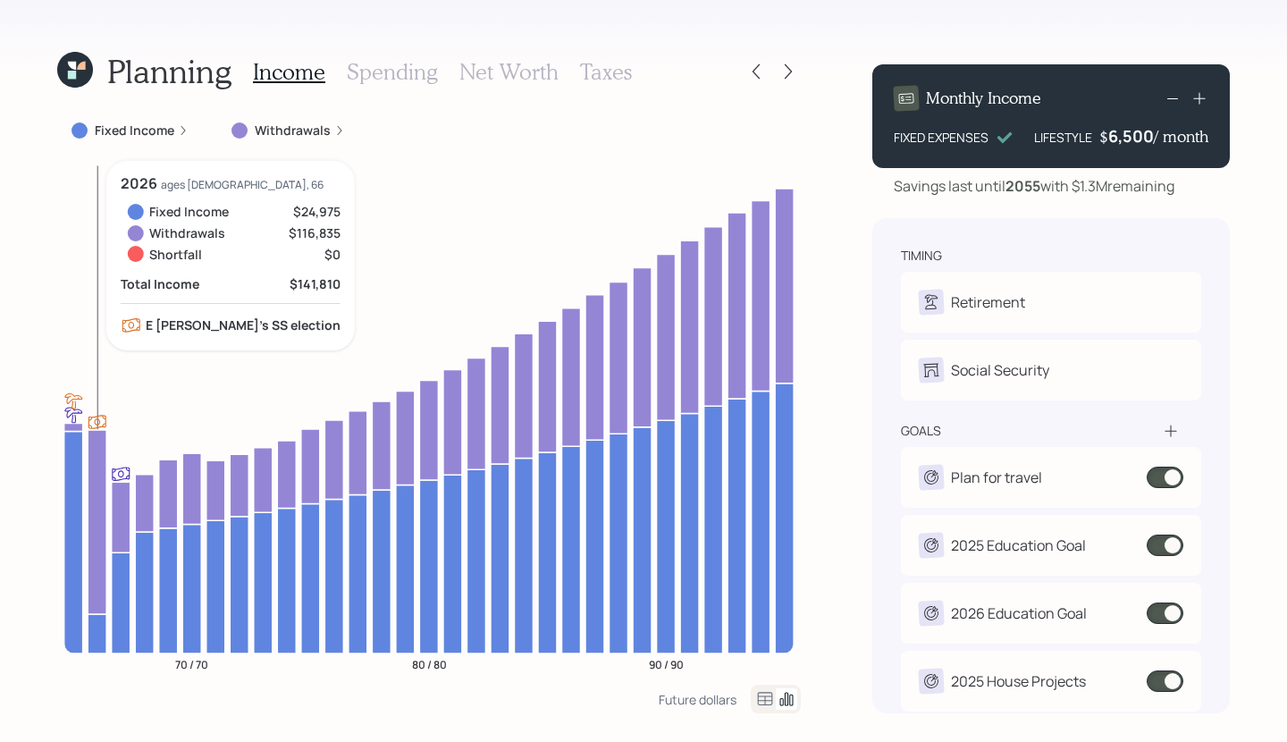
click at [102, 526] on icon at bounding box center [97, 522] width 19 height 184
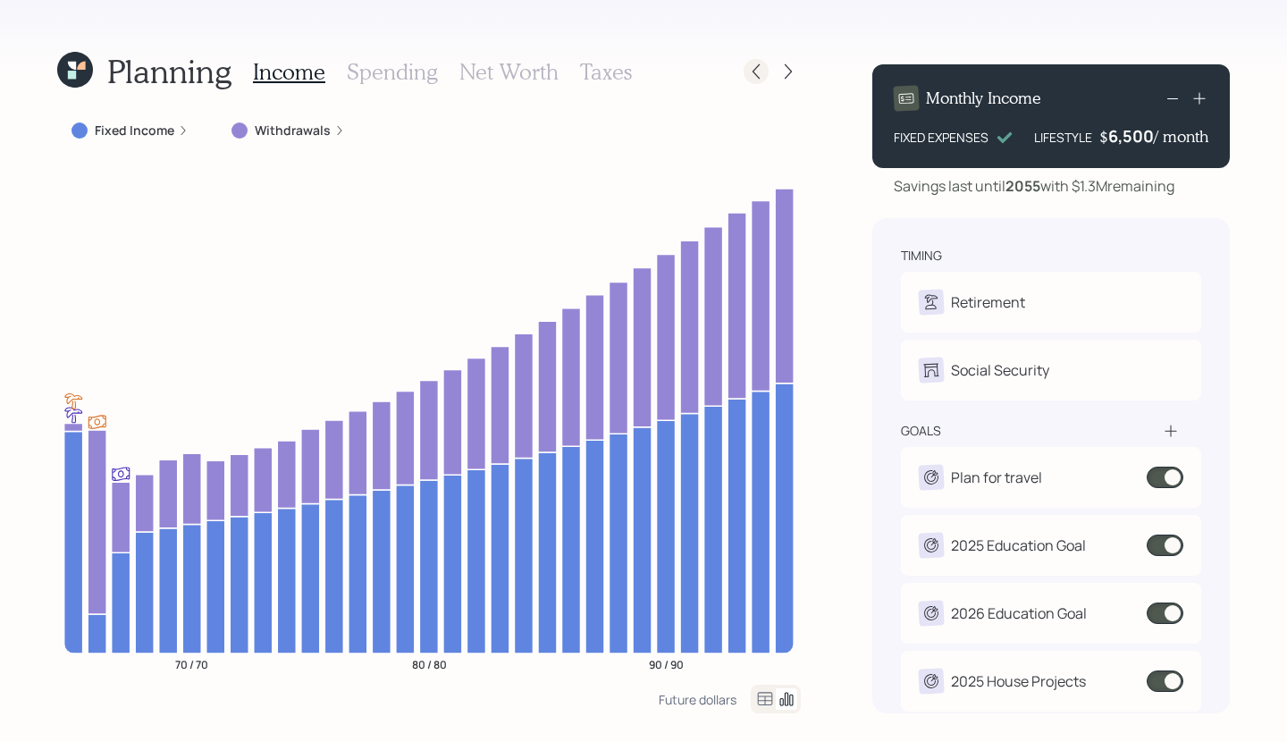
click at [751, 61] on div at bounding box center [756, 71] width 25 height 25
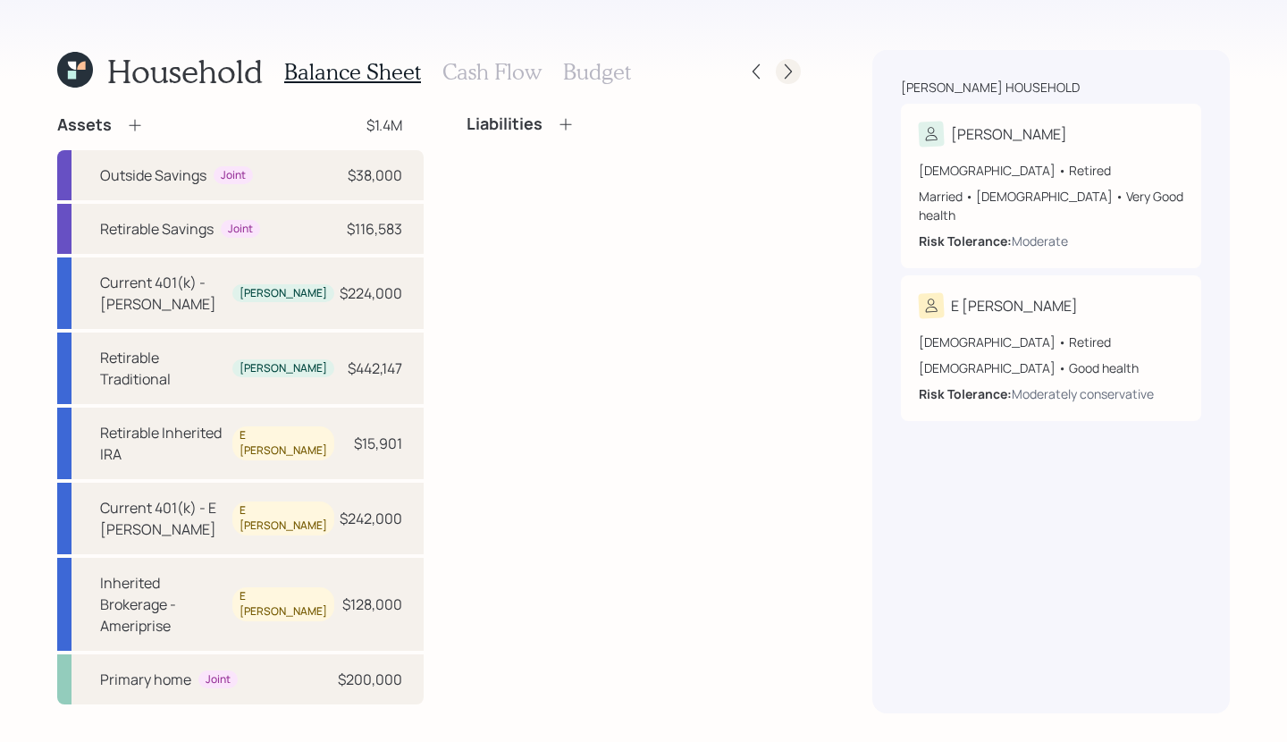
click at [787, 72] on icon at bounding box center [788, 72] width 18 height 18
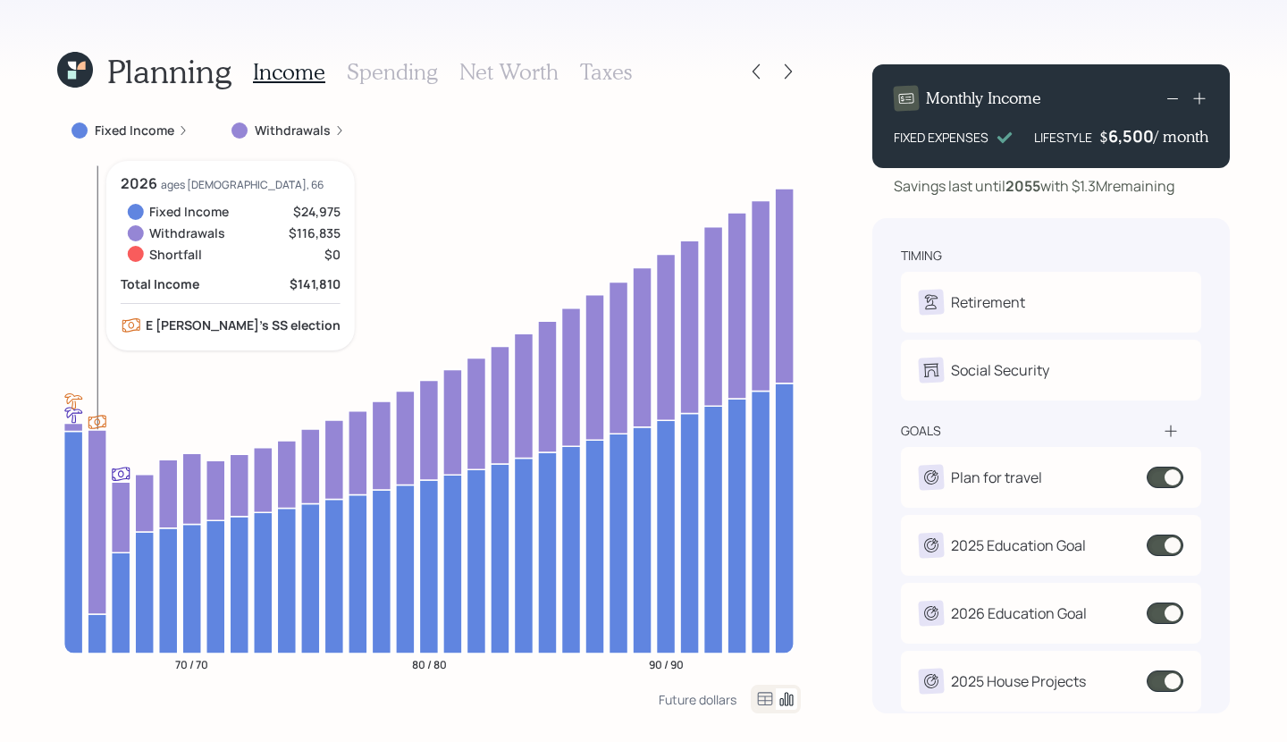
click at [95, 475] on icon at bounding box center [97, 522] width 19 height 184
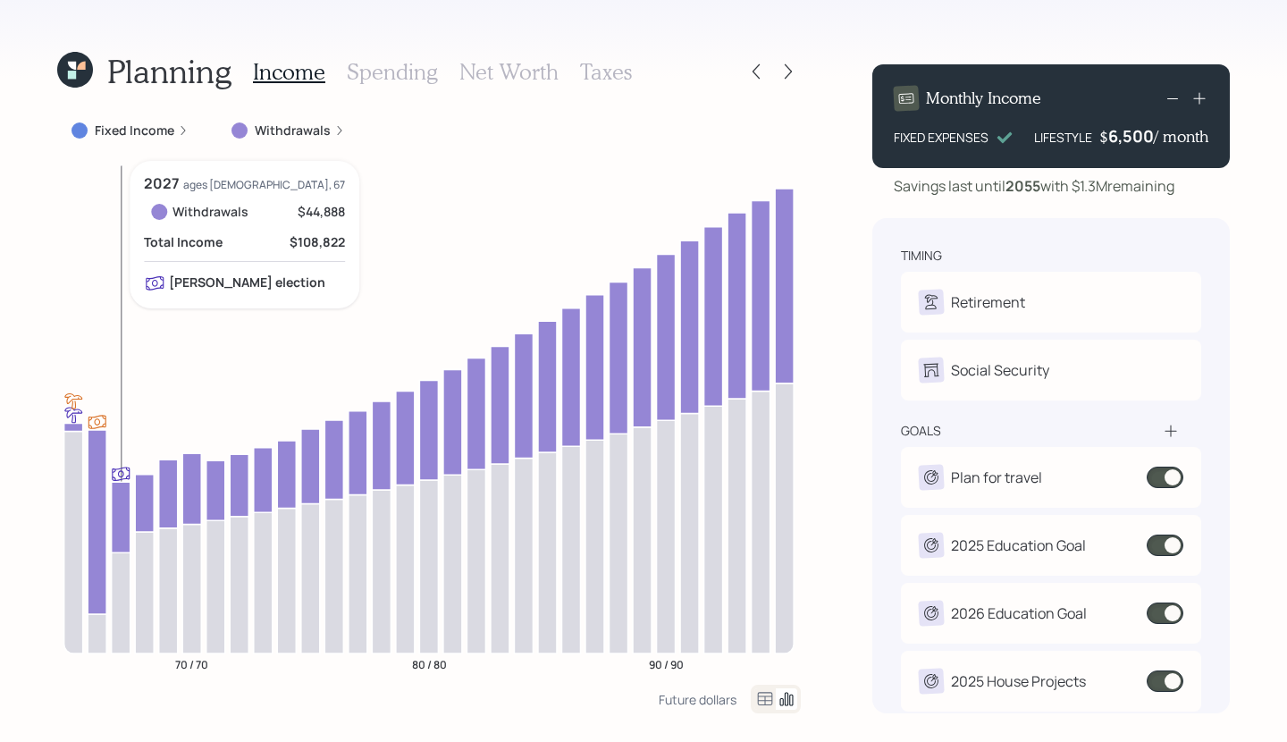
click at [119, 589] on icon at bounding box center [121, 602] width 19 height 101
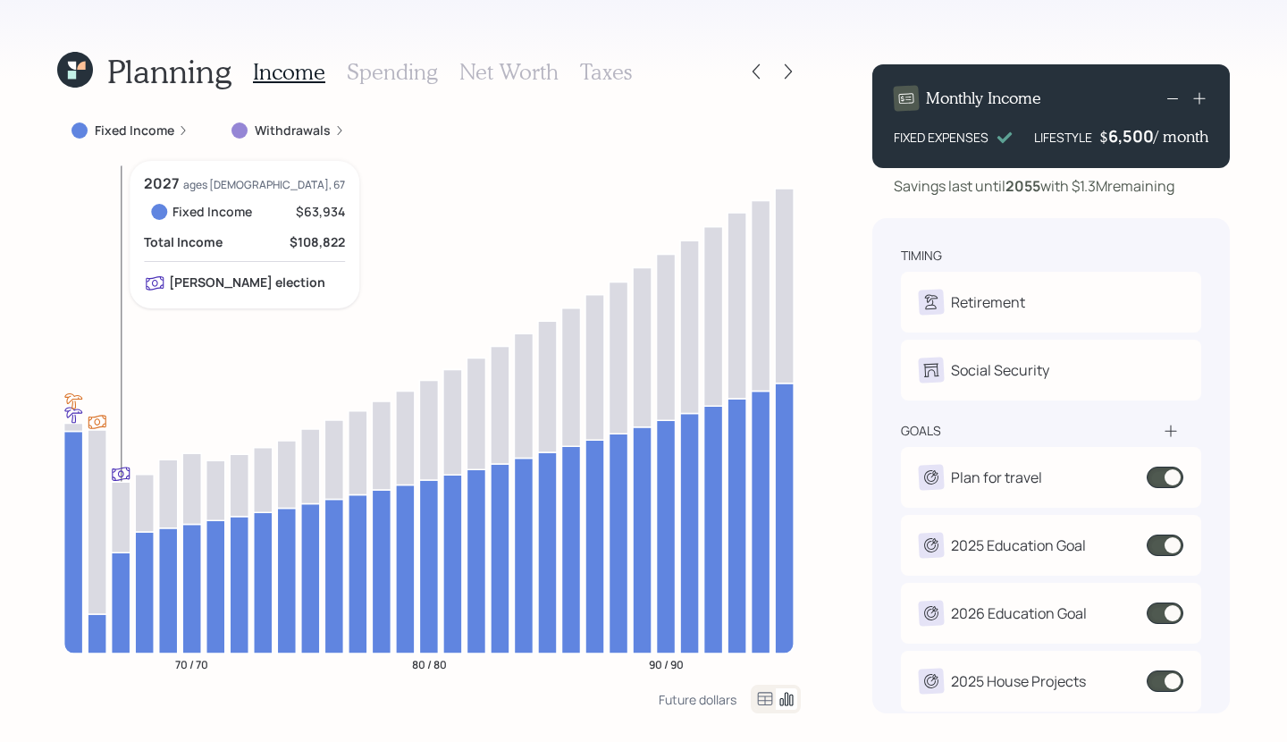
click at [121, 571] on icon at bounding box center [121, 602] width 19 height 101
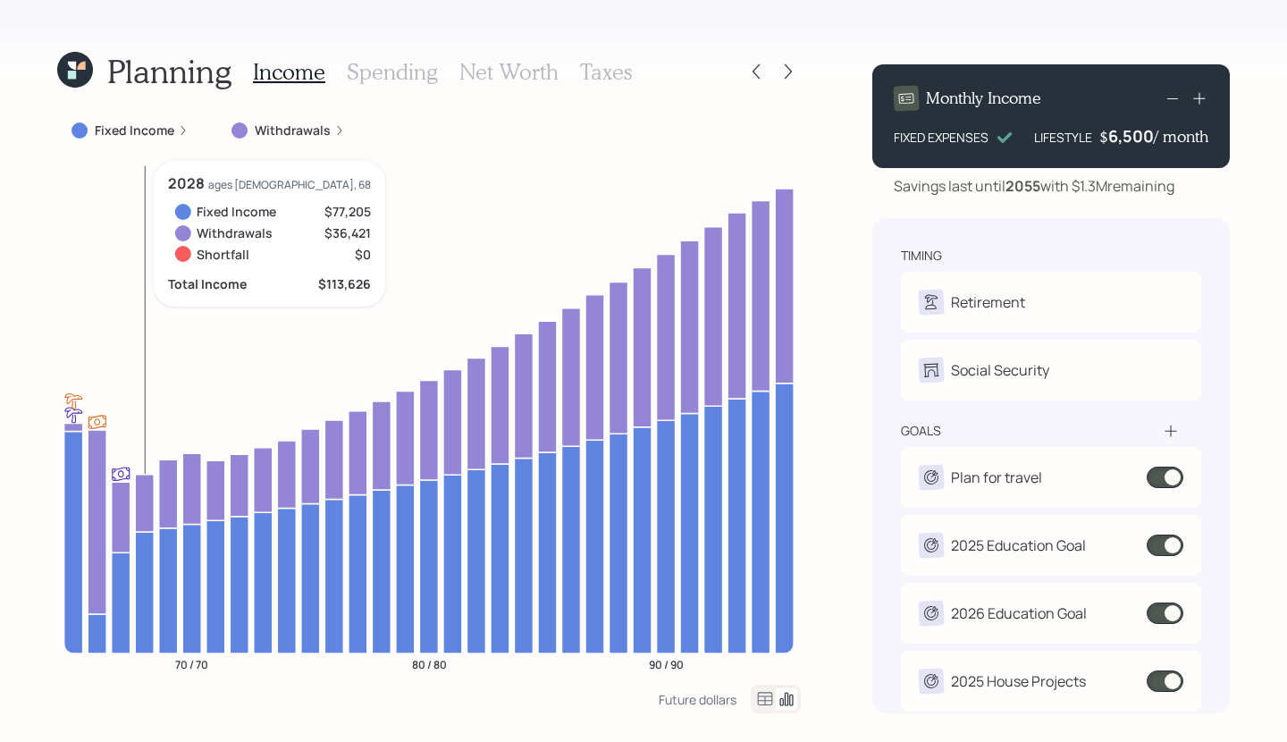
click at [151, 544] on icon at bounding box center [144, 592] width 19 height 122
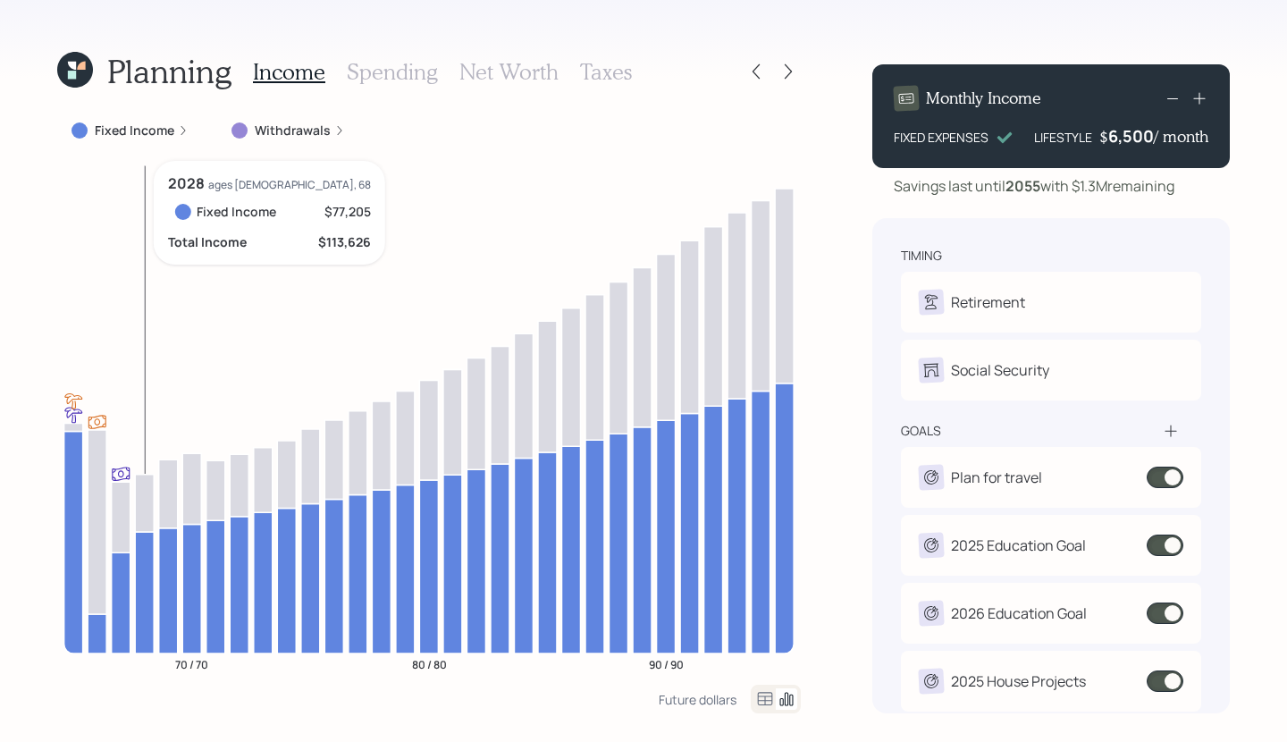
click at [151, 544] on icon at bounding box center [144, 592] width 19 height 122
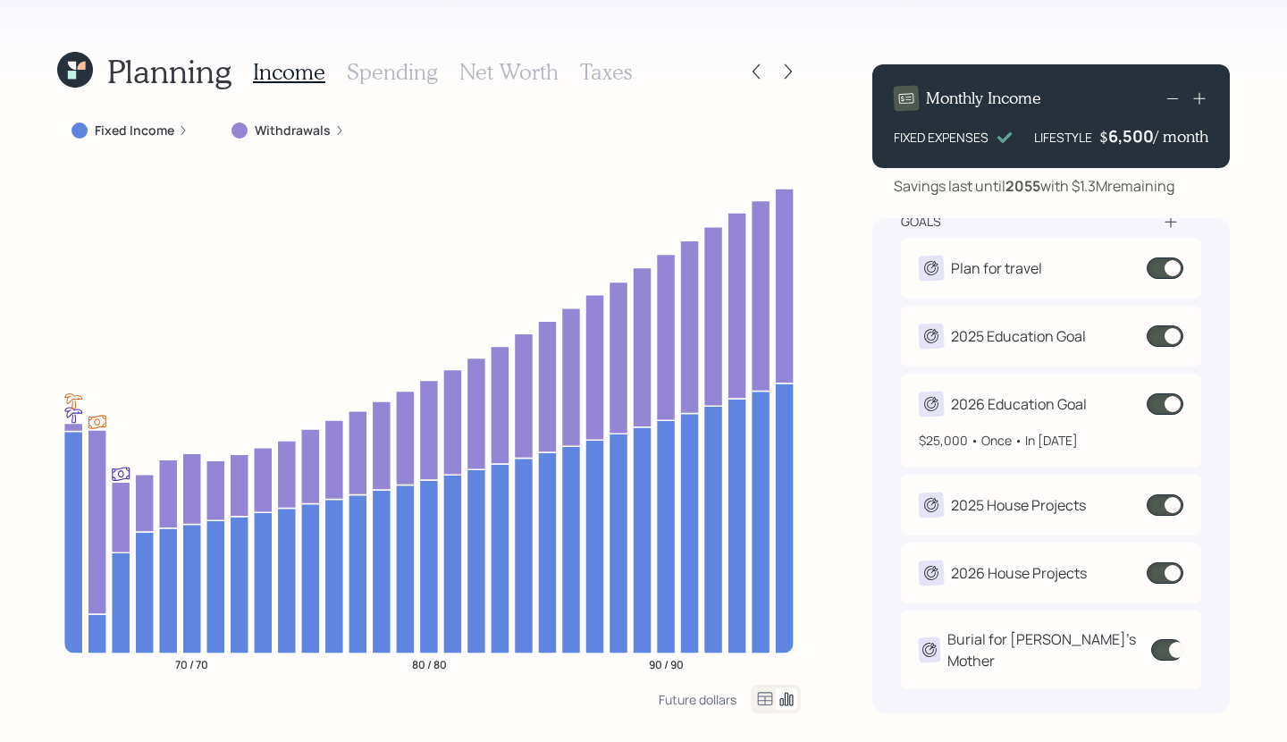
scroll to position [222, 0]
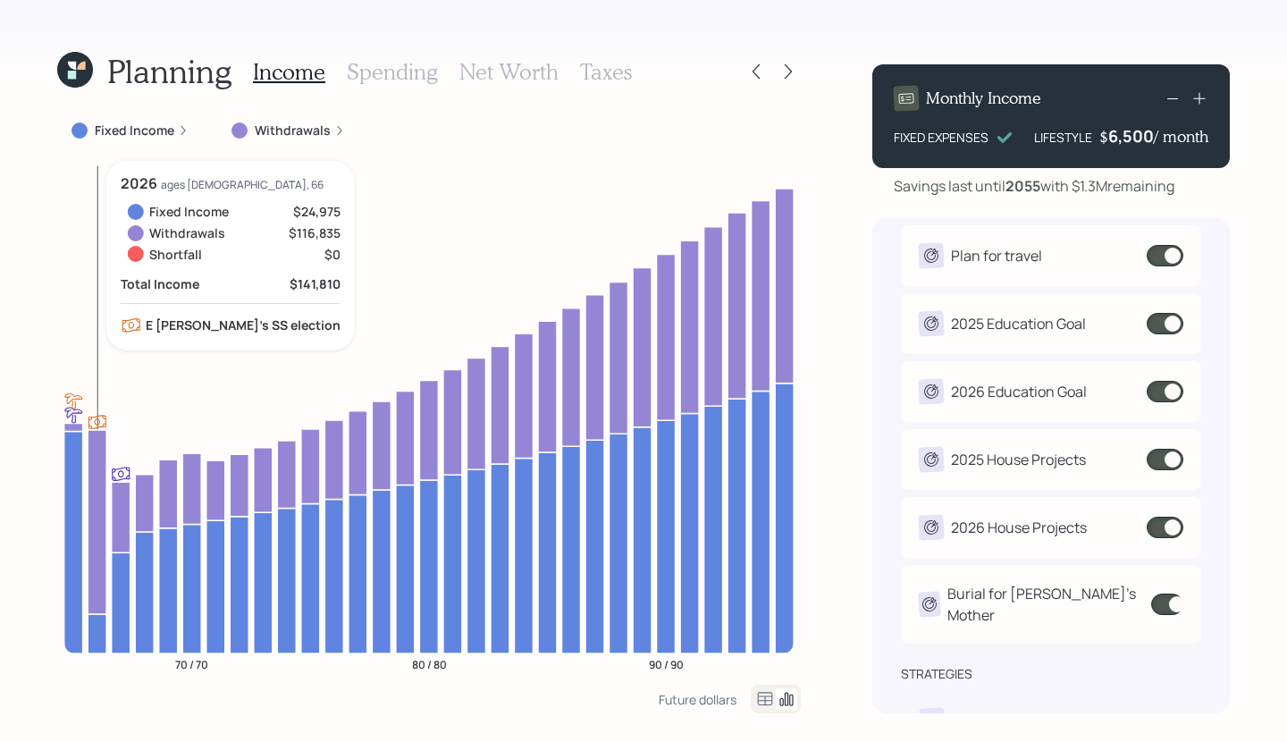
click at [92, 471] on icon at bounding box center [97, 522] width 19 height 184
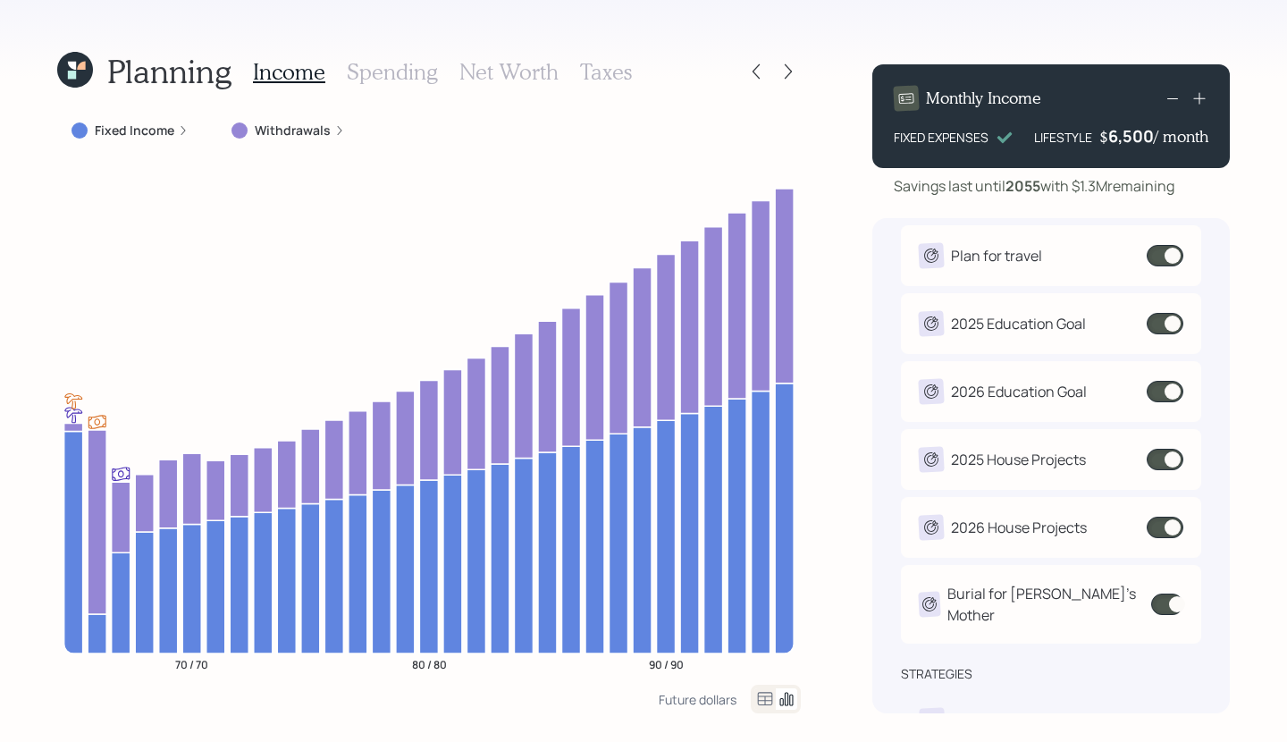
click at [581, 61] on h3 "Taxes" at bounding box center [606, 72] width 52 height 26
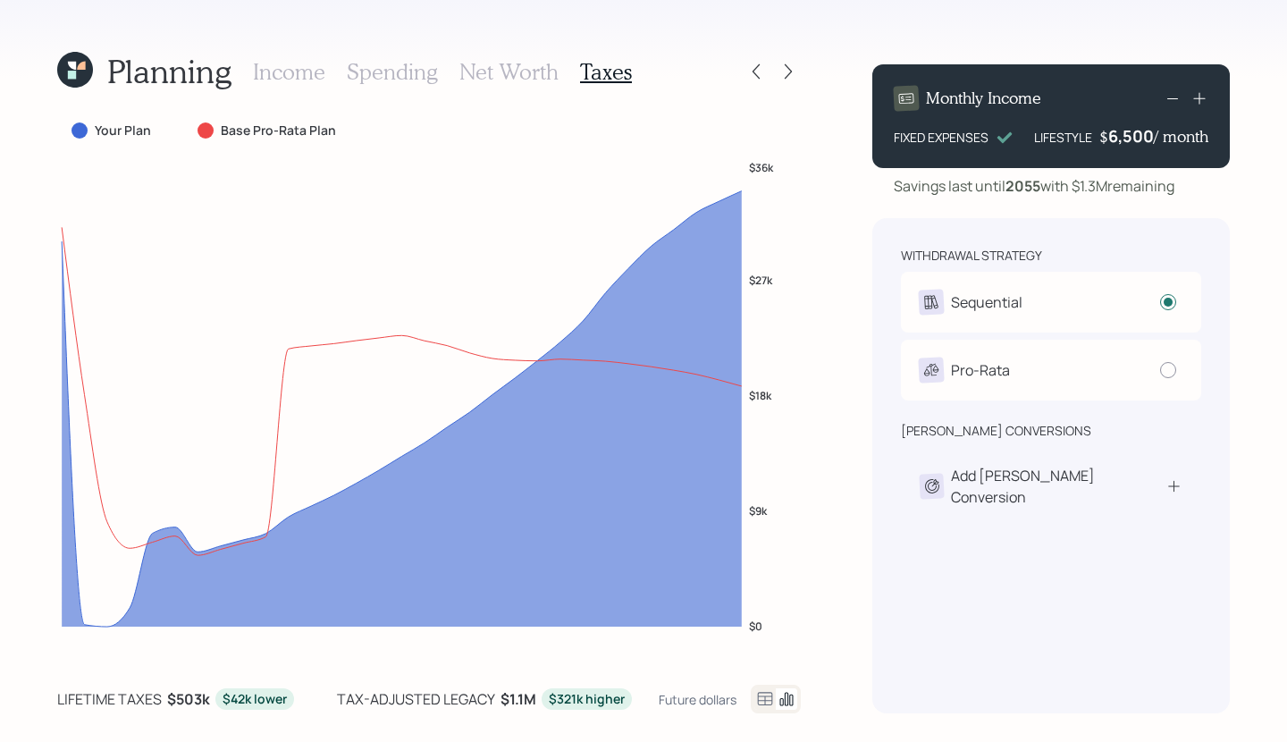
click at [755, 688] on icon at bounding box center [764, 698] width 21 height 21
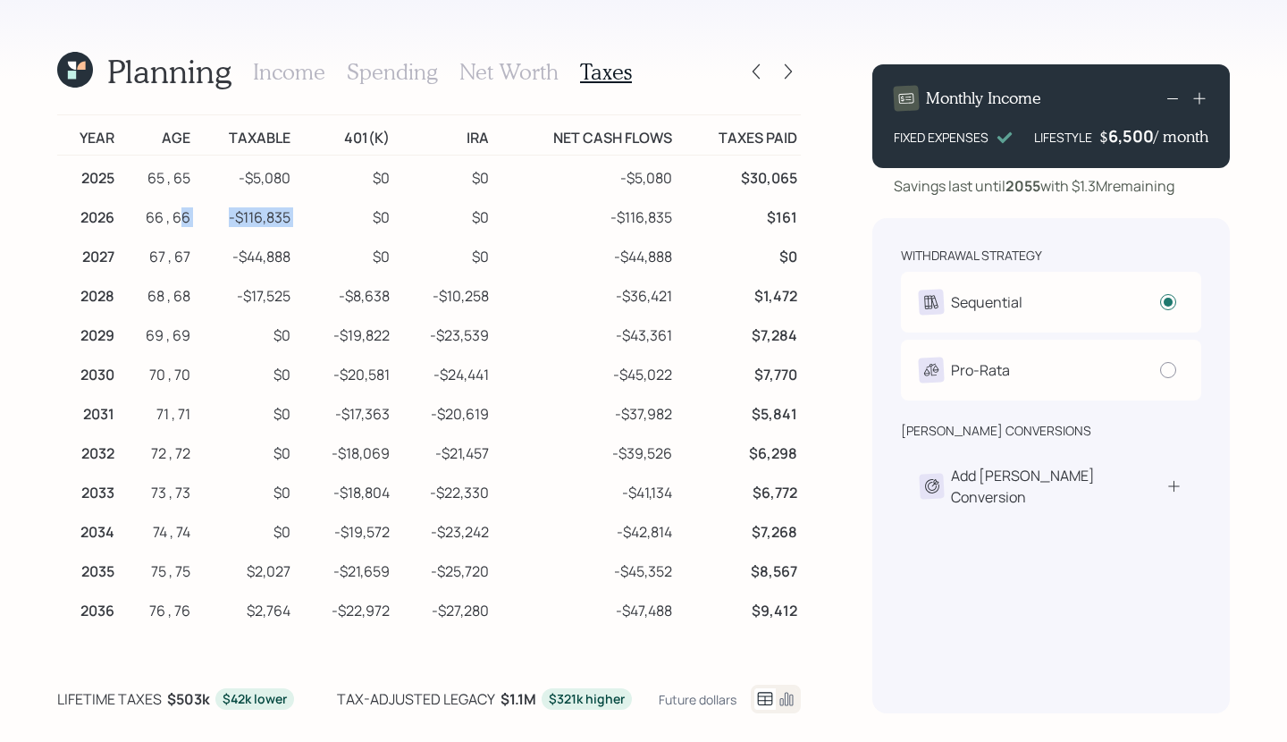
drag, startPoint x: 297, startPoint y: 219, endPoint x: 185, endPoint y: 218, distance: 111.7
click at [185, 218] on tr "2026 66 , 66 -$116,835 $0 $0 -$116,835 $161" at bounding box center [429, 214] width 744 height 39
click at [287, 229] on td "-$116,835" at bounding box center [244, 214] width 100 height 39
drag, startPoint x: 288, startPoint y: 216, endPoint x: 235, endPoint y: 216, distance: 52.7
click at [225, 216] on td "-$116,835" at bounding box center [244, 214] width 100 height 39
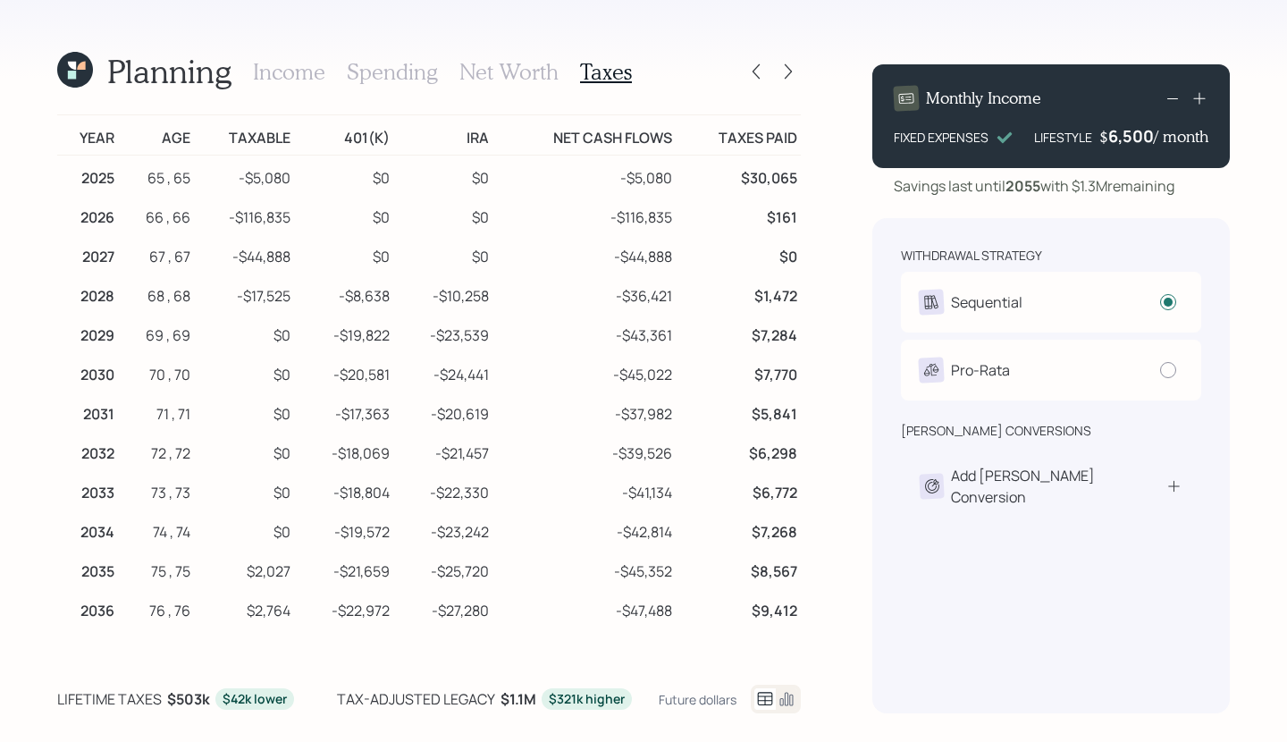
click at [281, 216] on td "-$116,835" at bounding box center [244, 214] width 100 height 39
drag, startPoint x: 292, startPoint y: 216, endPoint x: 201, endPoint y: 216, distance: 91.2
click at [201, 216] on td "-$116,835" at bounding box center [244, 214] width 100 height 39
click at [248, 223] on td "-$116,835" at bounding box center [244, 214] width 100 height 39
drag, startPoint x: 304, startPoint y: 218, endPoint x: 211, endPoint y: 215, distance: 93.0
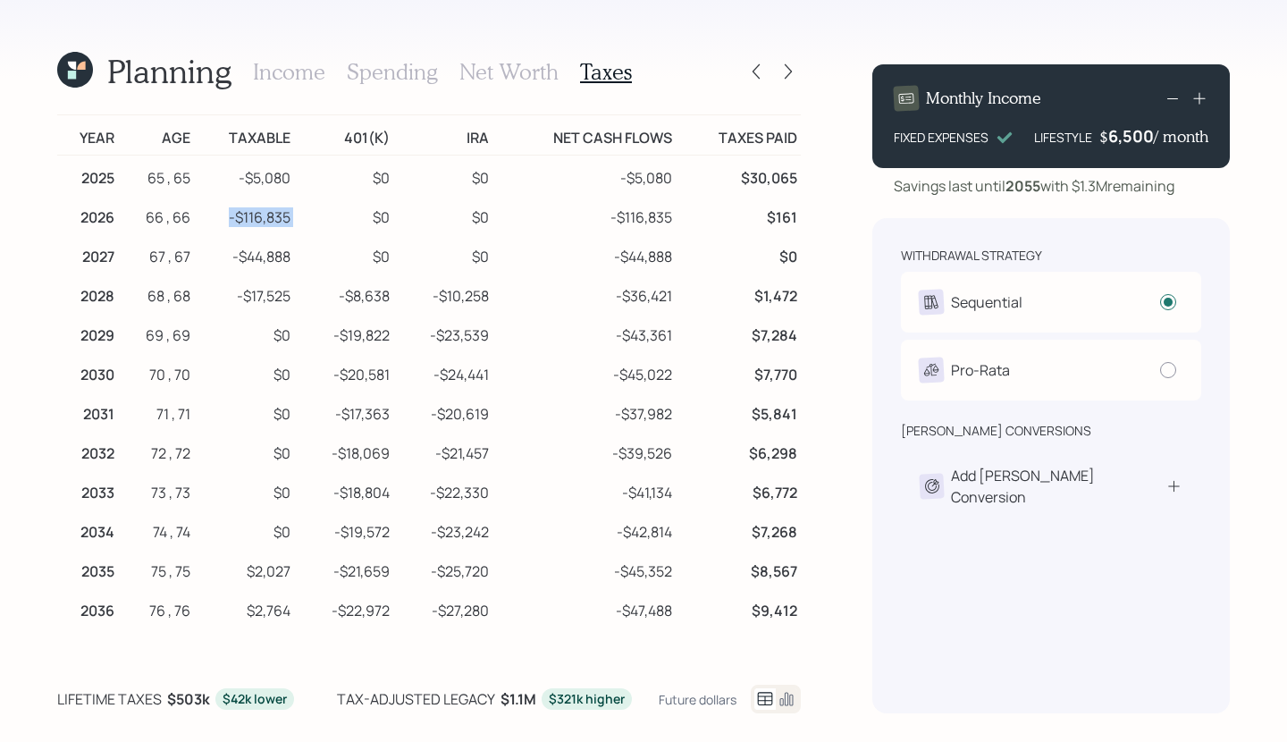
click at [211, 215] on tr "2026 66 , 66 -$116,835 $0 $0 -$116,835 $161" at bounding box center [429, 214] width 744 height 39
drag, startPoint x: 299, startPoint y: 270, endPoint x: 219, endPoint y: 251, distance: 82.6
click at [219, 251] on tr "2027 67 , 67 -$44,888 $0 $0 -$44,888 $0" at bounding box center [429, 253] width 744 height 39
click at [219, 251] on td "-$44,888" at bounding box center [244, 253] width 100 height 39
drag, startPoint x: 223, startPoint y: 251, endPoint x: 301, endPoint y: 251, distance: 78.7
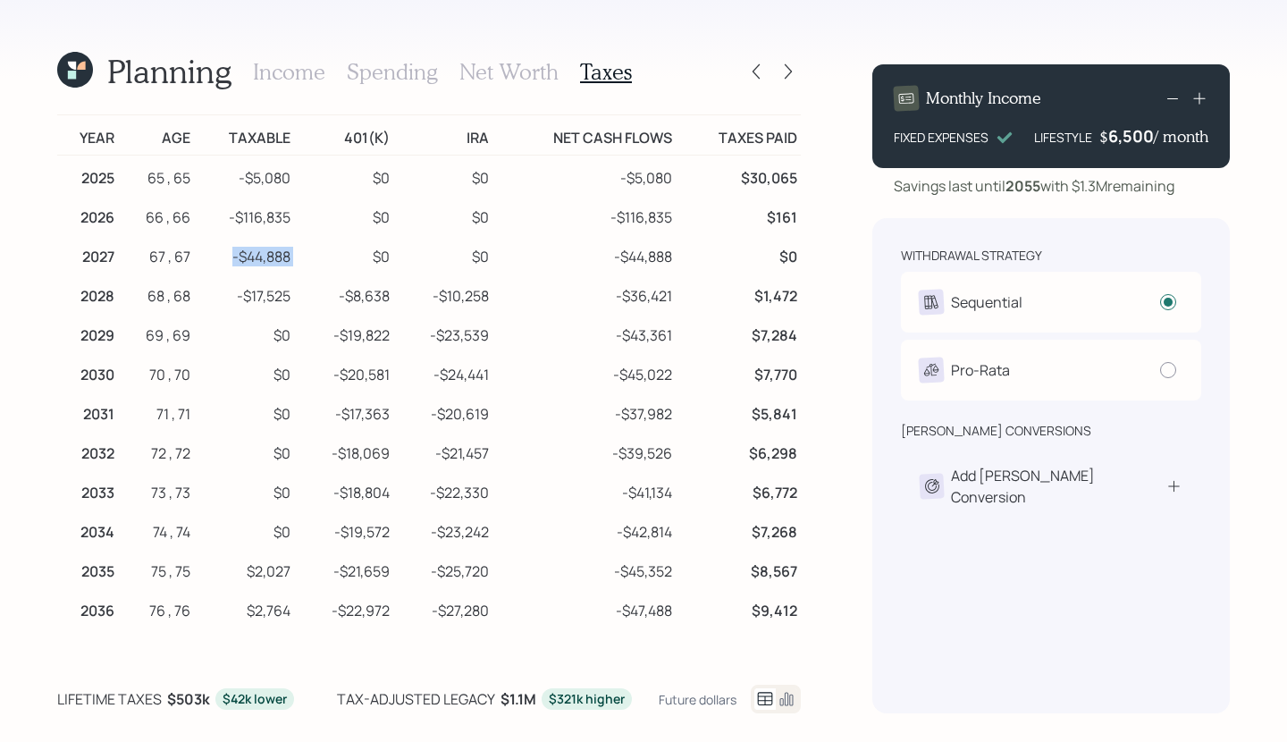
click at [301, 251] on tr "2027 67 , 67 -$44,888 $0 $0 -$44,888 $0" at bounding box center [429, 253] width 744 height 39
click at [301, 251] on td "$0" at bounding box center [343, 253] width 99 height 39
drag, startPoint x: 308, startPoint y: 300, endPoint x: 227, endPoint y: 300, distance: 81.3
click at [227, 300] on tr "2028 68 , 68 -$17,525 -$8,638 -$10,258 -$36,421 $1,472" at bounding box center [429, 293] width 744 height 39
click at [759, 76] on icon at bounding box center [756, 72] width 18 height 18
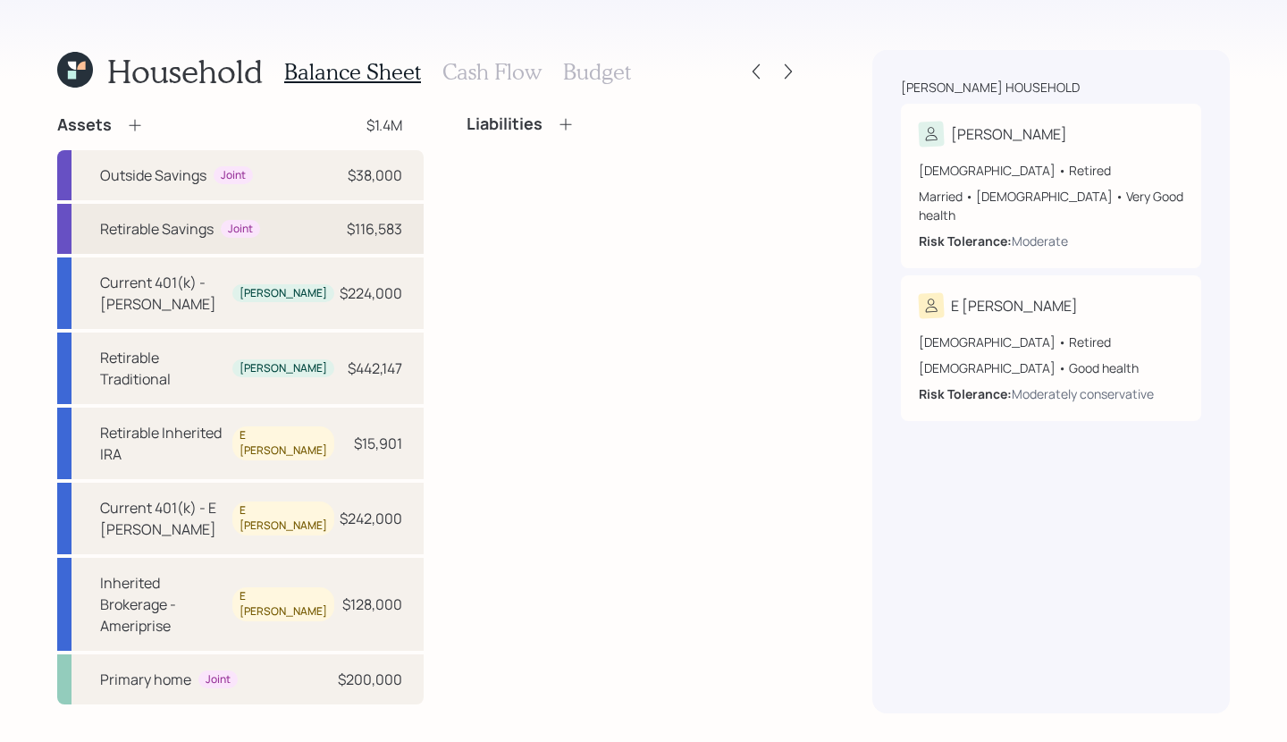
click at [301, 225] on div "Retirable Savings Joint $116,583" at bounding box center [240, 229] width 366 height 50
select select "emergency_fund"
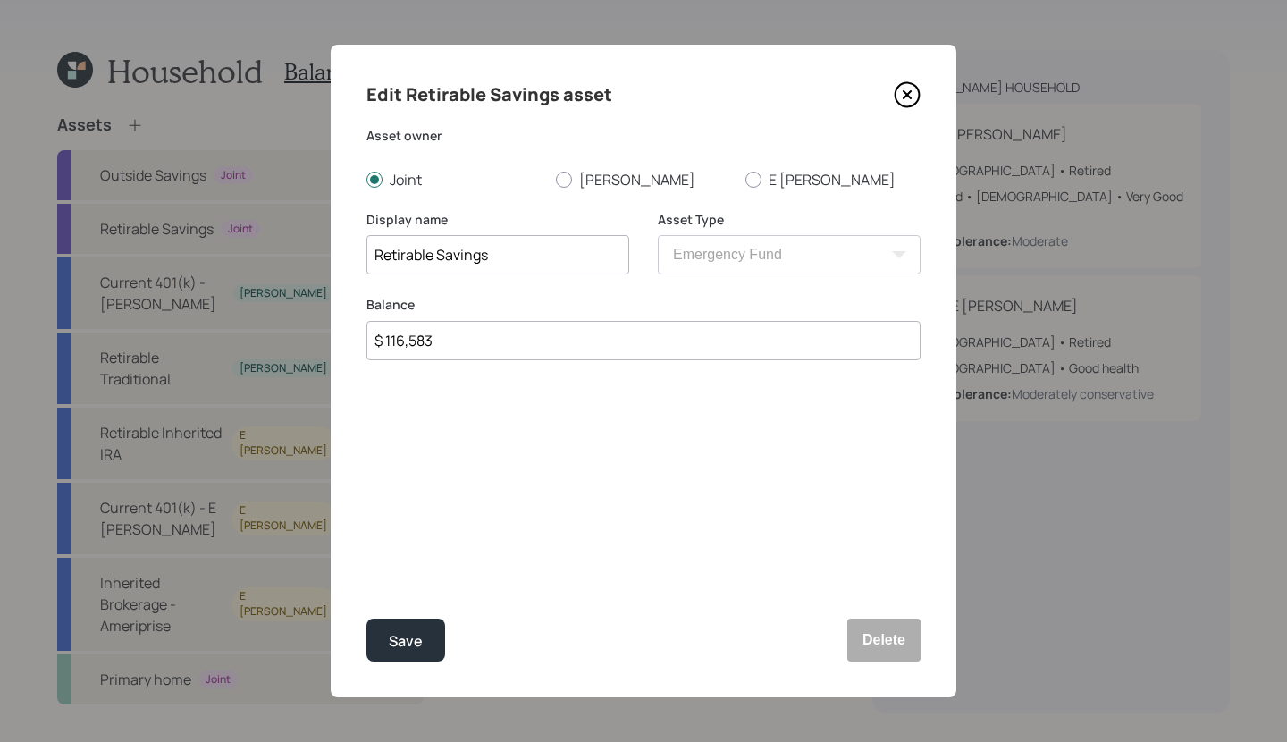
drag, startPoint x: 503, startPoint y: 341, endPoint x: 317, endPoint y: 340, distance: 185.9
click at [317, 340] on div "Edit Retirable Savings asset Asset owner Joint Gregg E Sue Display name Retirab…" at bounding box center [643, 371] width 1287 height 742
click at [925, 114] on div "Edit Retirable Savings asset Asset owner Joint Gregg E Sue Display name Retirab…" at bounding box center [644, 371] width 626 height 652
click at [921, 106] on div "Edit Retirable Savings asset Asset owner Joint Gregg E Sue Display name Retirab…" at bounding box center [644, 371] width 626 height 652
click at [911, 101] on icon at bounding box center [907, 94] width 27 height 27
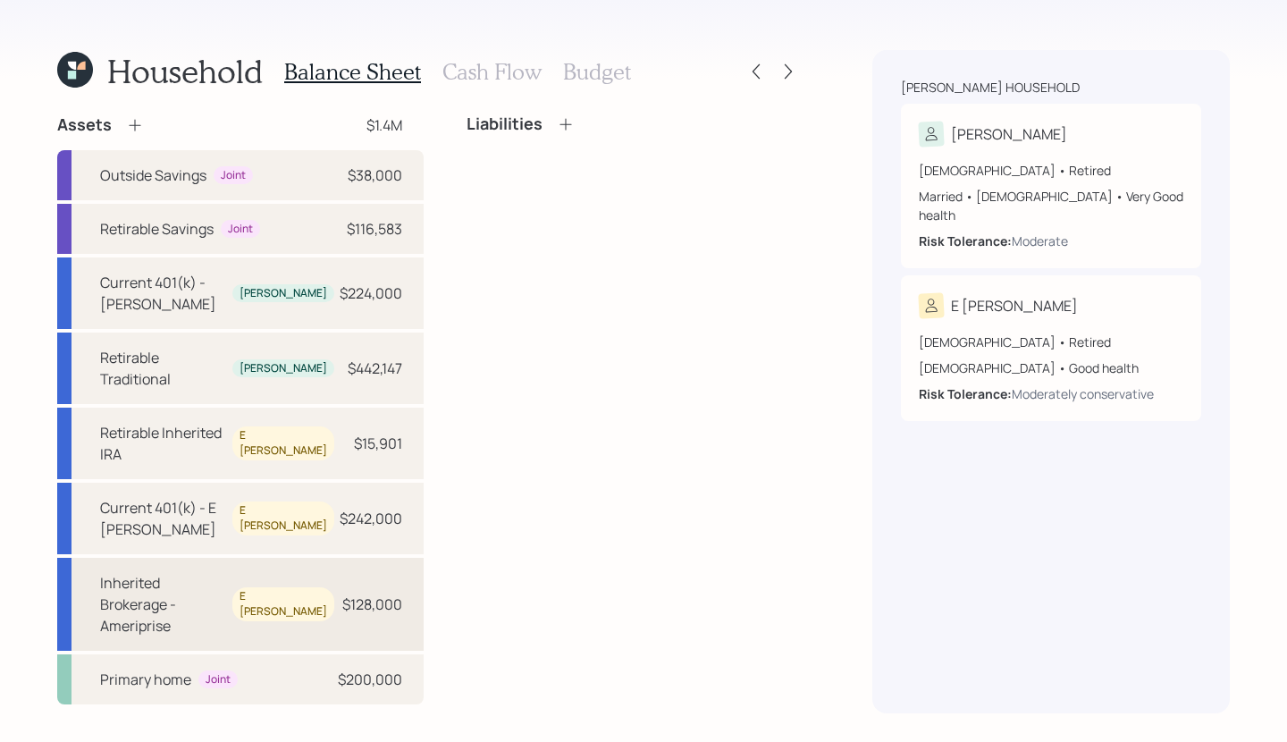
click at [199, 572] on div "Inherited Brokerage - Ameriprise" at bounding box center [162, 604] width 125 height 64
select select "taxable"
select select "balanced"
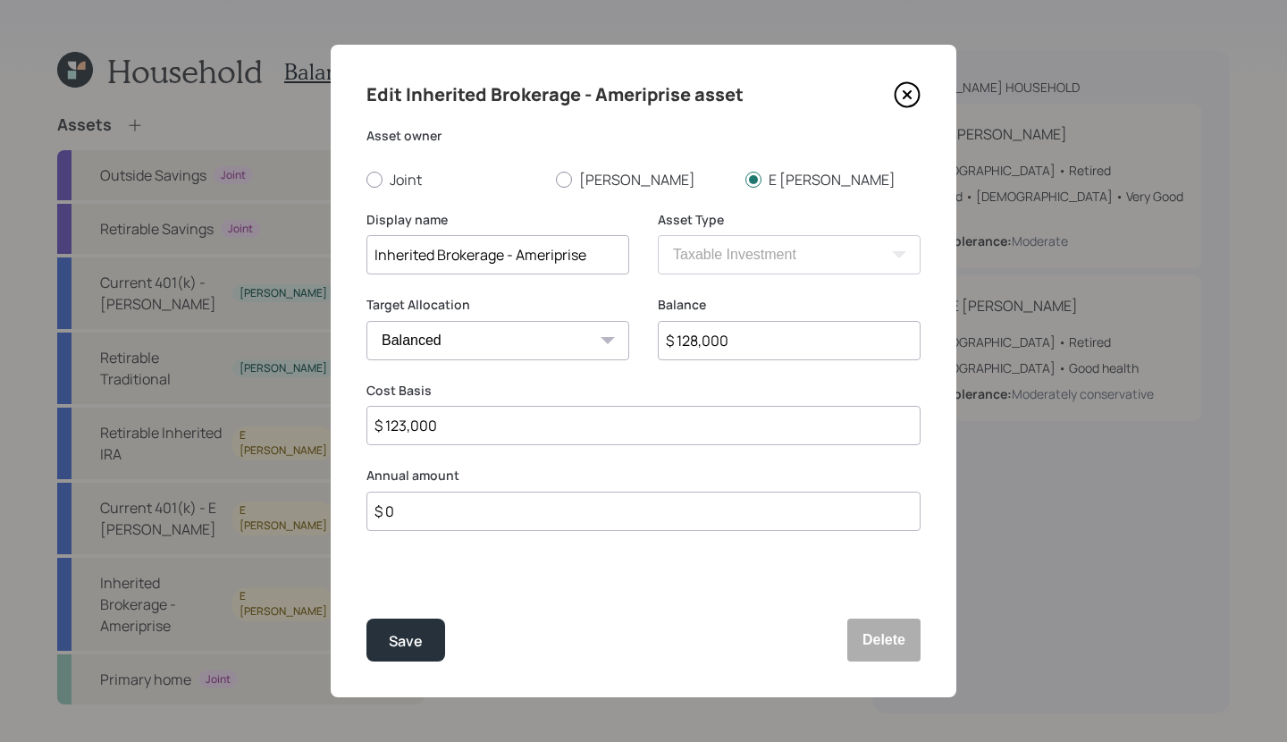
click at [904, 88] on icon at bounding box center [907, 94] width 27 height 27
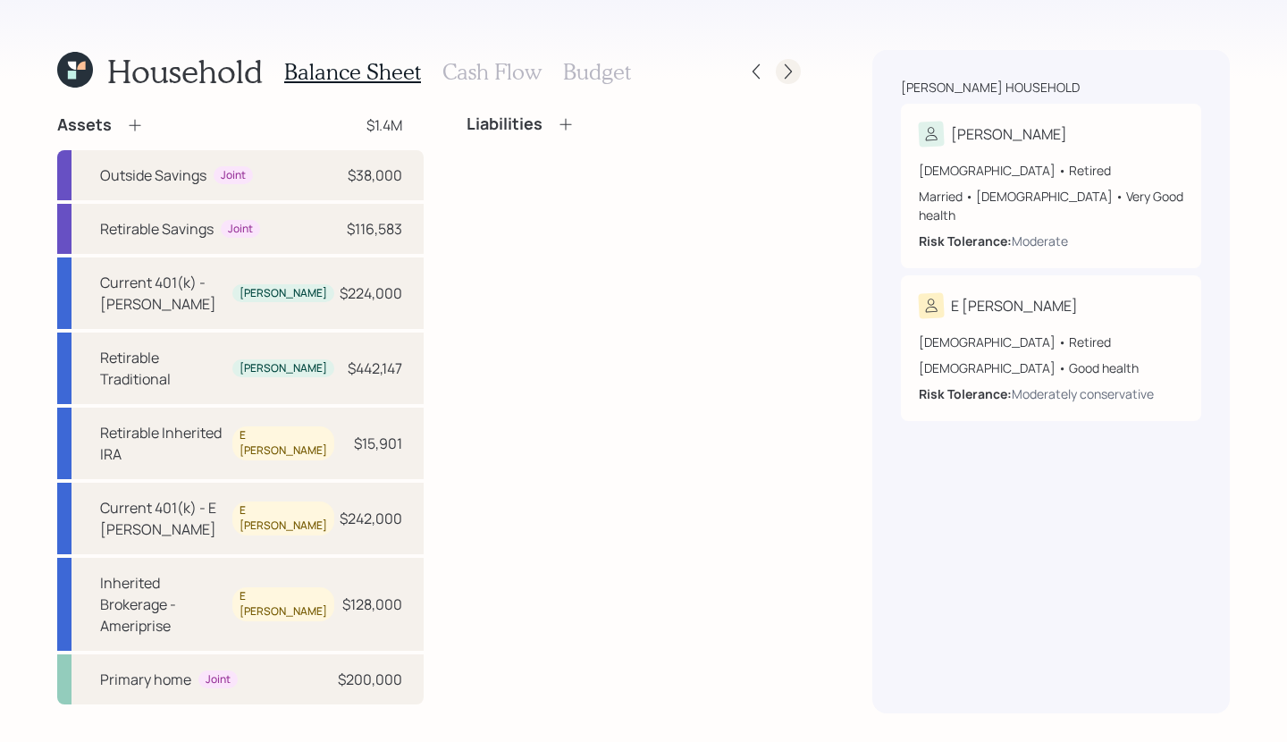
click at [782, 64] on icon at bounding box center [788, 72] width 18 height 18
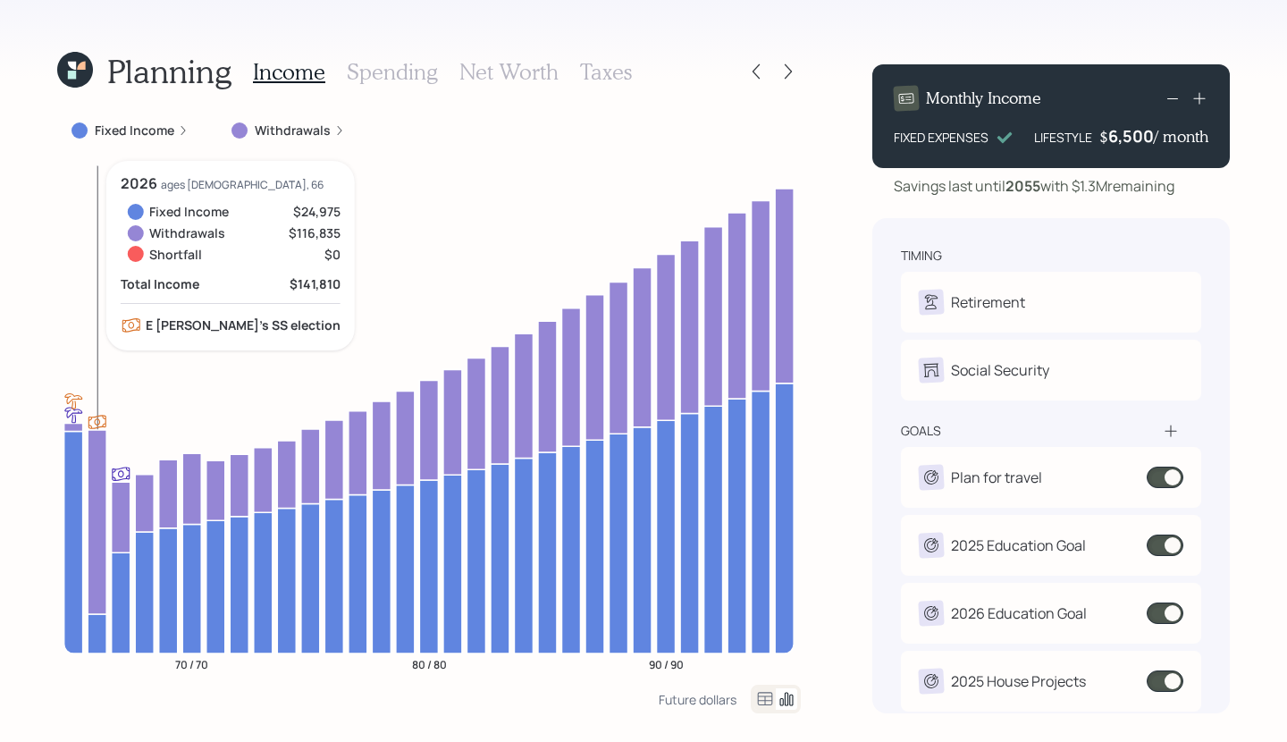
click at [95, 505] on icon at bounding box center [97, 522] width 19 height 184
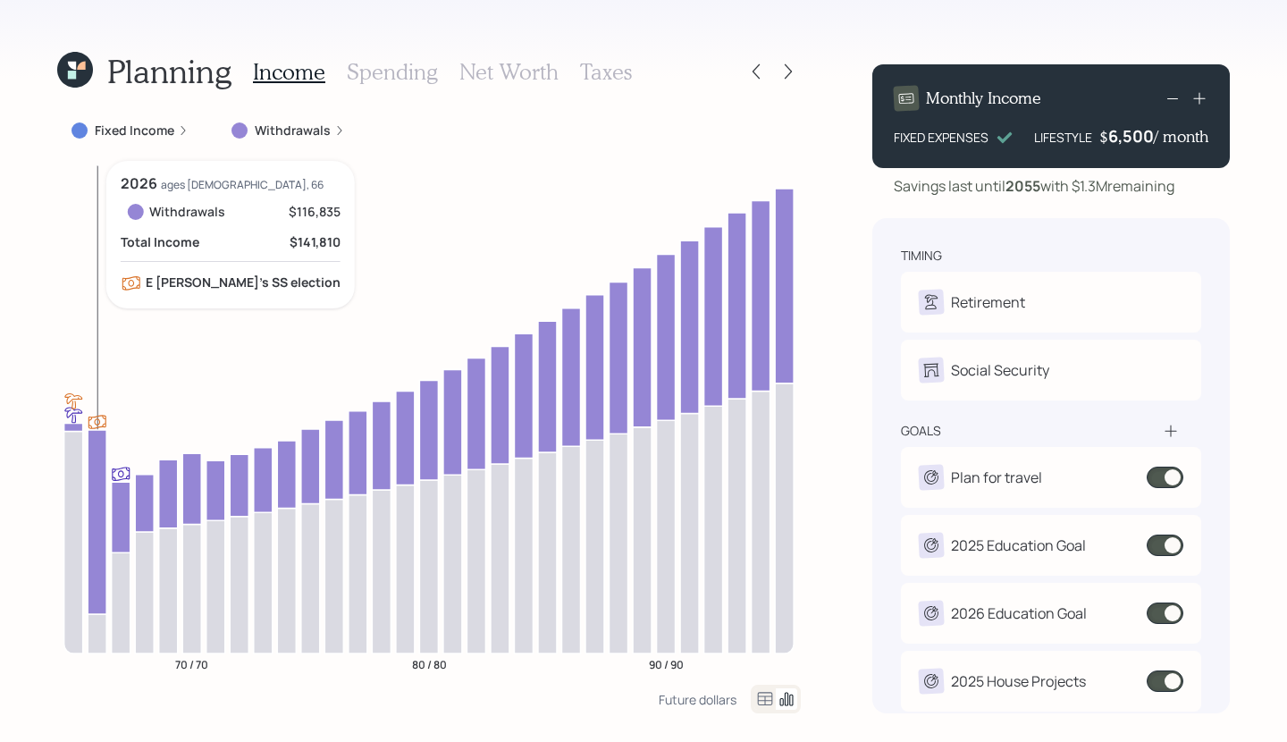
click at [95, 505] on icon at bounding box center [97, 522] width 19 height 184
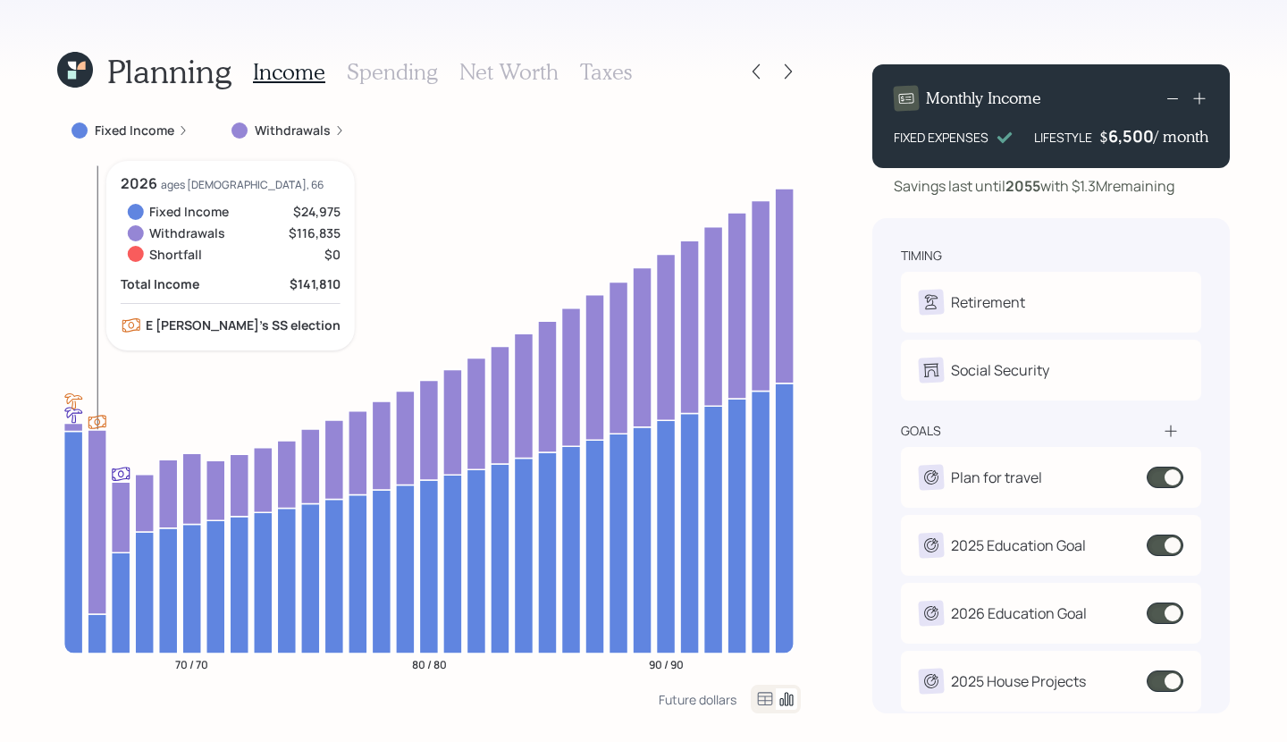
click at [98, 478] on icon at bounding box center [97, 522] width 19 height 184
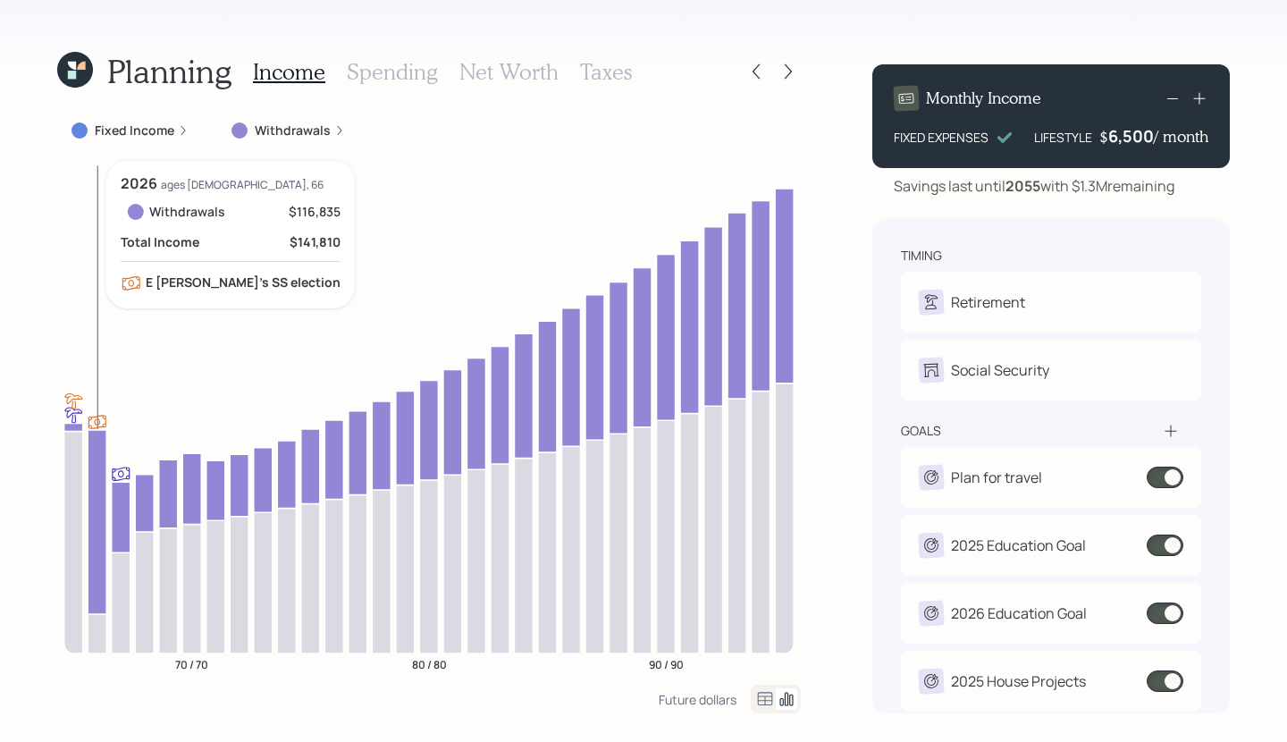
click at [98, 479] on icon at bounding box center [97, 522] width 19 height 184
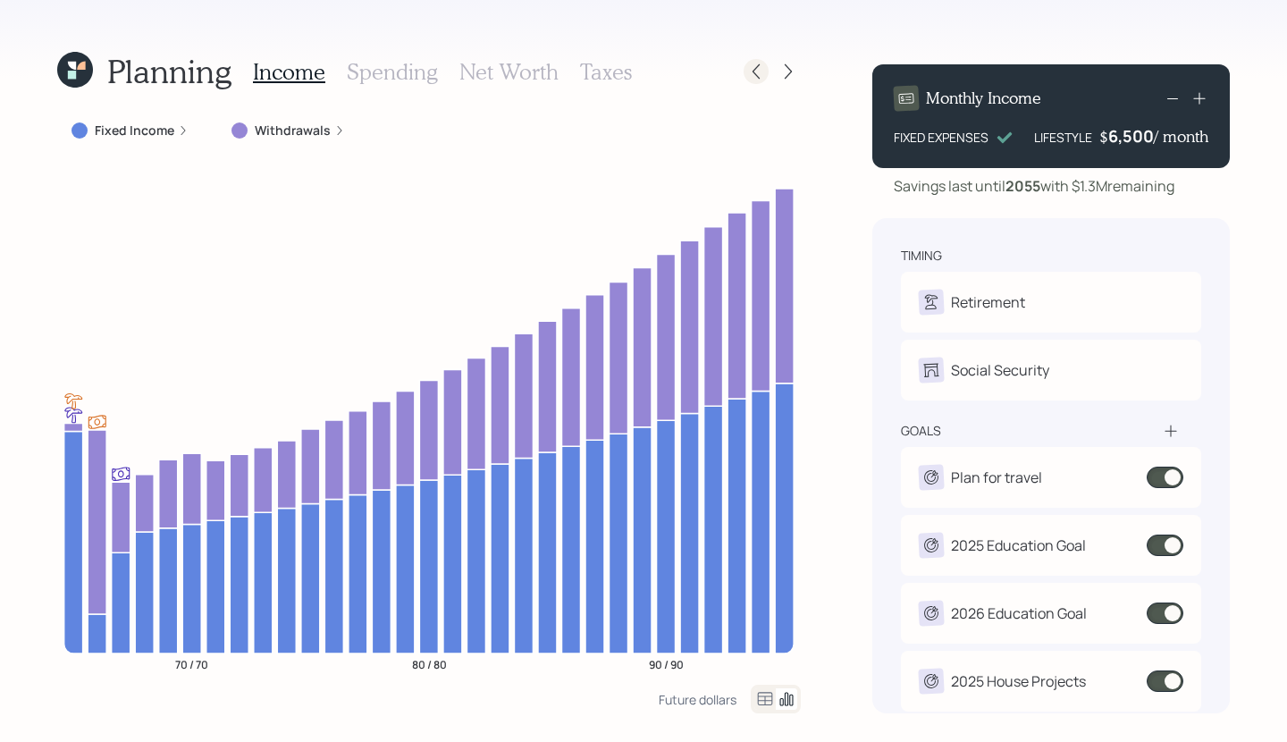
click at [766, 70] on div at bounding box center [756, 71] width 25 height 25
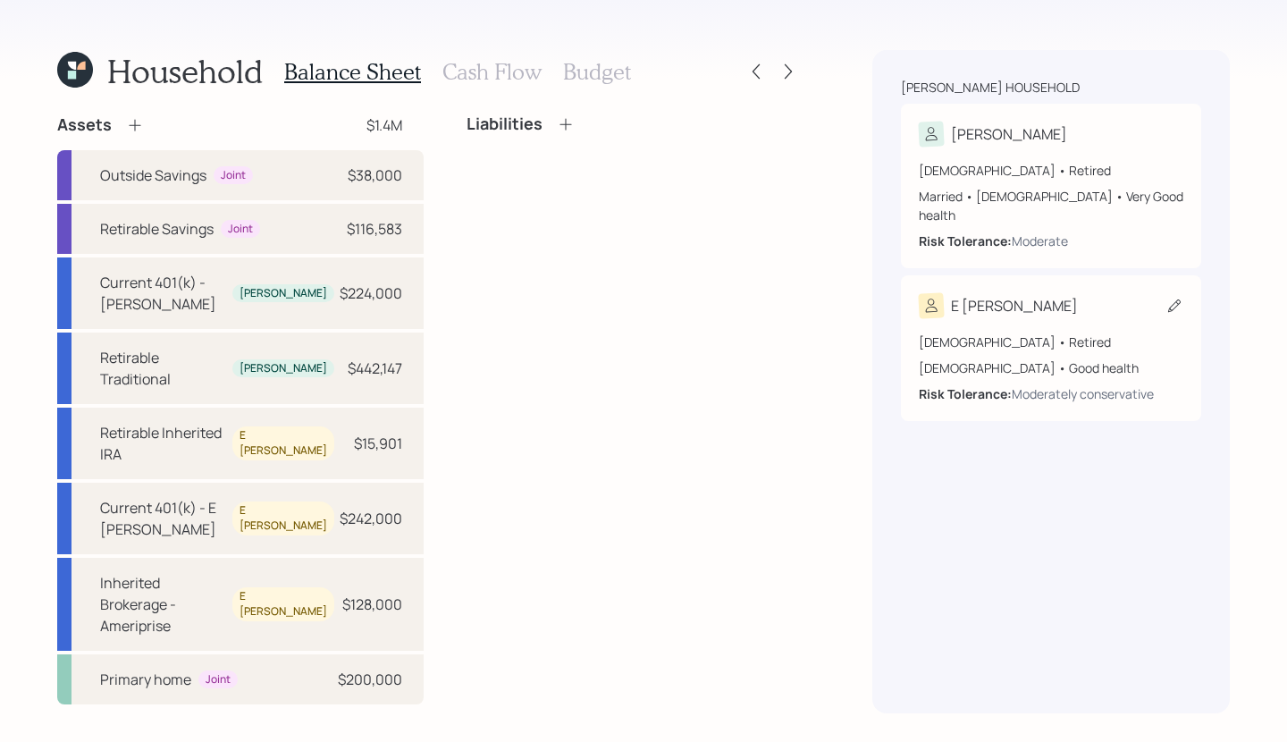
click at [1064, 294] on div "E Sue" at bounding box center [1051, 305] width 265 height 25
select select "female"
select select "good"
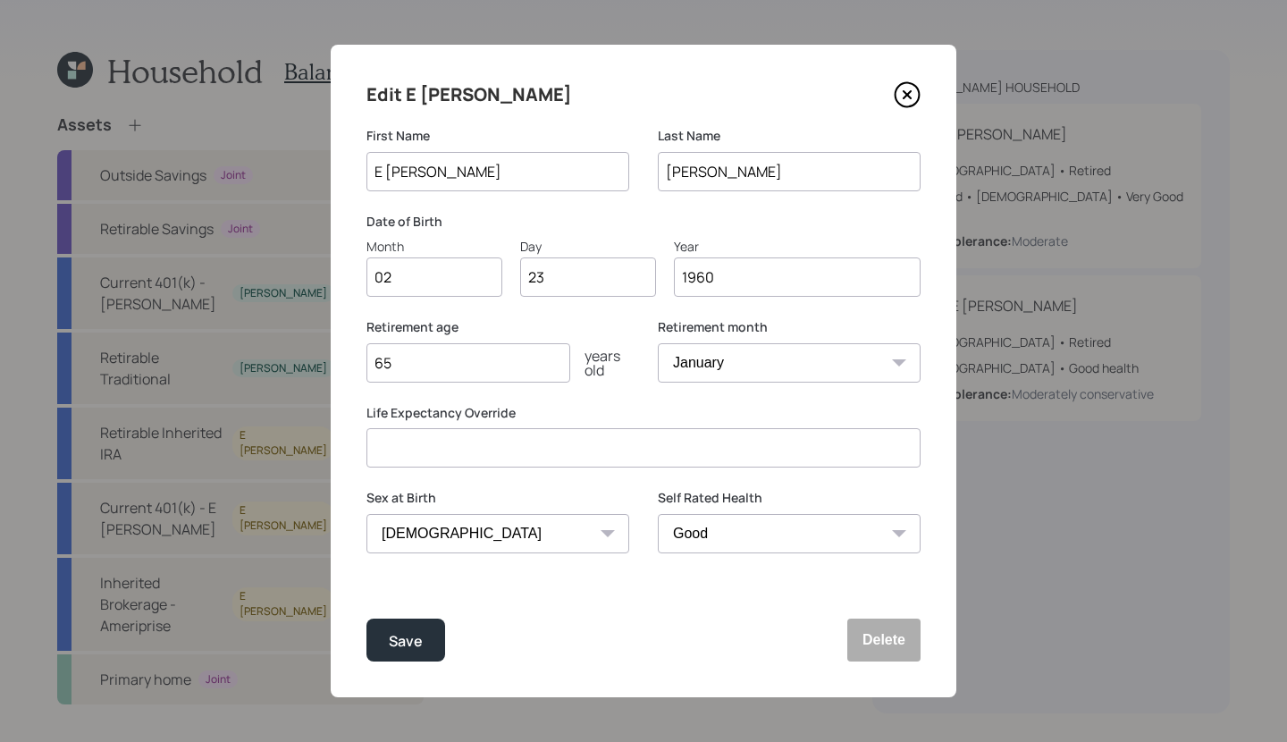
drag, startPoint x: 779, startPoint y: 291, endPoint x: 658, endPoint y: 284, distance: 121.8
click at [658, 284] on div "Month 02 Day 23 Year 1960" at bounding box center [643, 267] width 554 height 60
click at [908, 94] on icon at bounding box center [907, 94] width 7 height 7
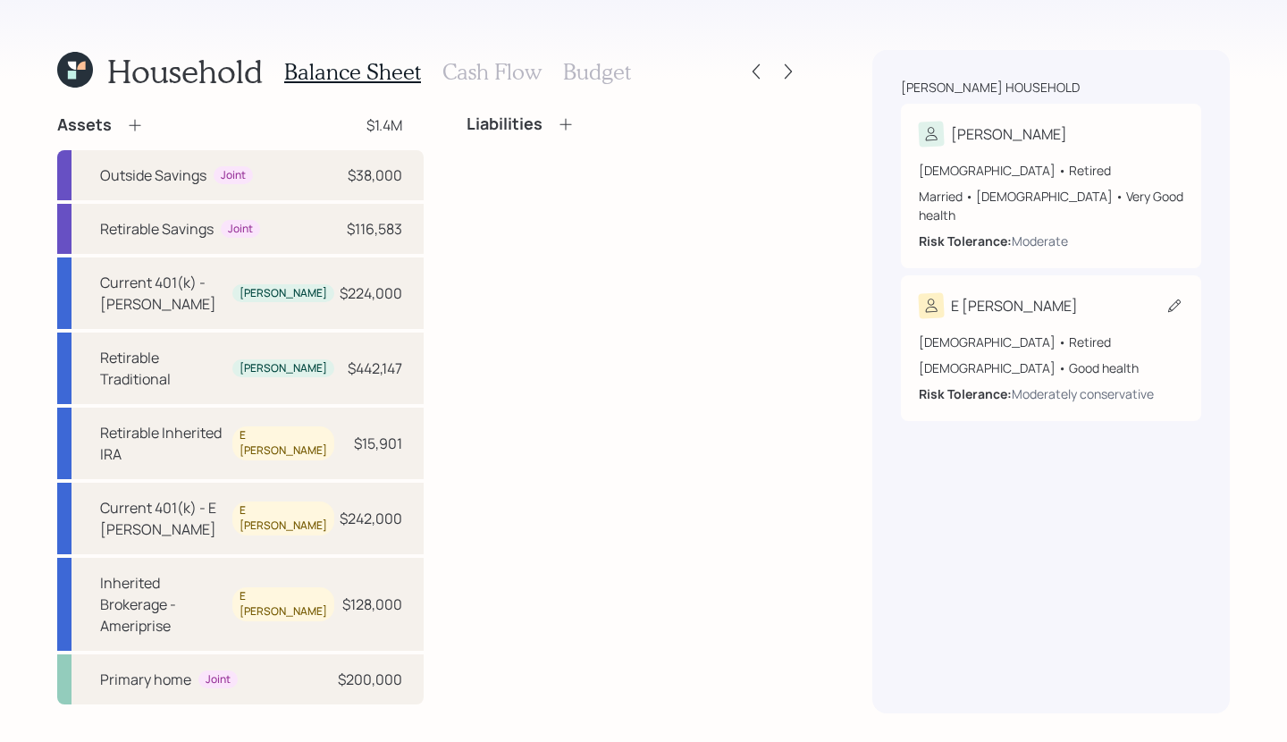
click at [1090, 318] on div "65 years old • Retired Female • Good health Risk Tolerance: Moderately conserva…" at bounding box center [1051, 360] width 265 height 85
select select "female"
select select "good"
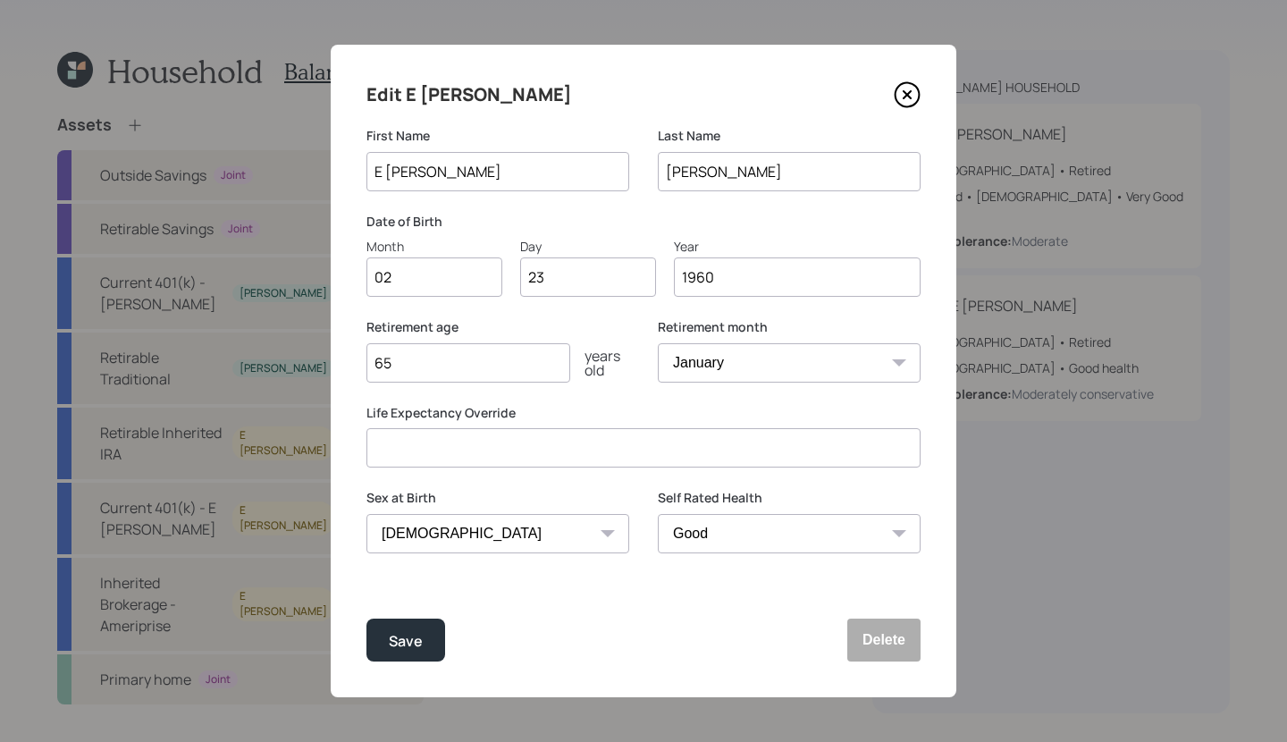
click at [905, 93] on icon at bounding box center [907, 94] width 7 height 7
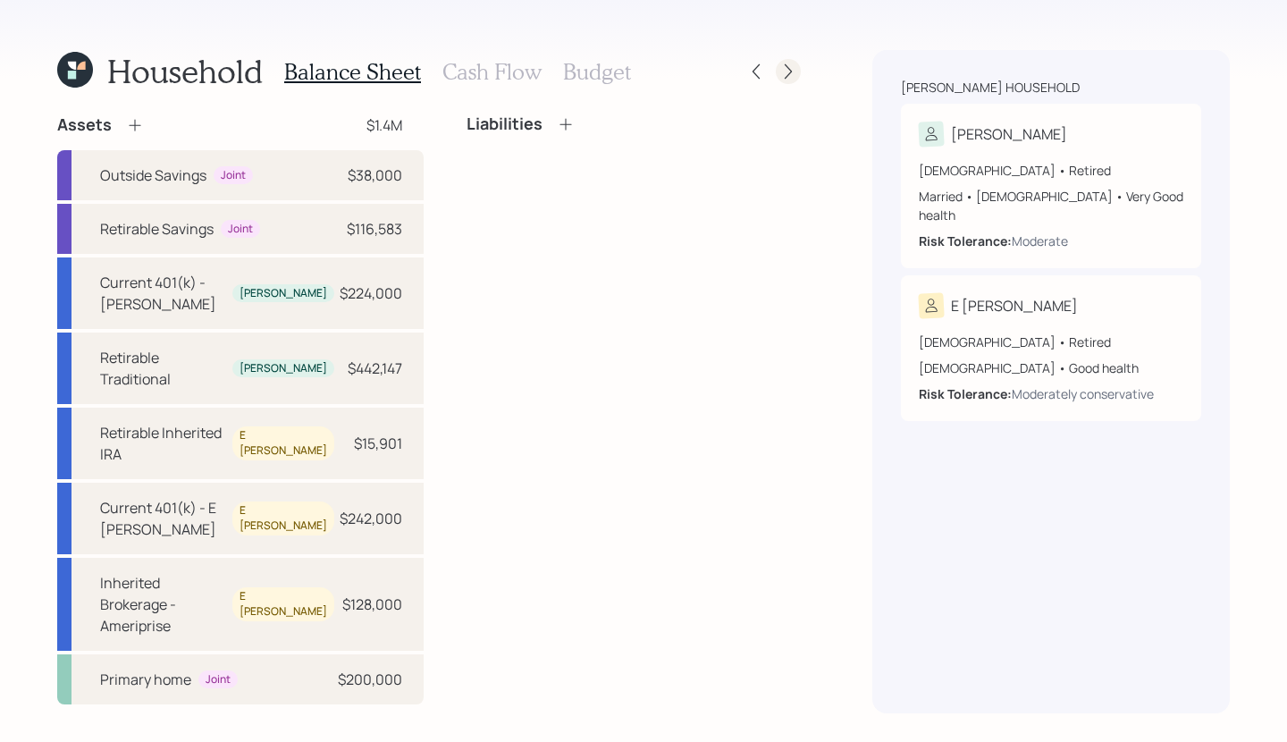
click at [785, 68] on icon at bounding box center [788, 72] width 18 height 18
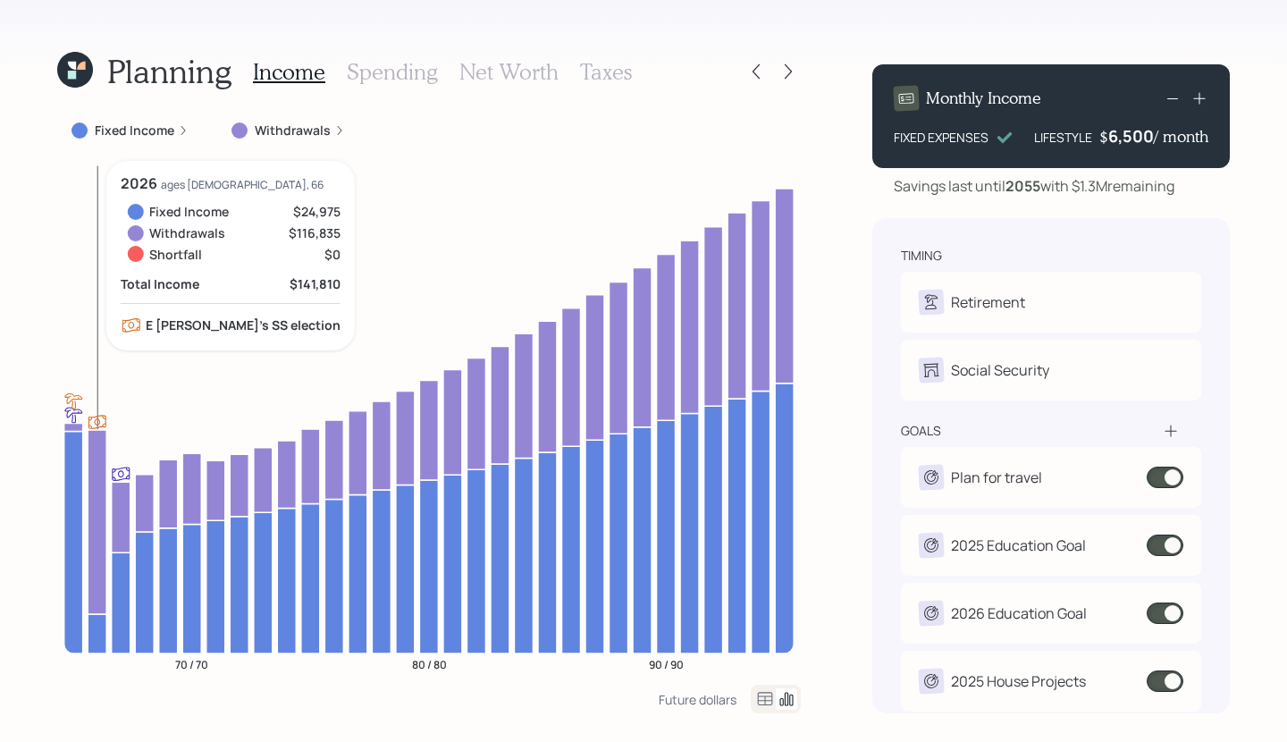
click at [94, 636] on icon at bounding box center [97, 633] width 19 height 39
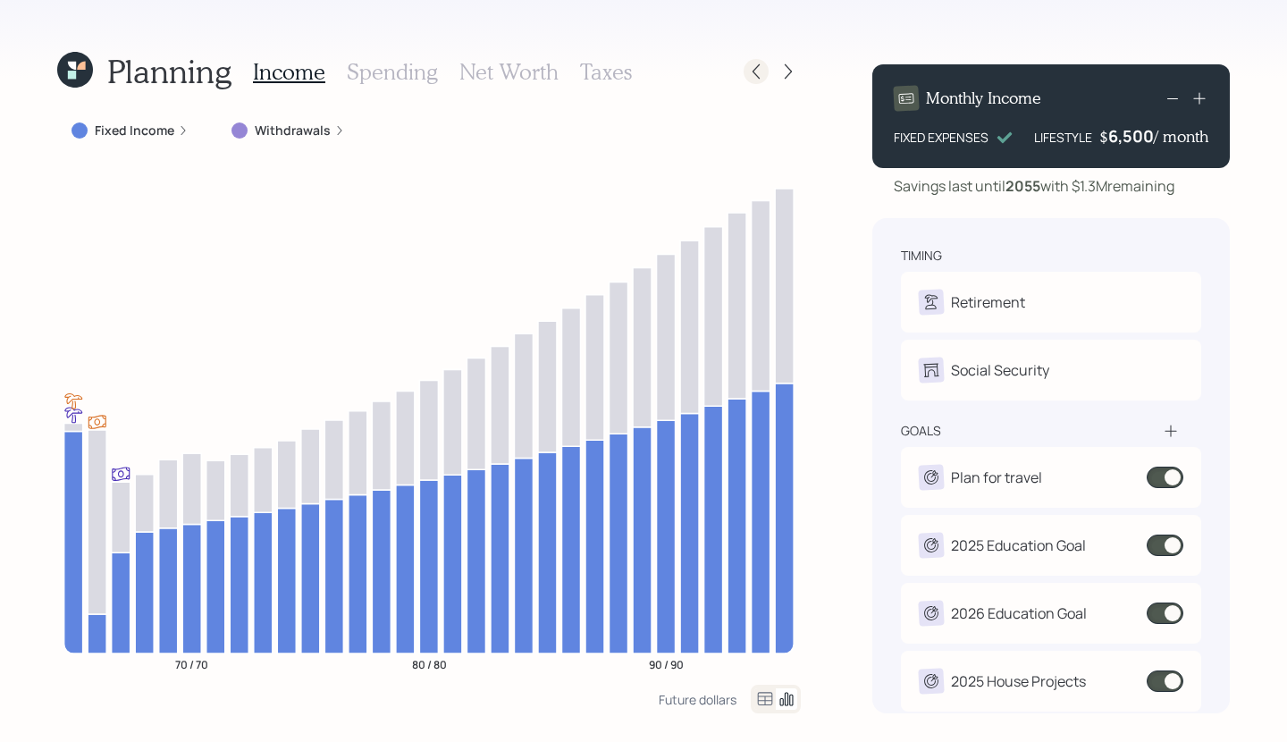
click at [760, 61] on div at bounding box center [756, 71] width 25 height 25
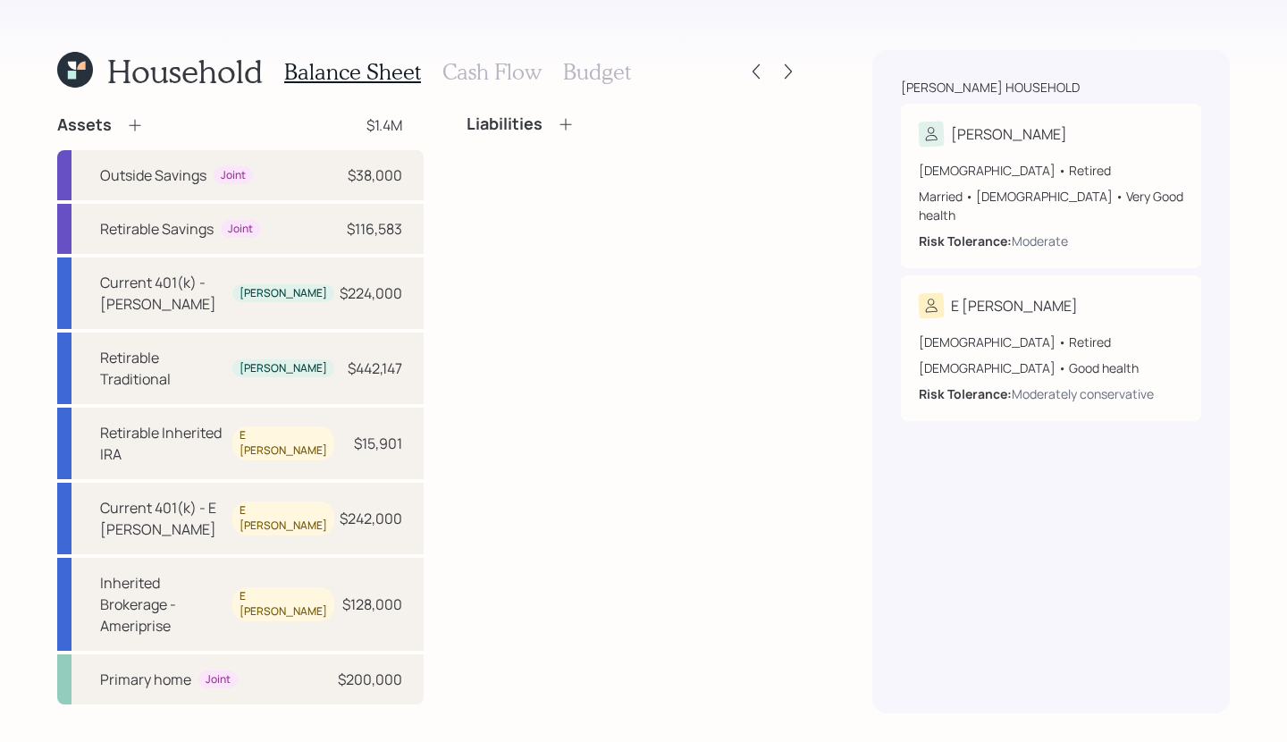
click at [489, 82] on h3 "Cash Flow" at bounding box center [491, 72] width 99 height 26
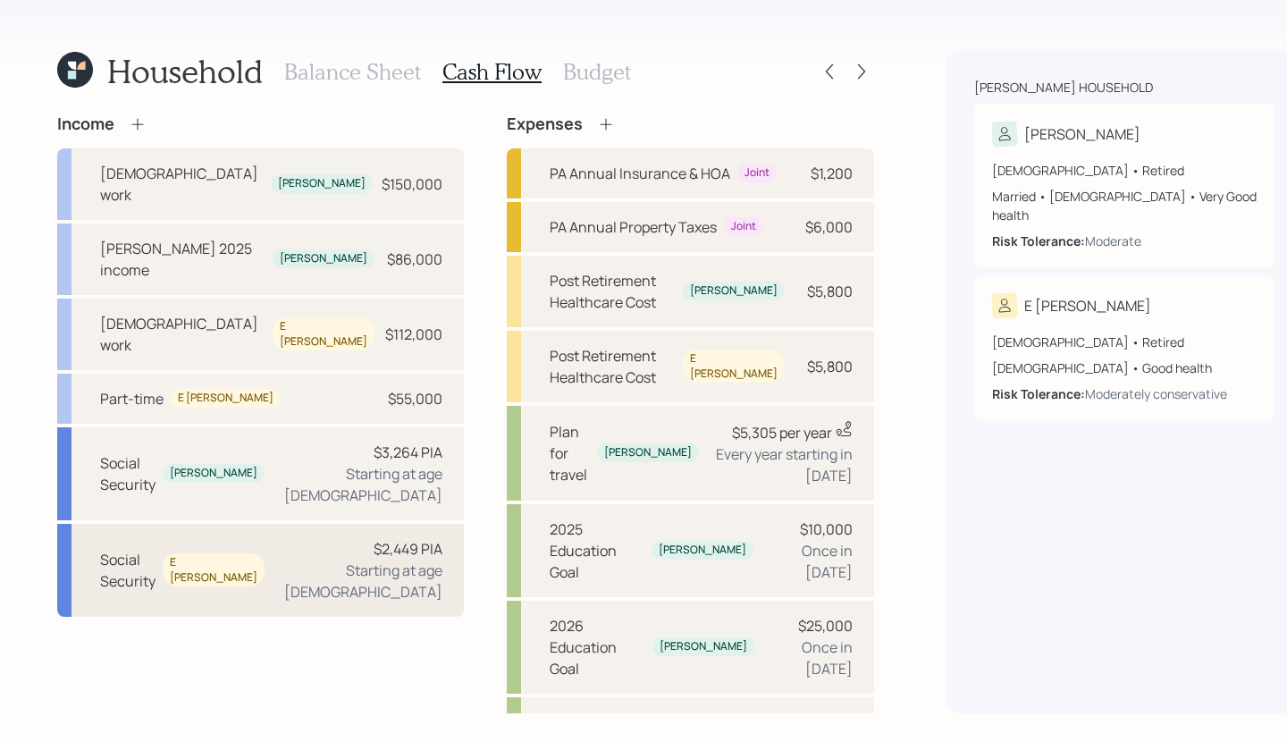
click at [289, 560] on div "Starting at age 66" at bounding box center [361, 581] width 164 height 43
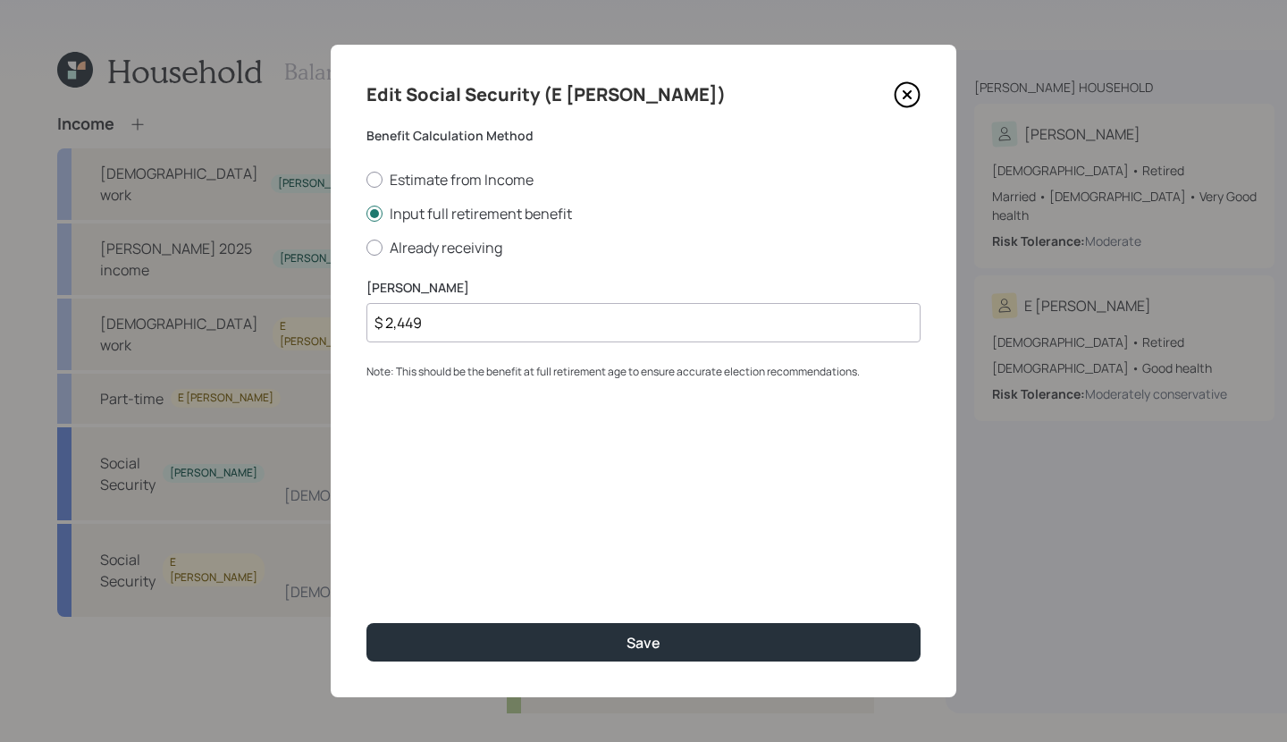
drag, startPoint x: 472, startPoint y: 325, endPoint x: 236, endPoint y: 320, distance: 236.0
click at [236, 320] on div "Edit Social Security (E Sue) Benefit Calculation Method Estimate from Income In…" at bounding box center [643, 371] width 1287 height 742
click at [905, 92] on icon at bounding box center [907, 94] width 7 height 7
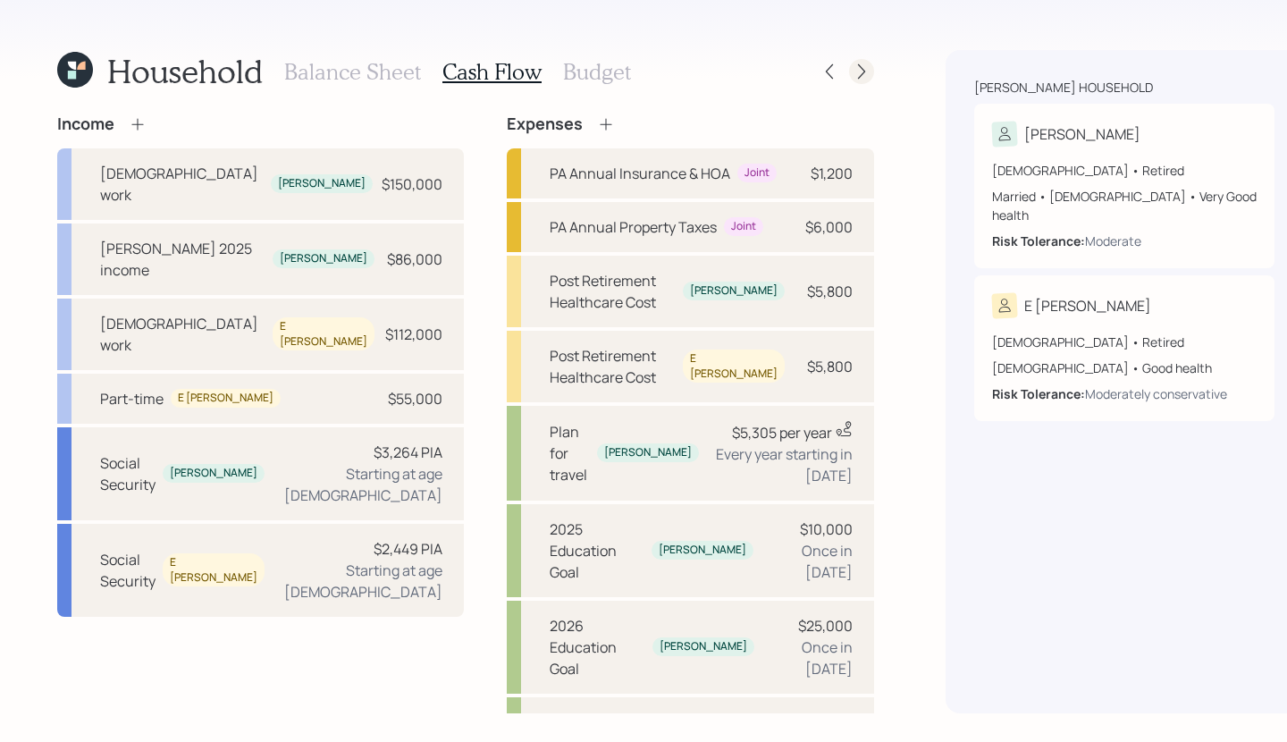
click at [858, 70] on icon at bounding box center [861, 71] width 7 height 15
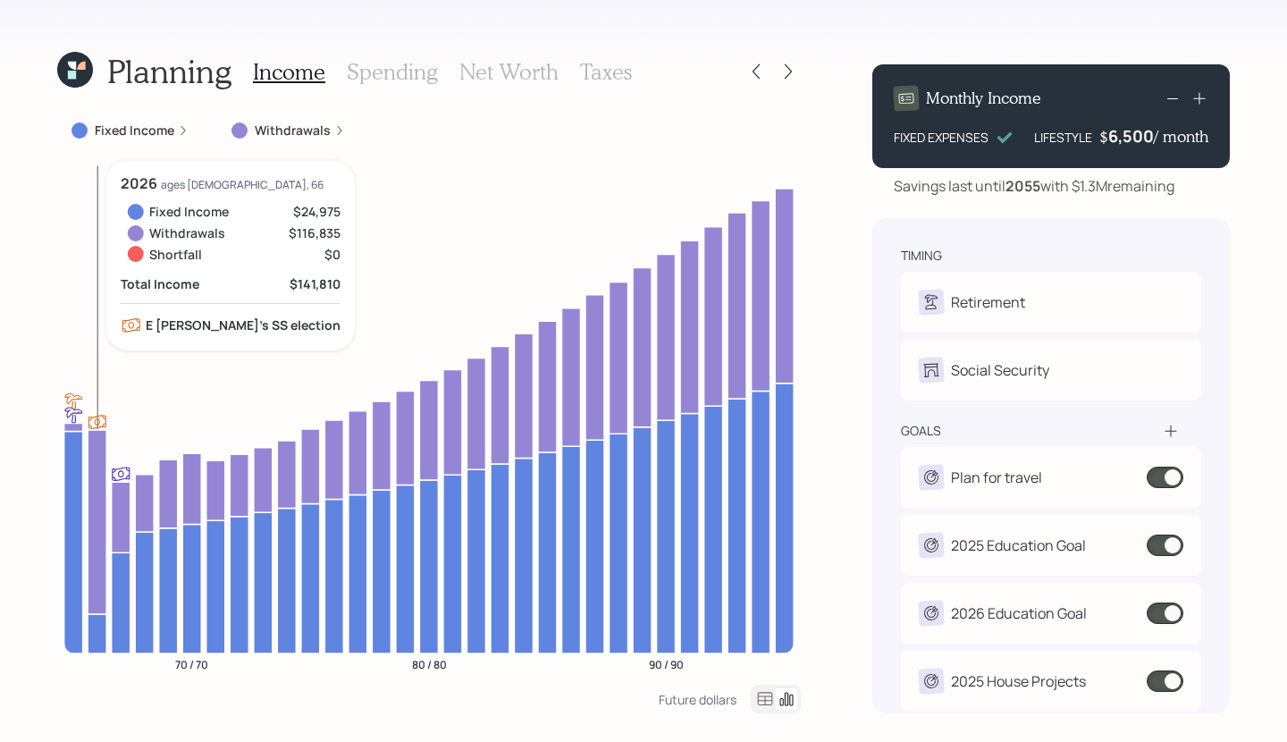
click at [99, 644] on icon at bounding box center [97, 633] width 19 height 39
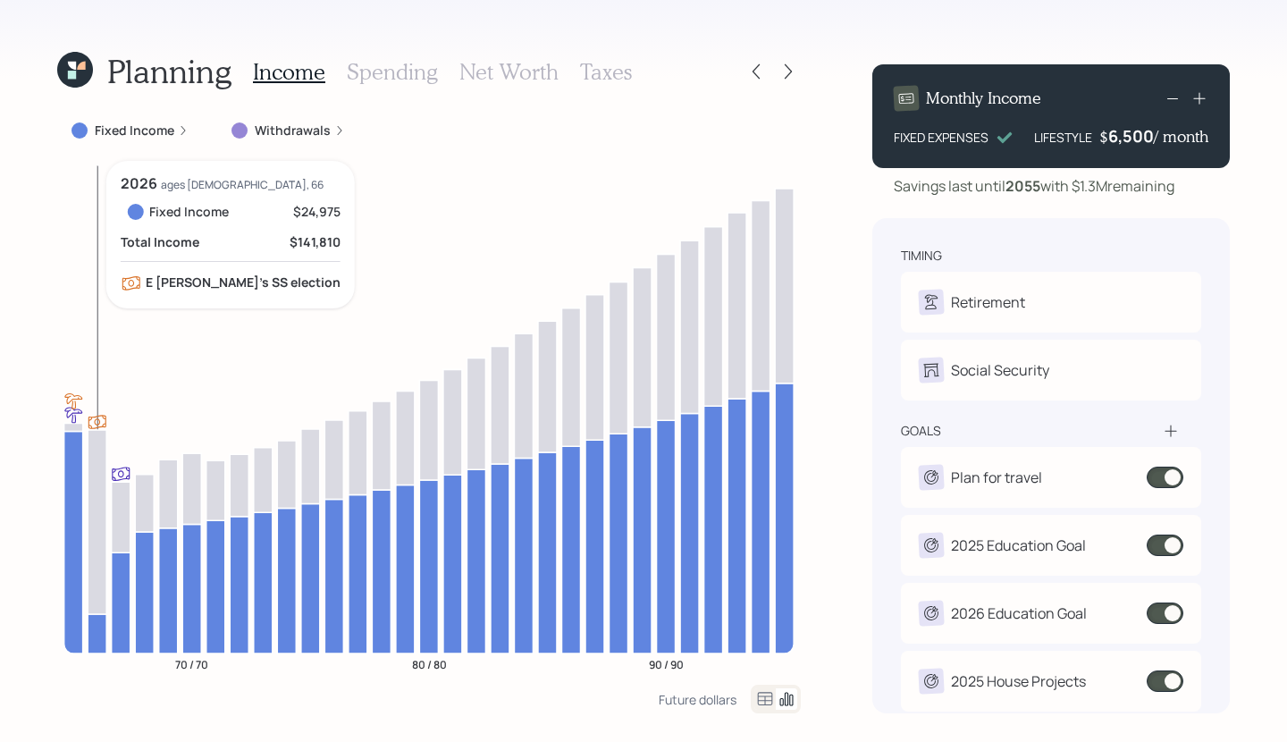
click at [99, 644] on icon at bounding box center [97, 633] width 19 height 39
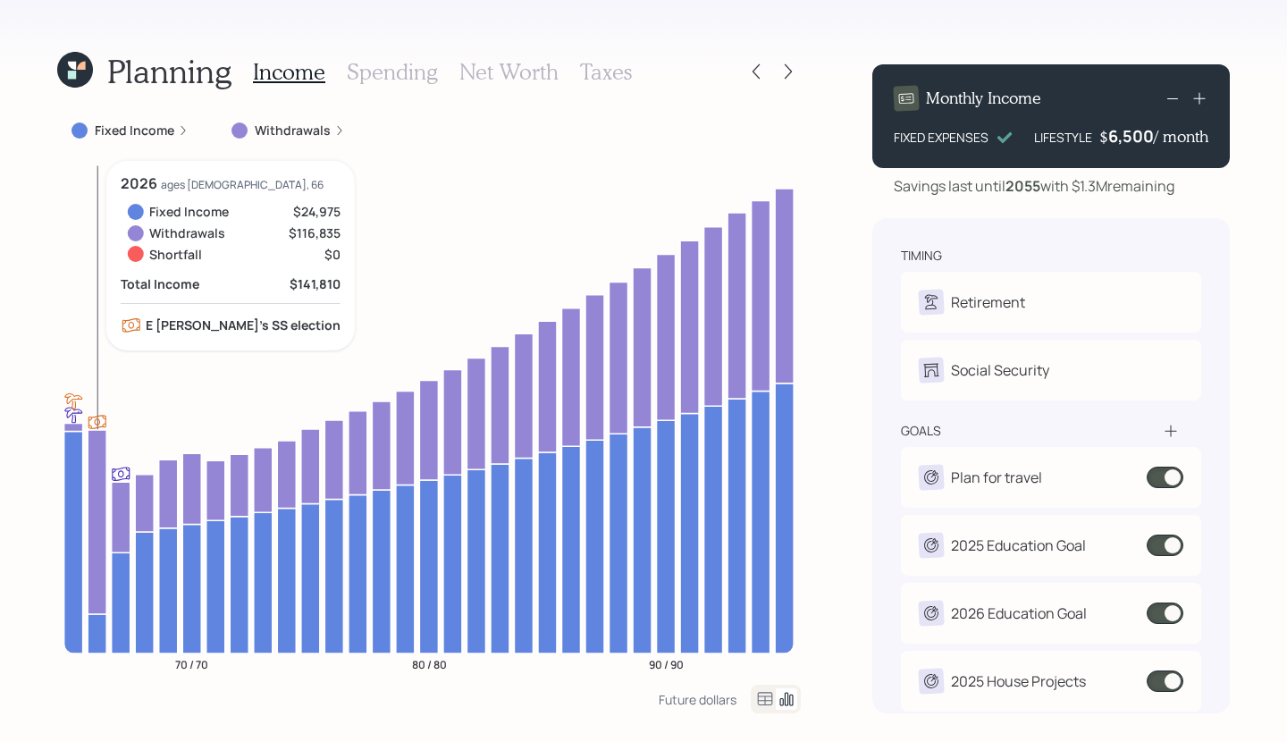
click at [95, 494] on icon at bounding box center [97, 522] width 19 height 184
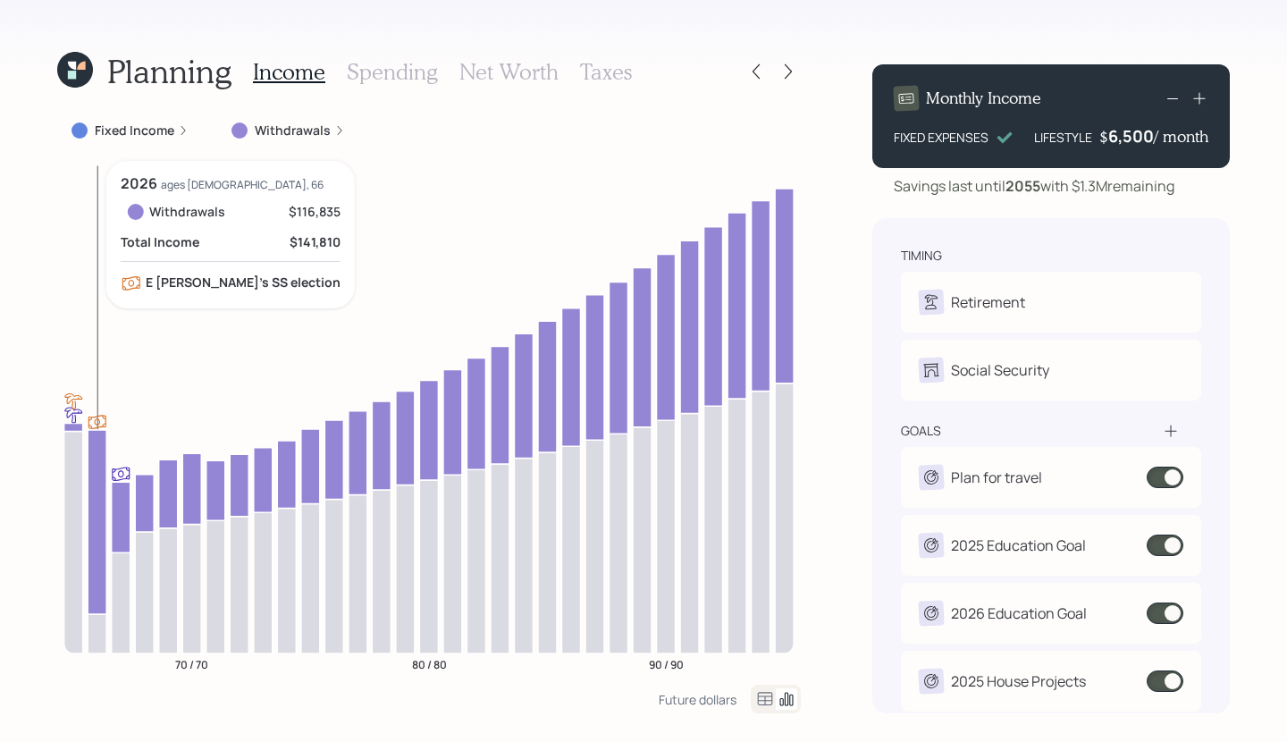
click at [91, 485] on icon at bounding box center [97, 522] width 19 height 184
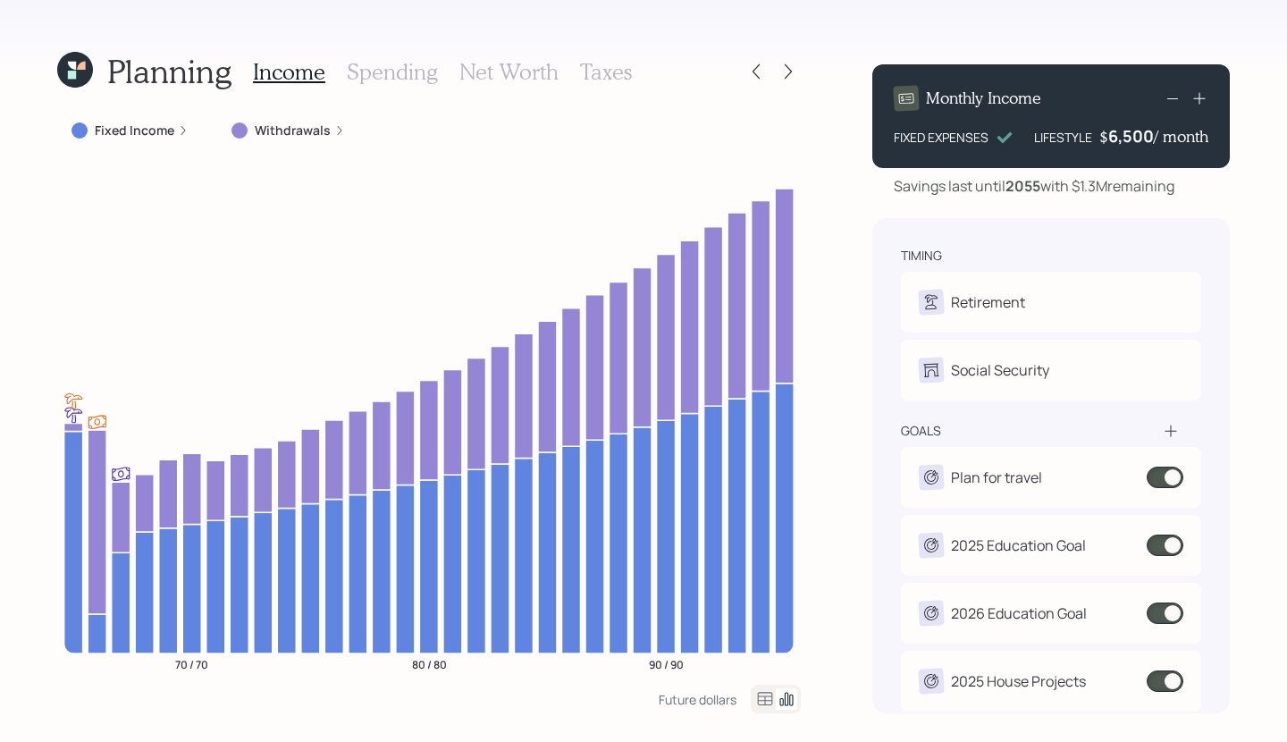
click at [473, 60] on h3 "Net Worth" at bounding box center [508, 72] width 99 height 26
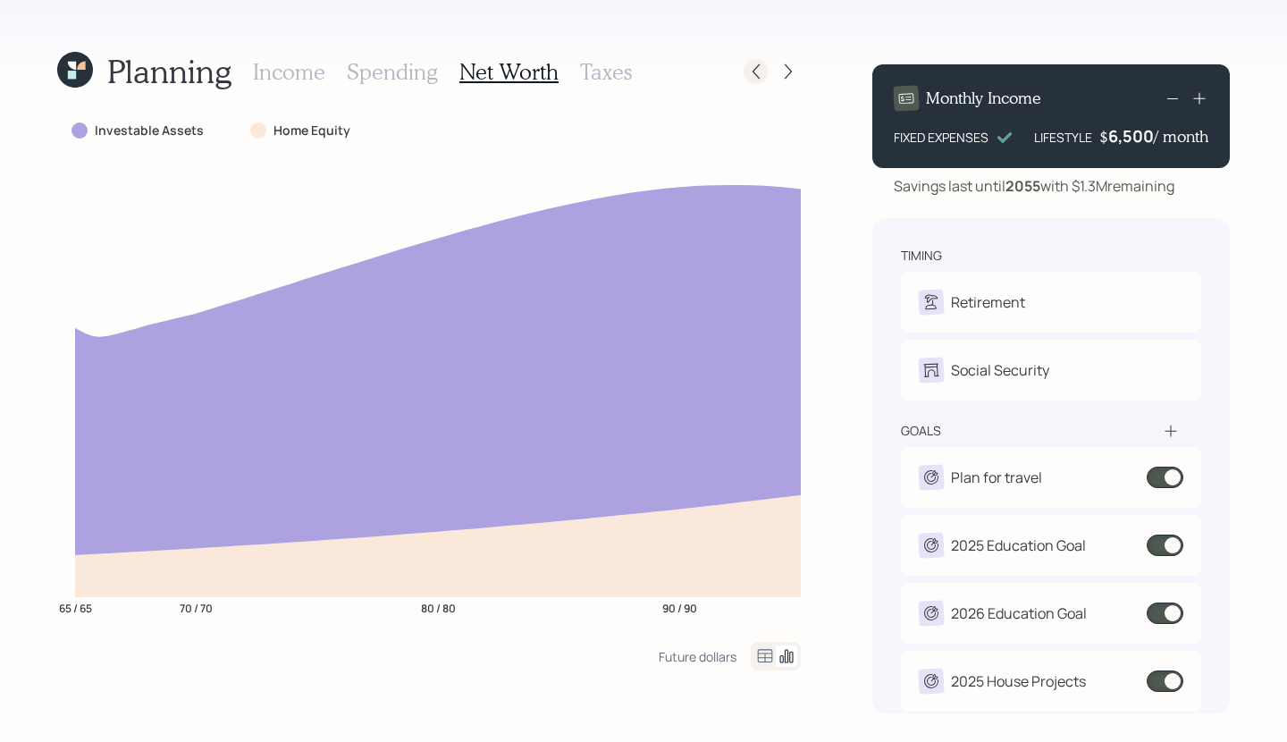
click at [750, 76] on icon at bounding box center [756, 72] width 18 height 18
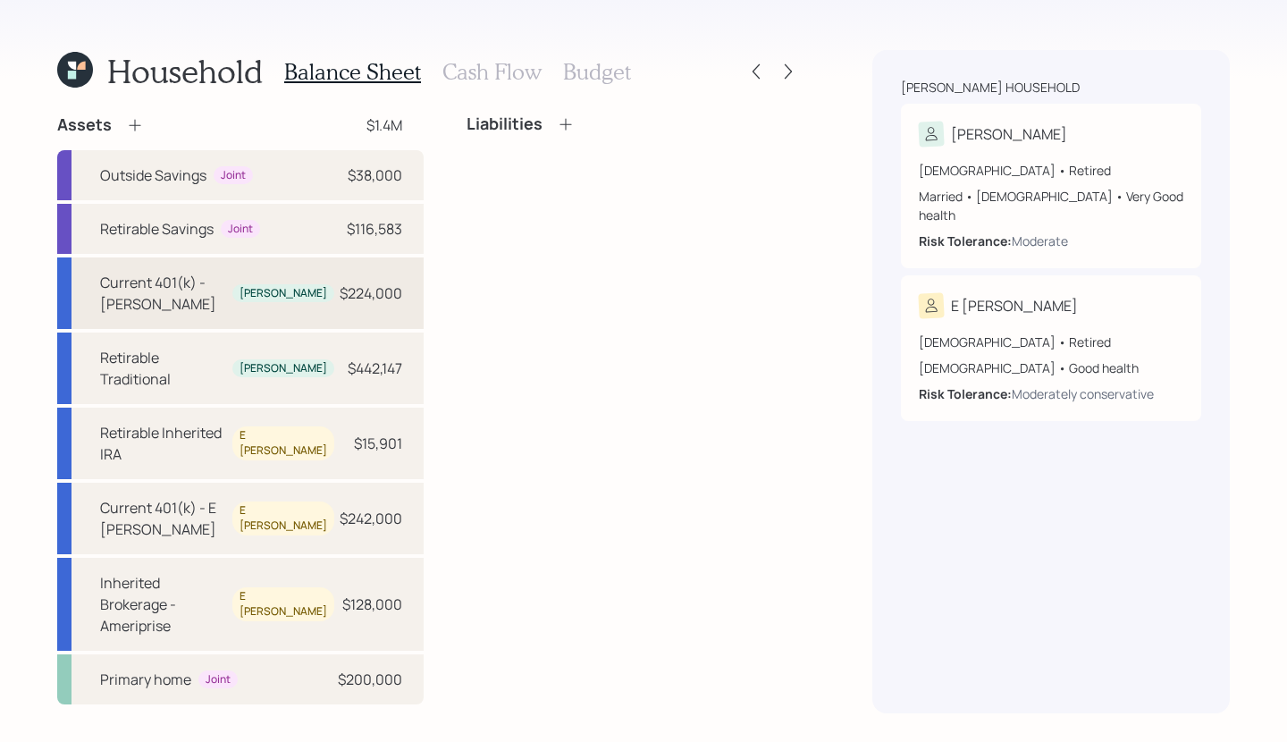
click at [340, 292] on div "$224,000" at bounding box center [371, 292] width 63 height 21
select select "company_sponsored"
select select "balanced"
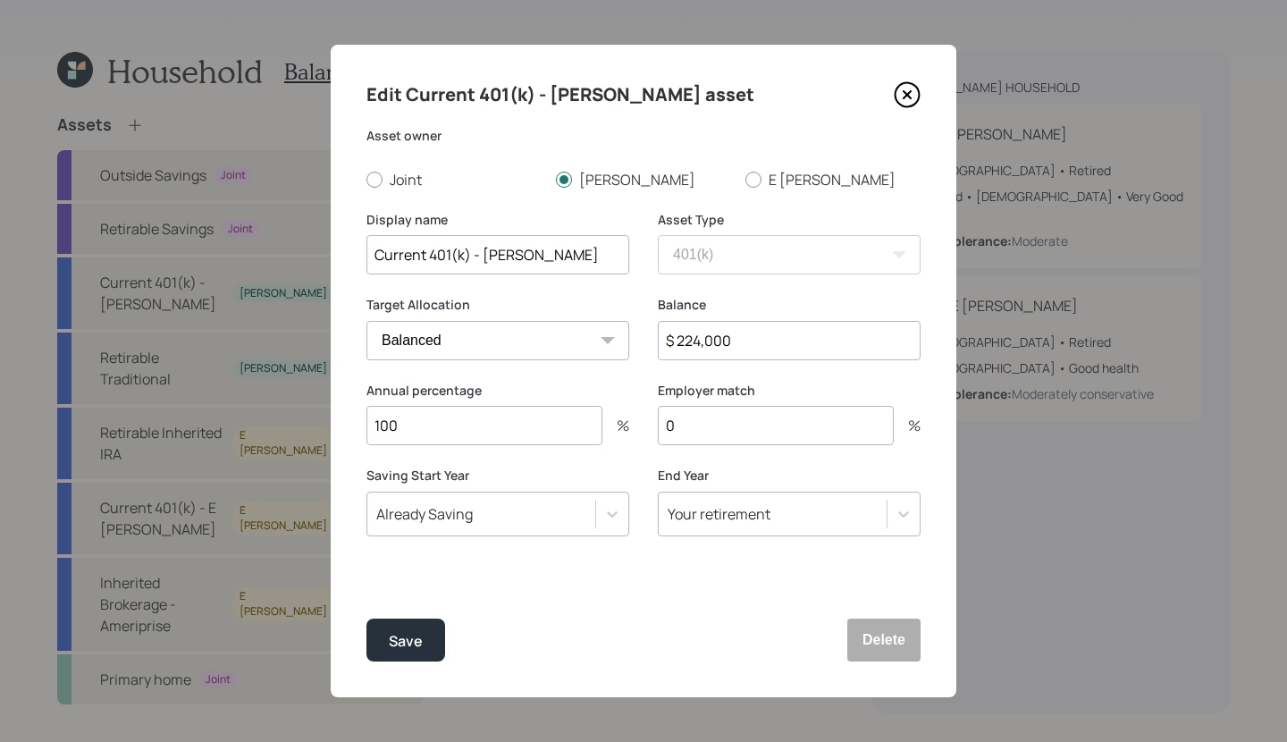
click at [787, 365] on div "Balance $ 224,000" at bounding box center [789, 339] width 263 height 86
drag, startPoint x: 787, startPoint y: 349, endPoint x: 625, endPoint y: 327, distance: 163.3
click at [625, 327] on div "Target Allocation Cash Conservative Balanced Aggressive Balance $ 224,000" at bounding box center [643, 339] width 554 height 86
click at [411, 252] on input "Current 401(k) - Gregg" at bounding box center [497, 254] width 263 height 39
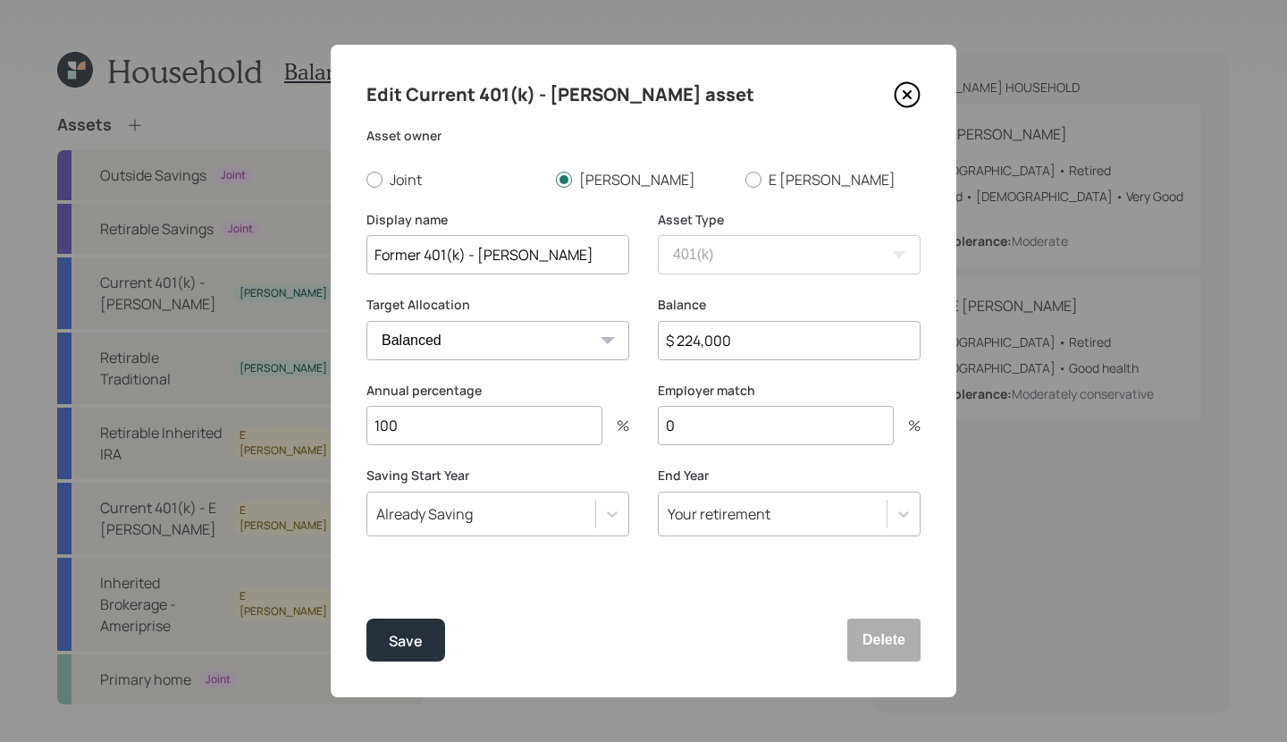
type input "Former 401(k) - Gregg"
drag, startPoint x: 747, startPoint y: 336, endPoint x: 674, endPoint y: 335, distance: 73.3
click at [674, 335] on input "$ 224,000" at bounding box center [789, 340] width 263 height 39
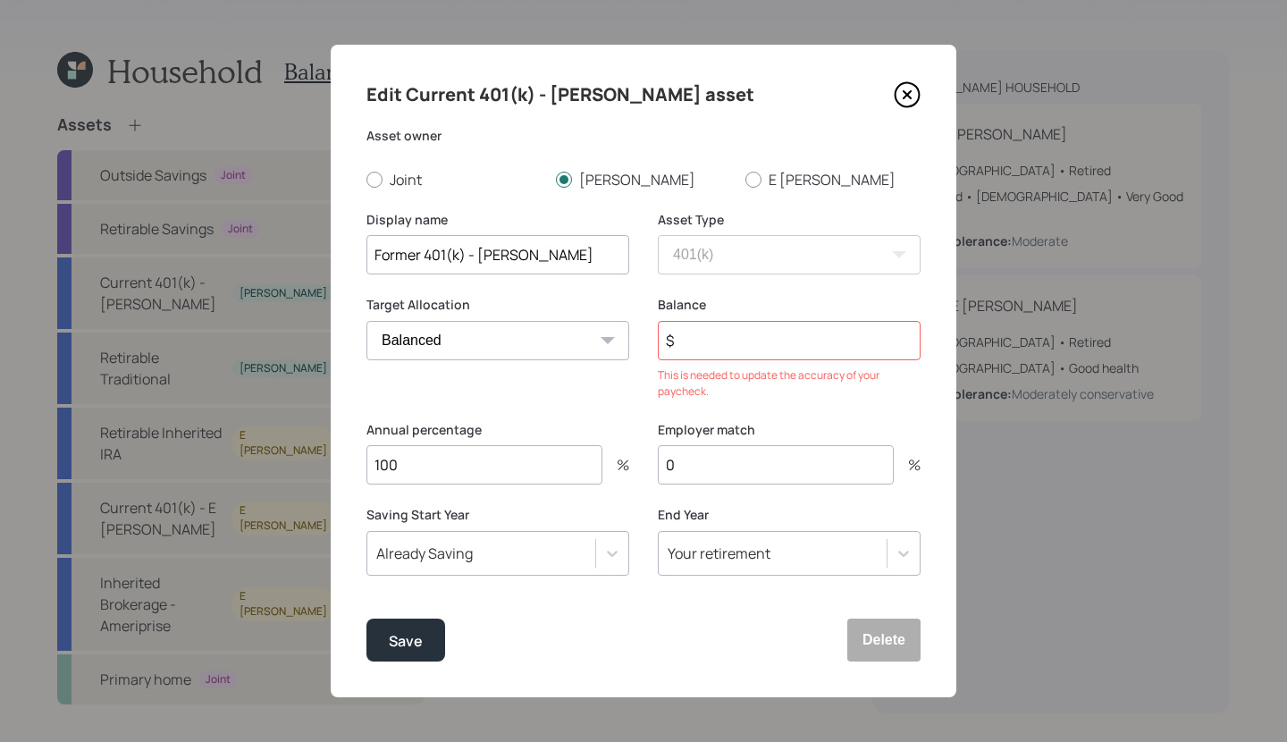
type input "$"
click at [454, 475] on input "100" at bounding box center [484, 464] width 236 height 39
type input "100"
click at [716, 330] on input "$" at bounding box center [789, 340] width 263 height 39
click at [715, 341] on input "$" at bounding box center [789, 340] width 263 height 39
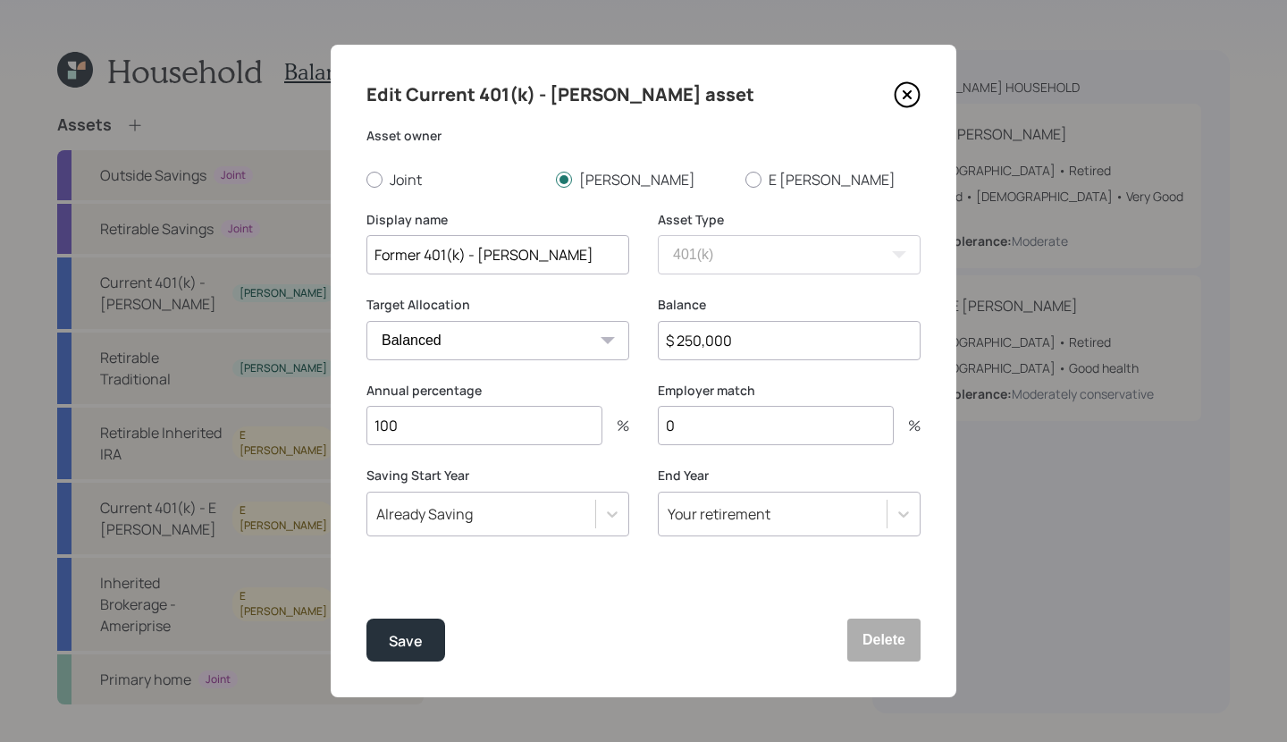
type input "$ 250,000"
click at [366, 619] on button "Save" at bounding box center [405, 640] width 79 height 43
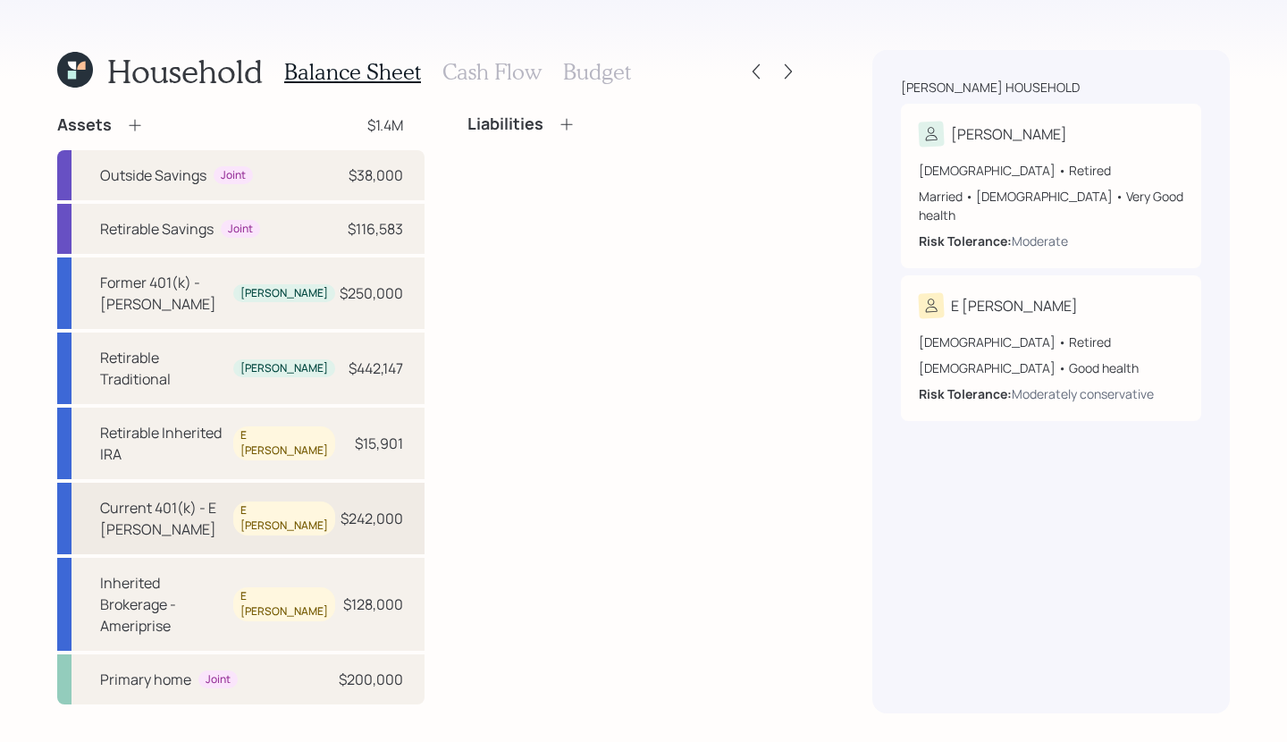
click at [308, 483] on div "Current 401(k) - E Sue E Sue $242,000" at bounding box center [240, 519] width 367 height 72
select select "company_sponsored"
select select "balanced"
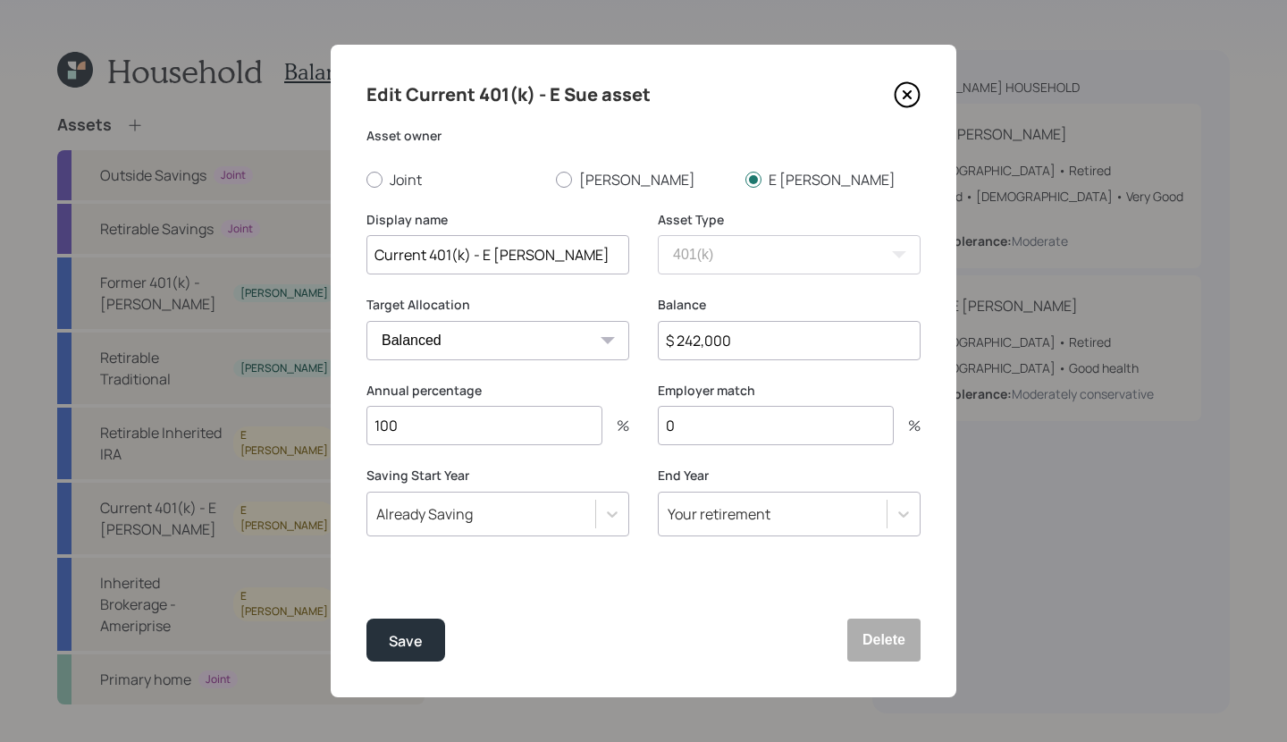
drag, startPoint x: 747, startPoint y: 336, endPoint x: 577, endPoint y: 325, distance: 171.1
click at [580, 328] on div "Target Allocation Cash Conservative Balanced Aggressive Balance $ 242,000" at bounding box center [643, 339] width 554 height 86
type input "$ 260,000"
click at [366, 619] on button "Save" at bounding box center [405, 640] width 79 height 43
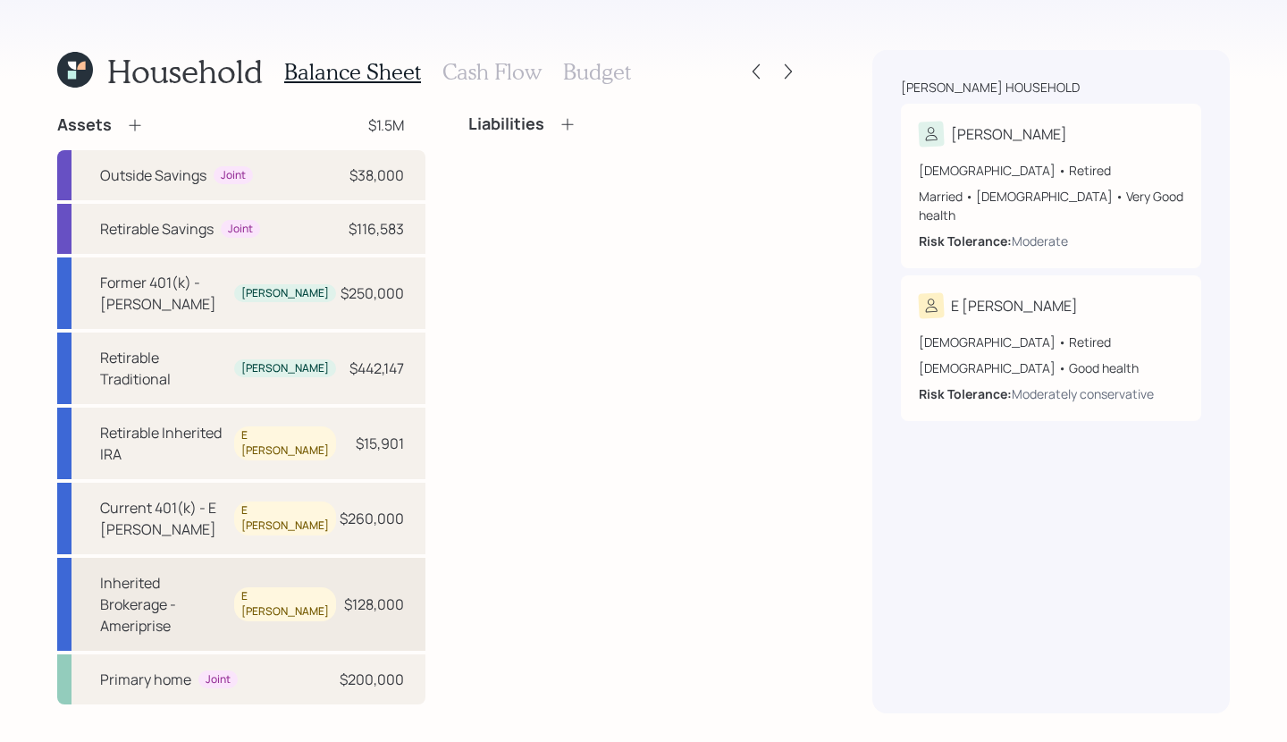
click at [227, 572] on div "Inherited Brokerage - Ameriprise" at bounding box center [163, 604] width 127 height 64
select select "taxable"
select select "balanced"
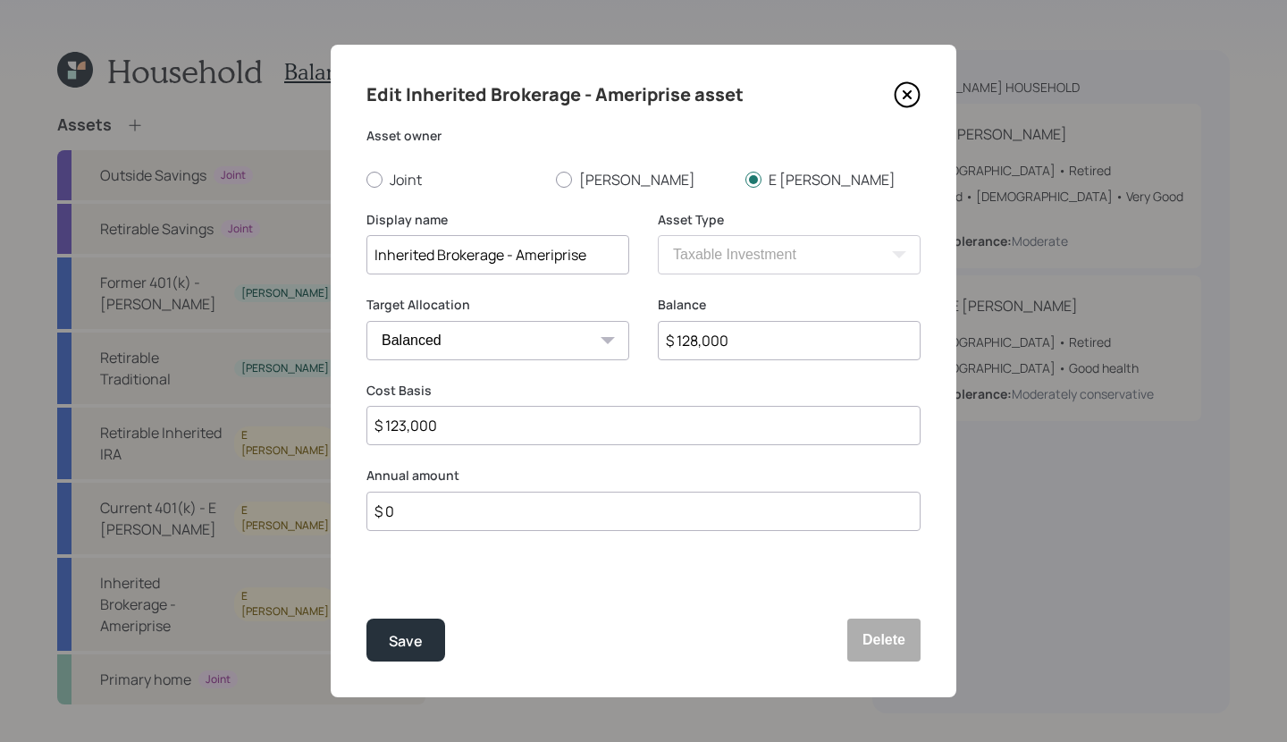
drag, startPoint x: 767, startPoint y: 338, endPoint x: 594, endPoint y: 337, distance: 172.5
click at [594, 337] on div "Target Allocation Cash Conservative Balanced Aggressive Balance $ 128,000" at bounding box center [643, 339] width 554 height 86
type input "$ 138,000"
click at [366, 619] on button "Save" at bounding box center [405, 640] width 79 height 43
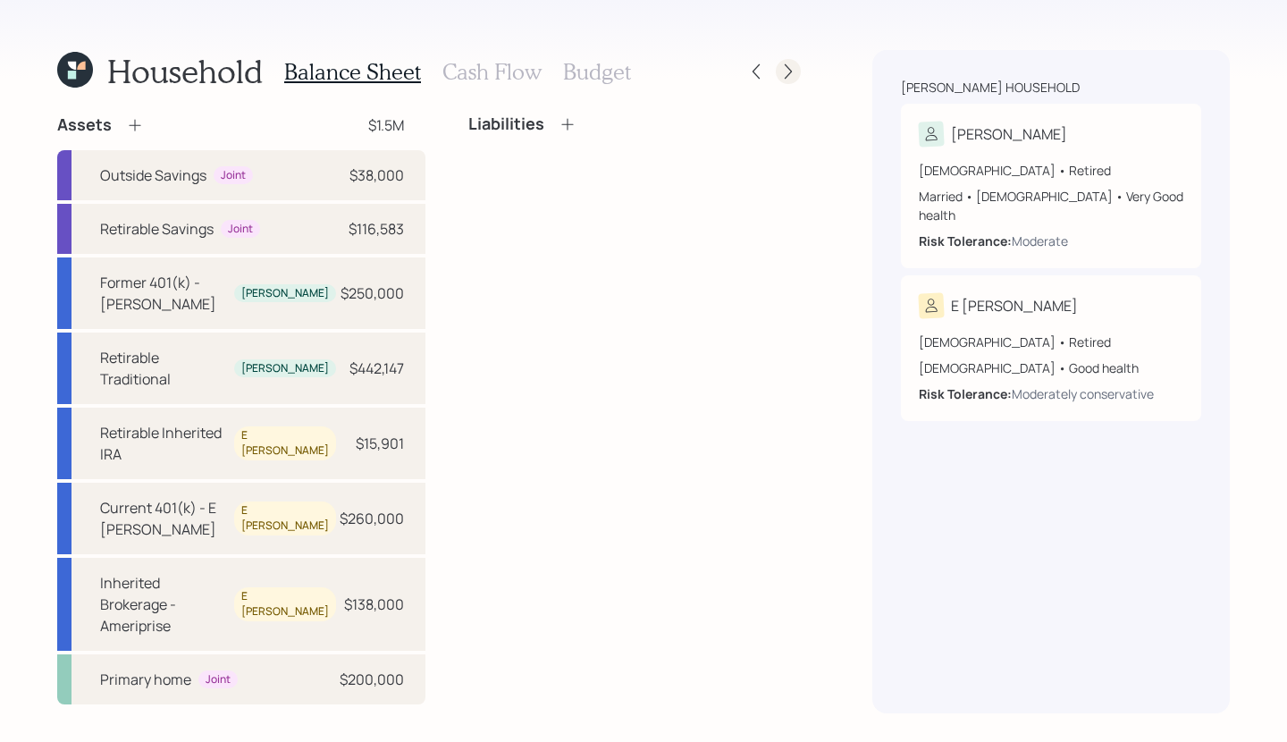
click at [783, 70] on icon at bounding box center [788, 72] width 18 height 18
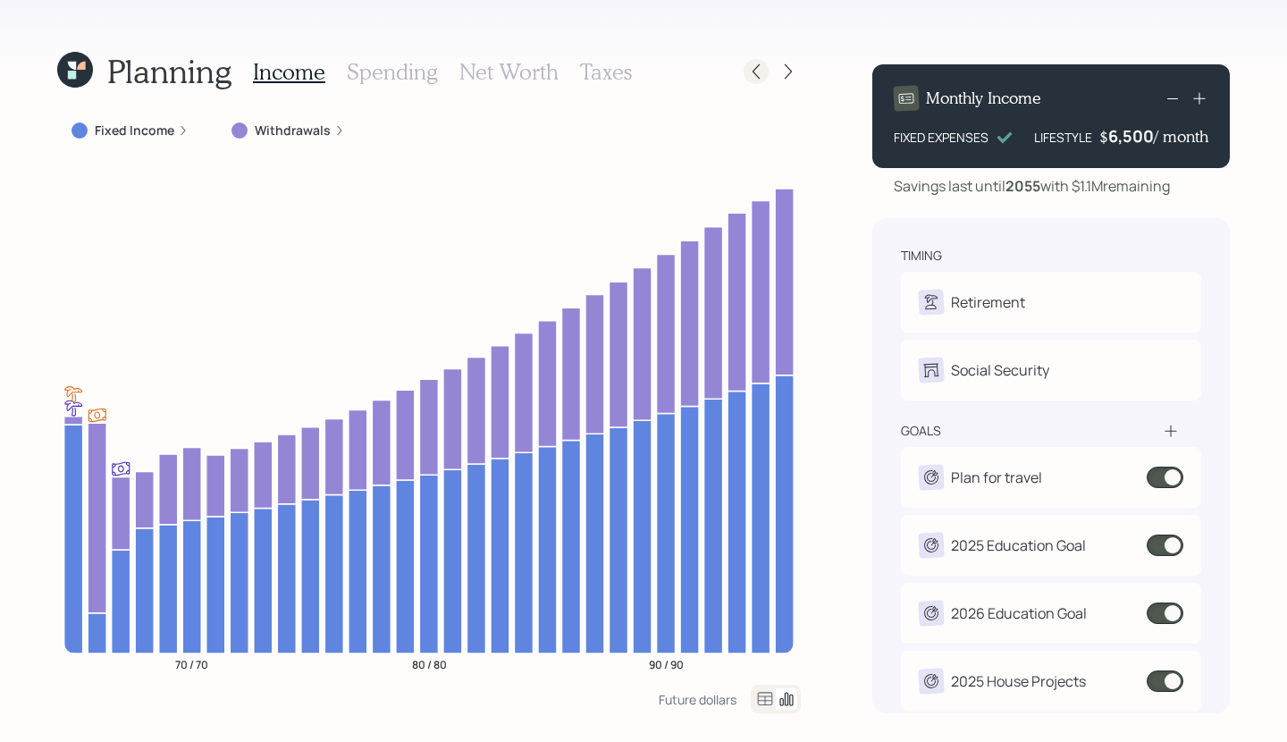
click at [762, 72] on icon at bounding box center [756, 72] width 18 height 18
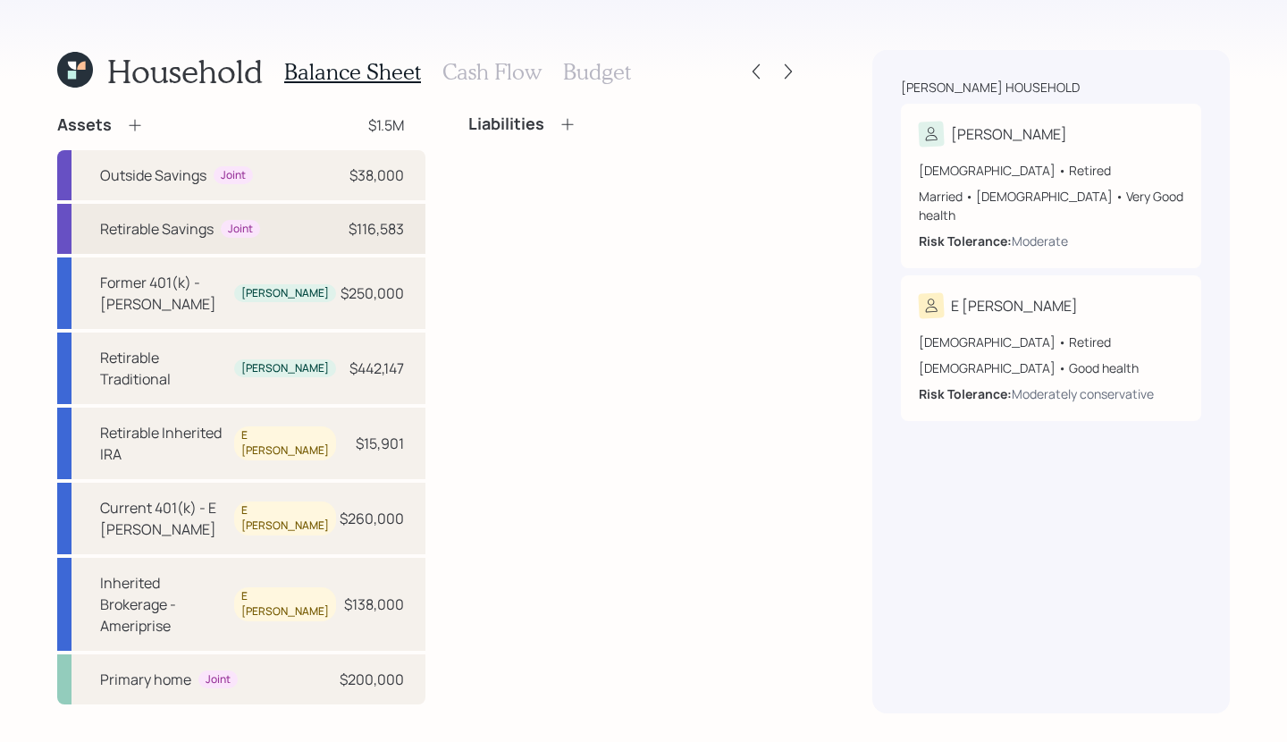
click at [309, 213] on div "Retirable Savings Joint $116,583" at bounding box center [241, 229] width 368 height 50
select select "emergency_fund"
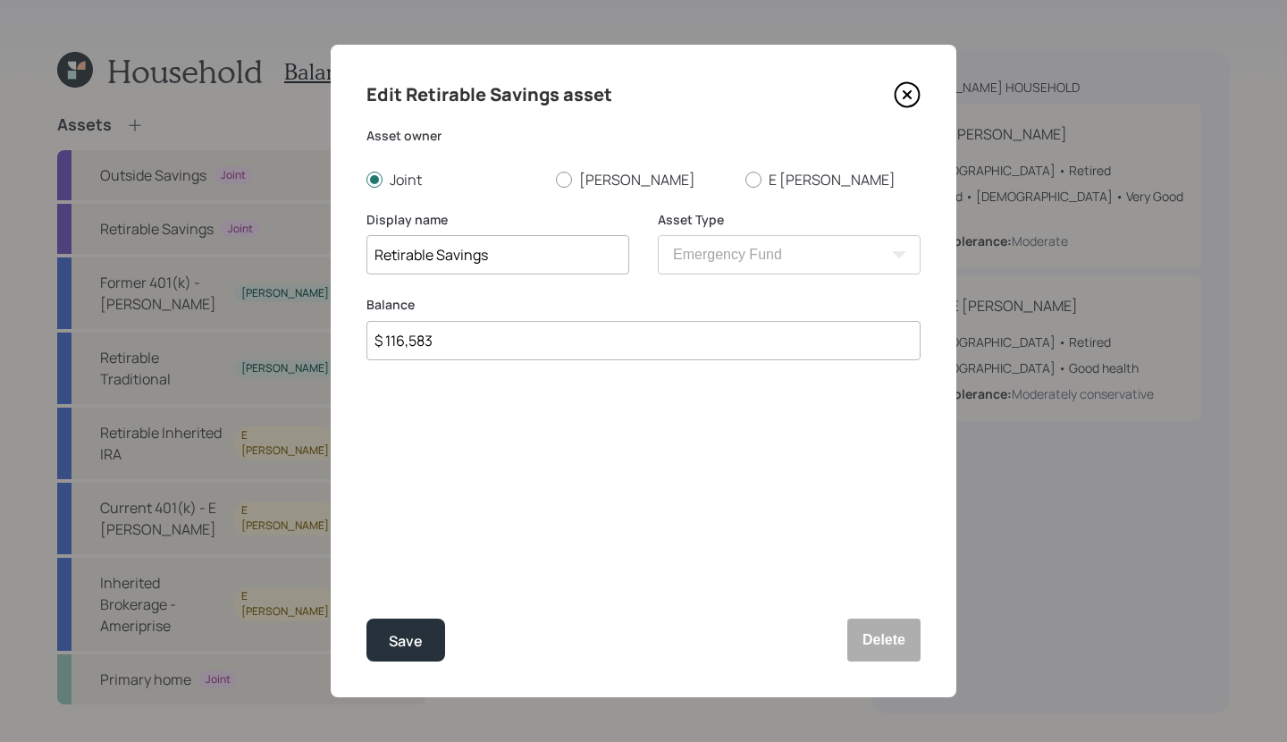
click at [442, 261] on input "Retirable Savings" at bounding box center [497, 254] width 263 height 39
click at [439, 256] on input "Retirable Savings" at bounding box center [497, 254] width 263 height 39
click at [409, 656] on button "Save" at bounding box center [405, 640] width 79 height 43
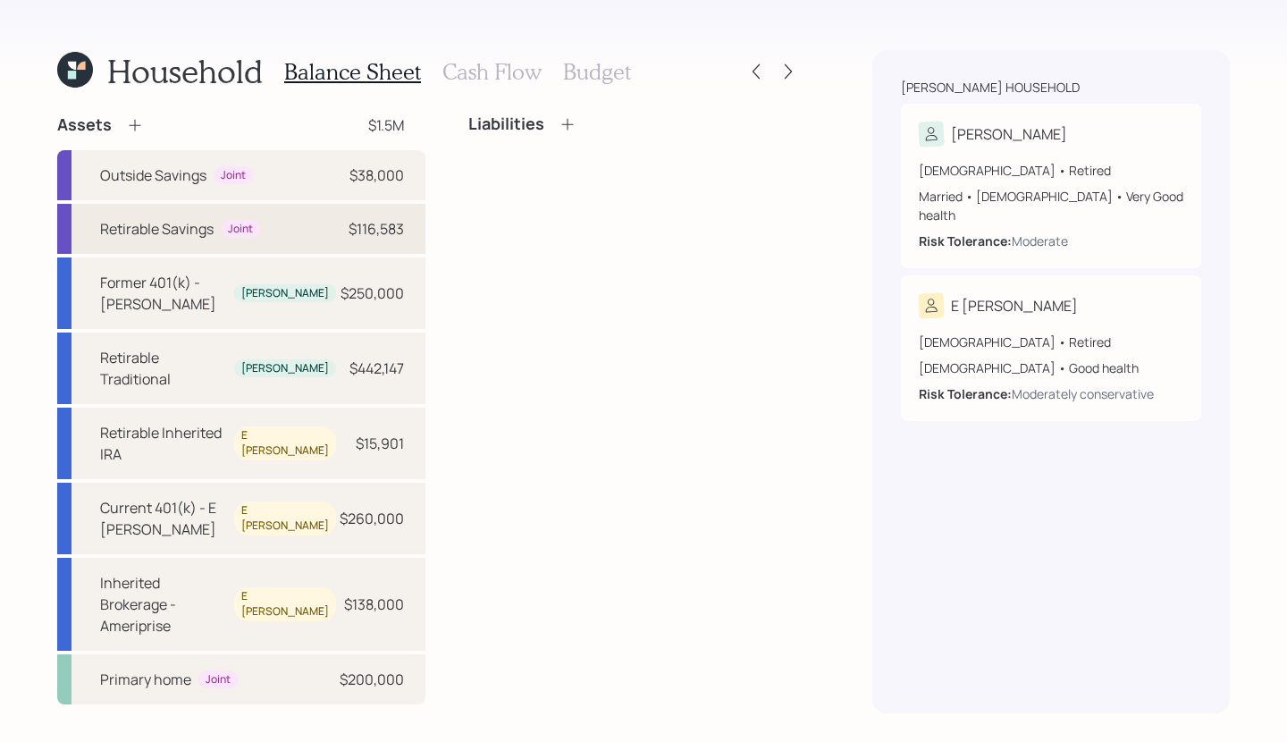
click at [358, 244] on div "Retirable Savings Joint $116,583" at bounding box center [241, 229] width 368 height 50
select select "emergency_fund"
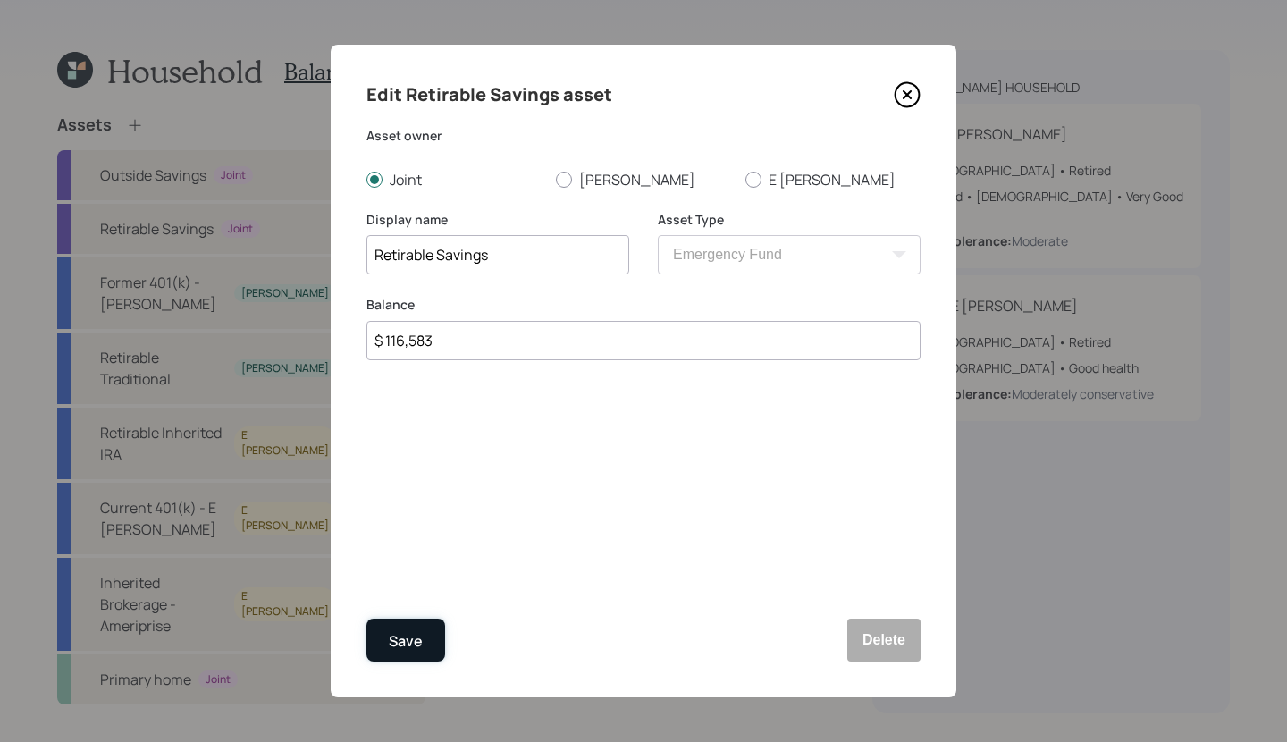
click at [376, 644] on button "Save" at bounding box center [405, 640] width 79 height 43
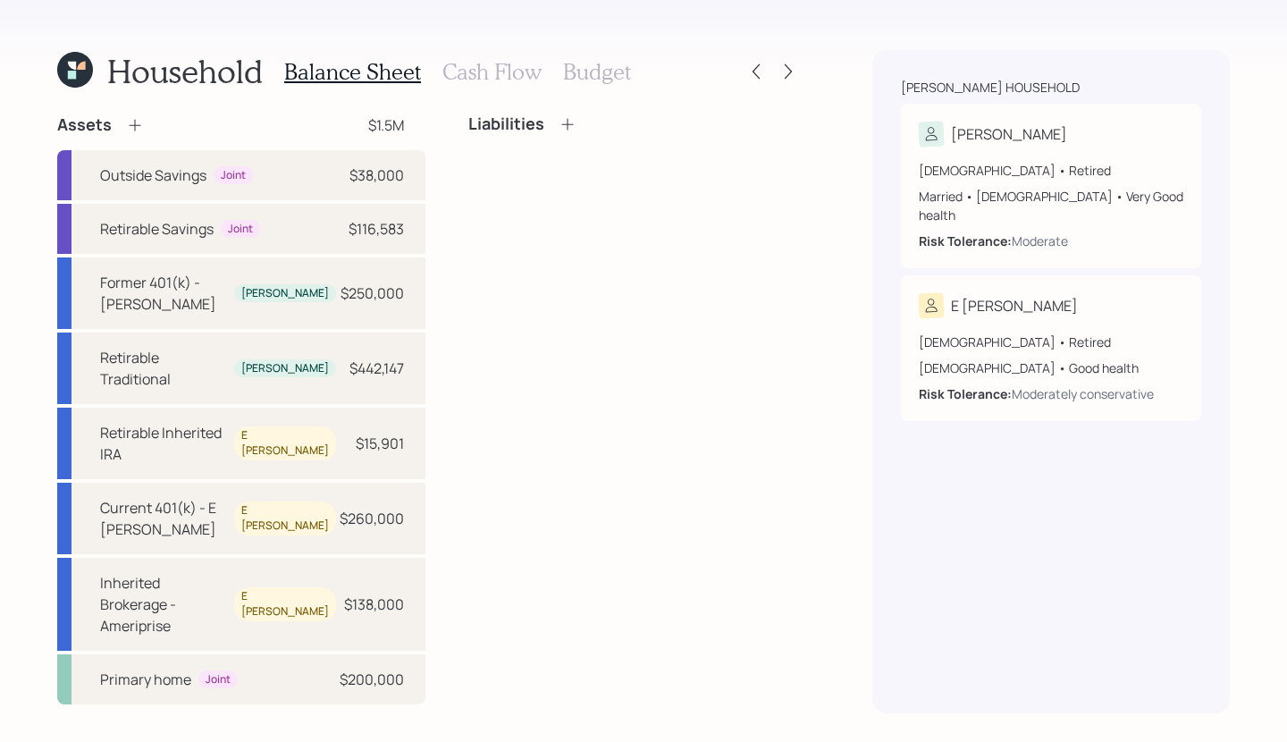
click at [502, 81] on h3 "Cash Flow" at bounding box center [491, 72] width 99 height 26
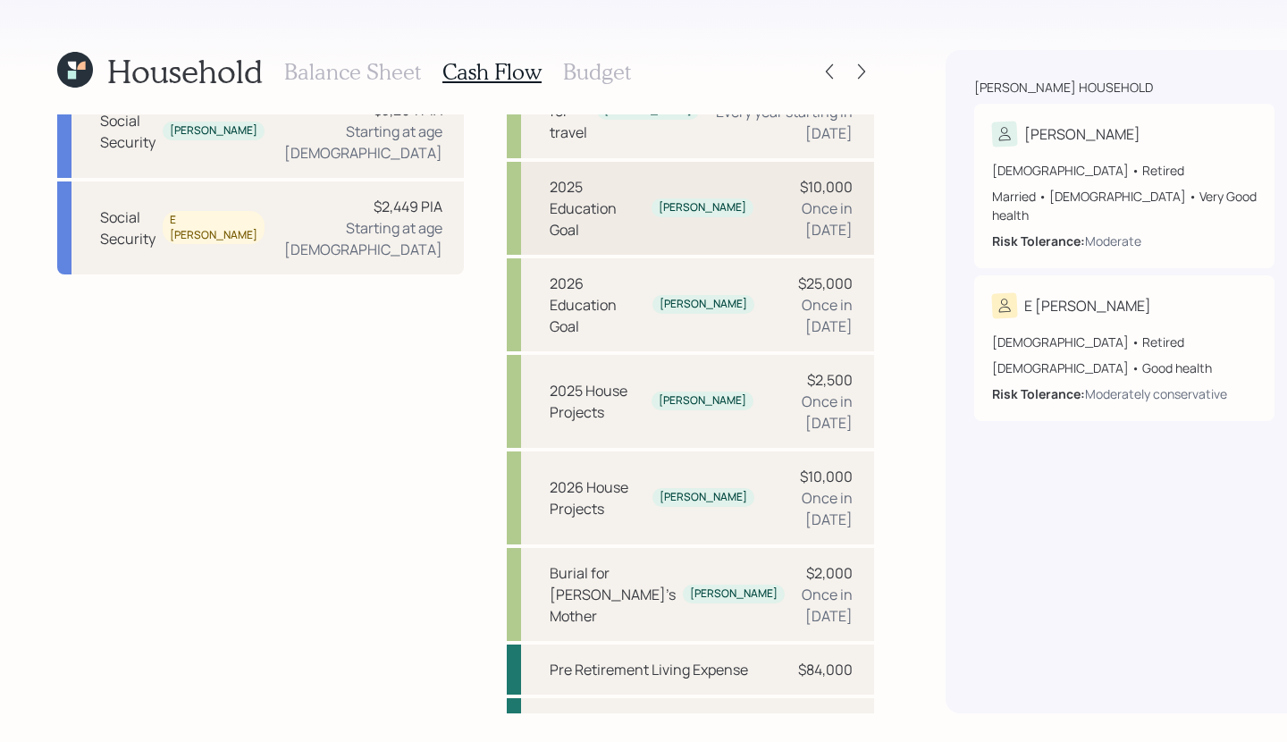
scroll to position [346, 0]
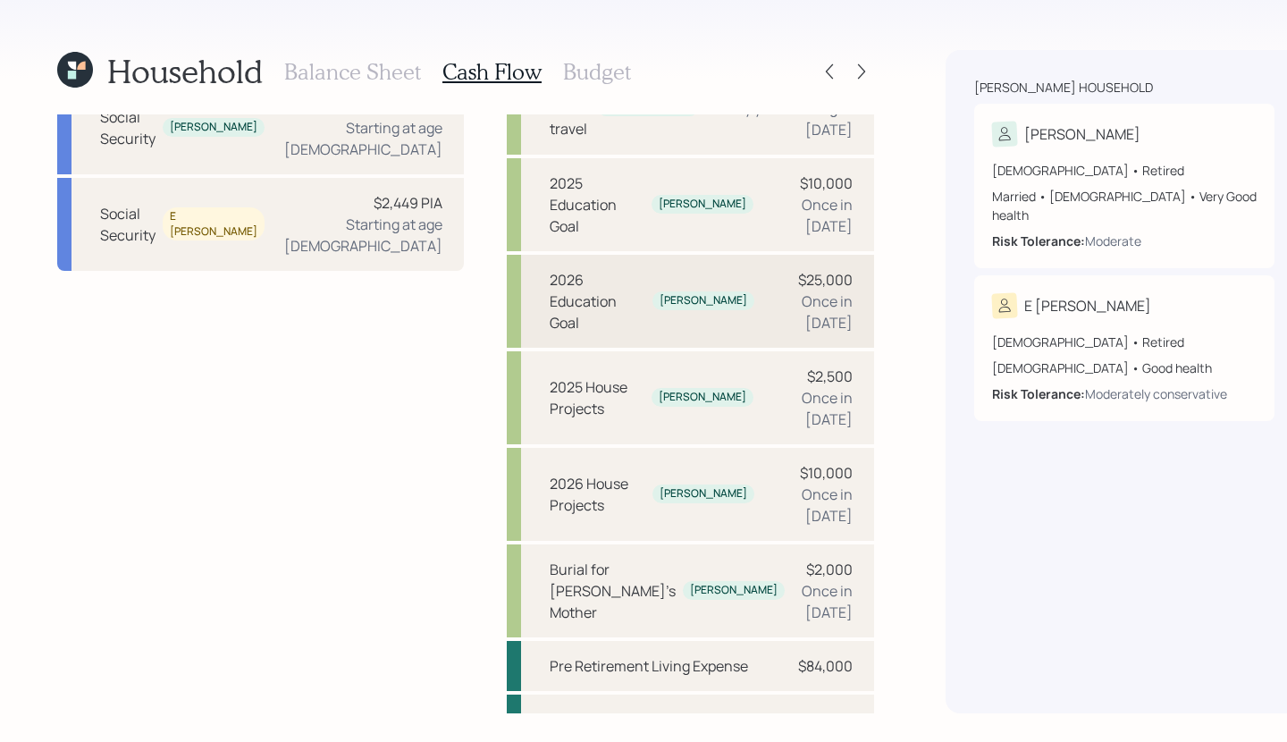
click at [577, 333] on div "2026 Education Goal" at bounding box center [598, 301] width 96 height 64
select select "0"
select select "2026"
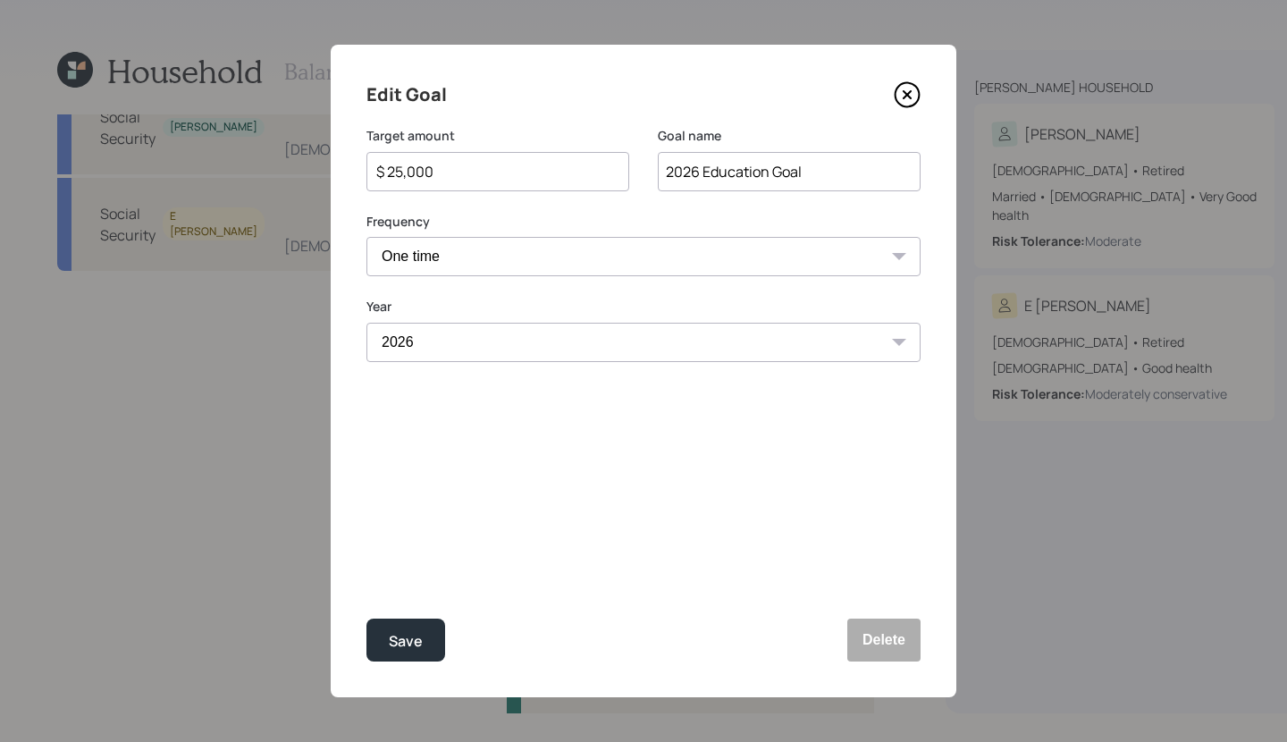
drag, startPoint x: 468, startPoint y: 173, endPoint x: 350, endPoint y: 171, distance: 118.0
click at [350, 171] on div "Edit Goal Target amount $ 25,000 Goal name 2026 Education Goal Frequency One ti…" at bounding box center [644, 371] width 626 height 652
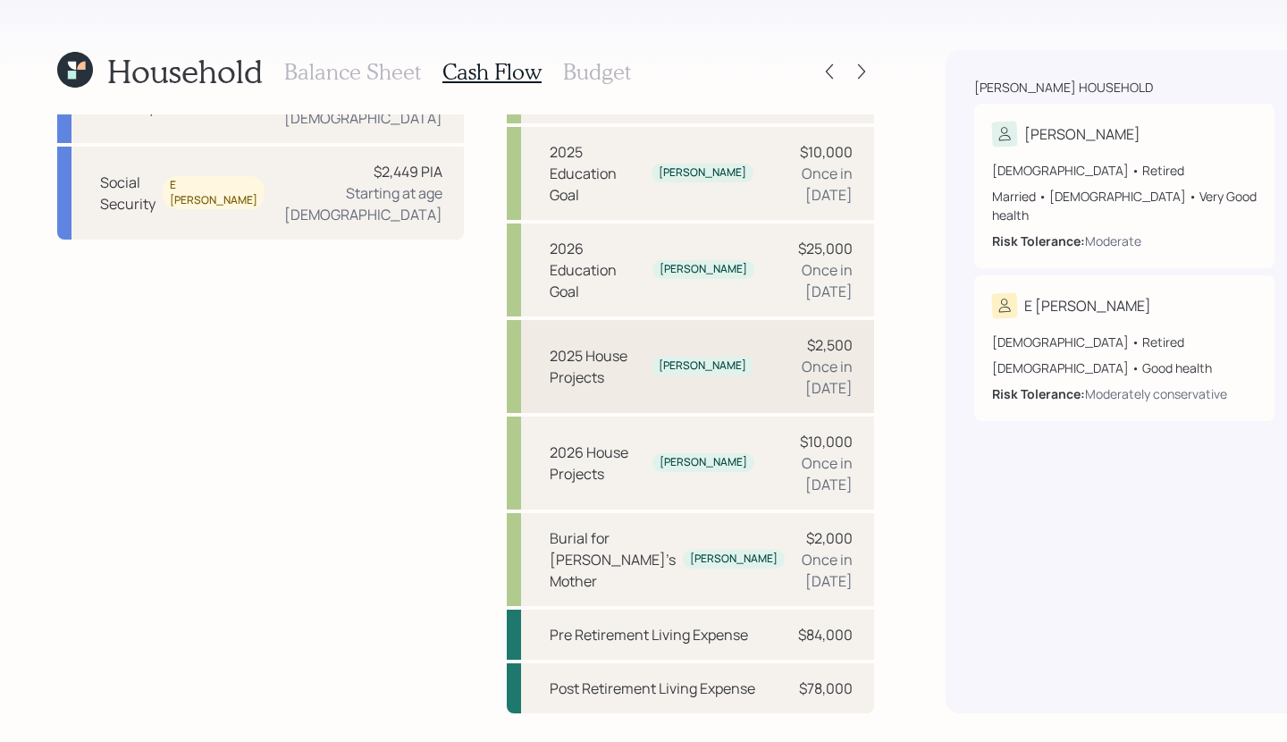
scroll to position [398, 0]
click at [561, 500] on div "2026 House Projects Gregg $10,000 Once in 2026" at bounding box center [690, 463] width 367 height 93
select select "0"
select select "2026"
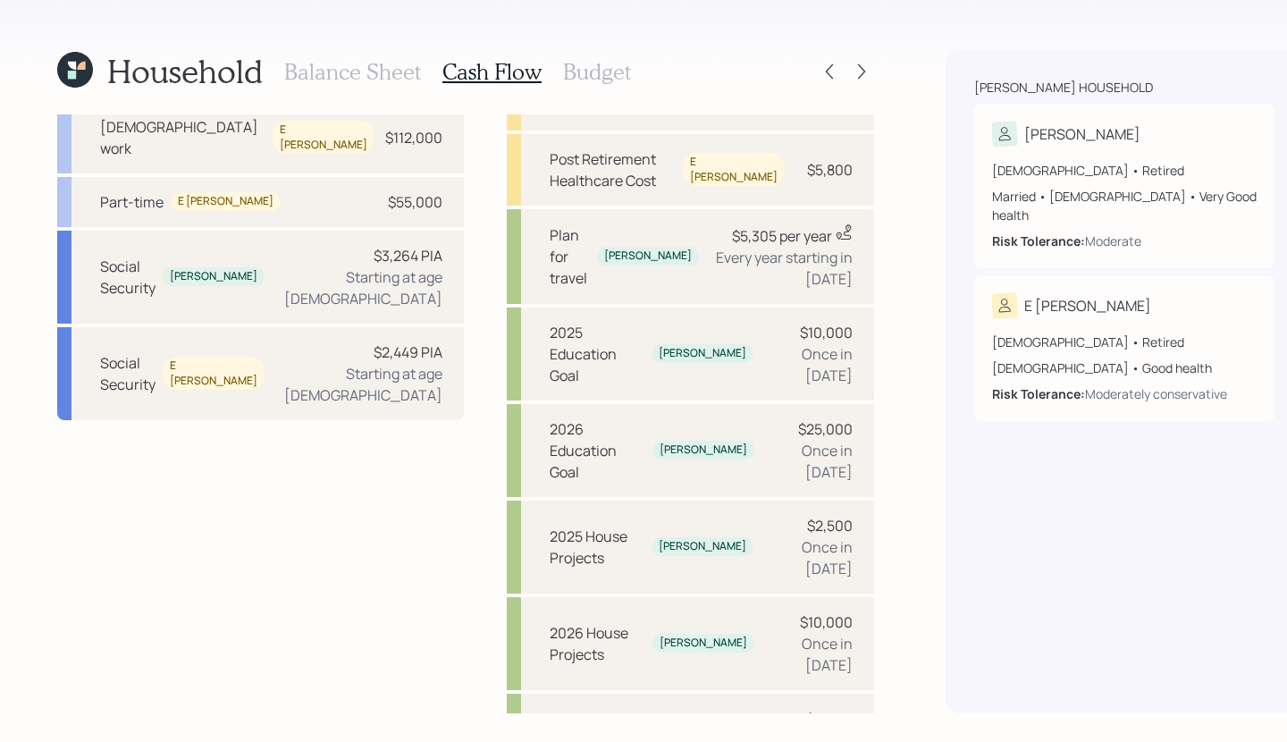
scroll to position [198, 0]
click at [713, 245] on div "$5,305 per year This value is a current estimate based on a value of $5,000 col…" at bounding box center [782, 256] width 139 height 66
select select "1"
select select "2030"
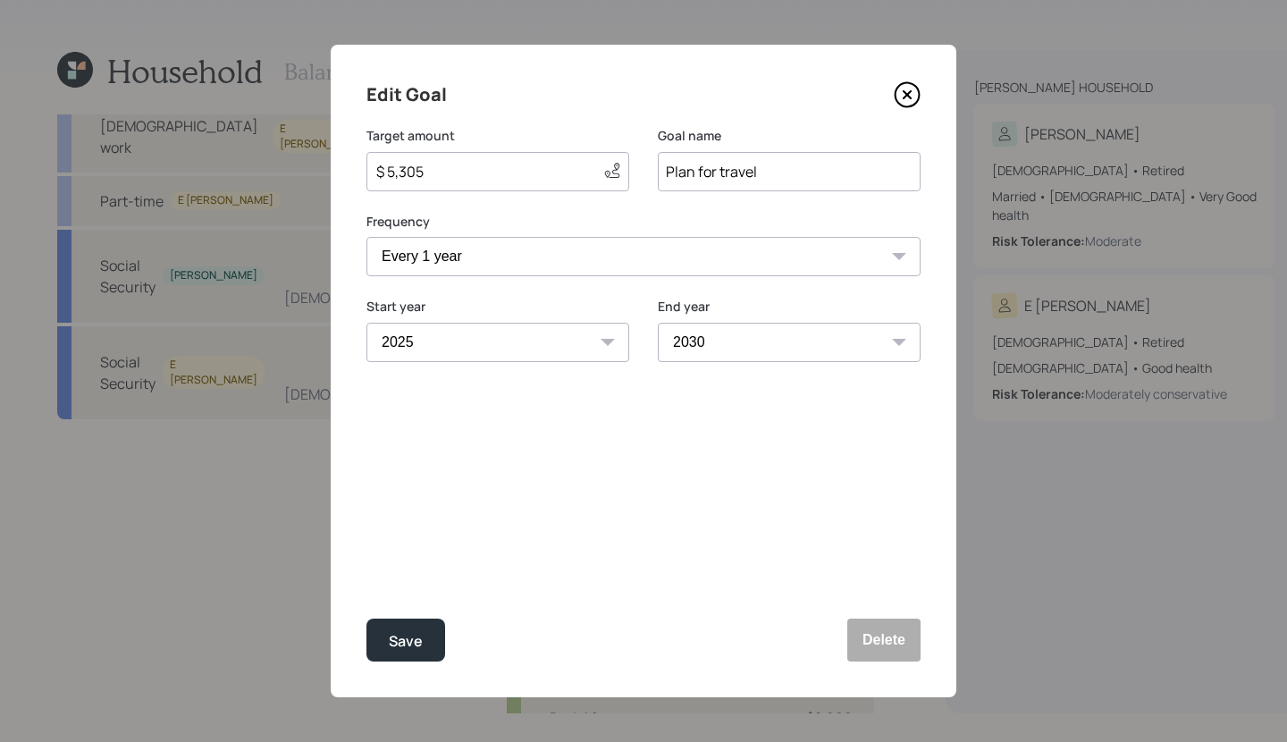
click at [433, 180] on input "$ 5,305" at bounding box center [482, 171] width 215 height 21
drag, startPoint x: 426, startPoint y: 173, endPoint x: 296, endPoint y: 178, distance: 130.6
click at [296, 178] on div "Edit Goal Target amount $ 5,305 This value is a current estimate based on a val…" at bounding box center [643, 371] width 1287 height 742
click at [389, 629] on div "Save" at bounding box center [406, 641] width 34 height 24
type input "$ 5,305"
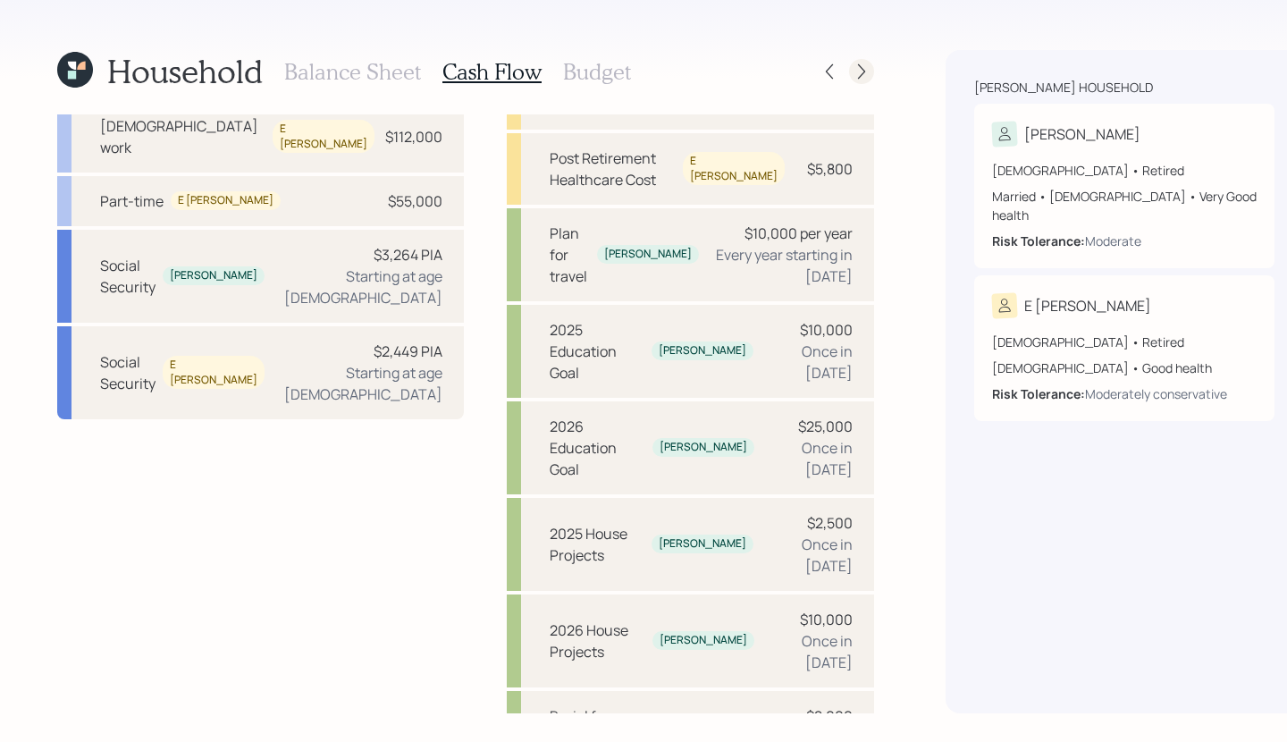
click at [853, 63] on icon at bounding box center [862, 72] width 18 height 18
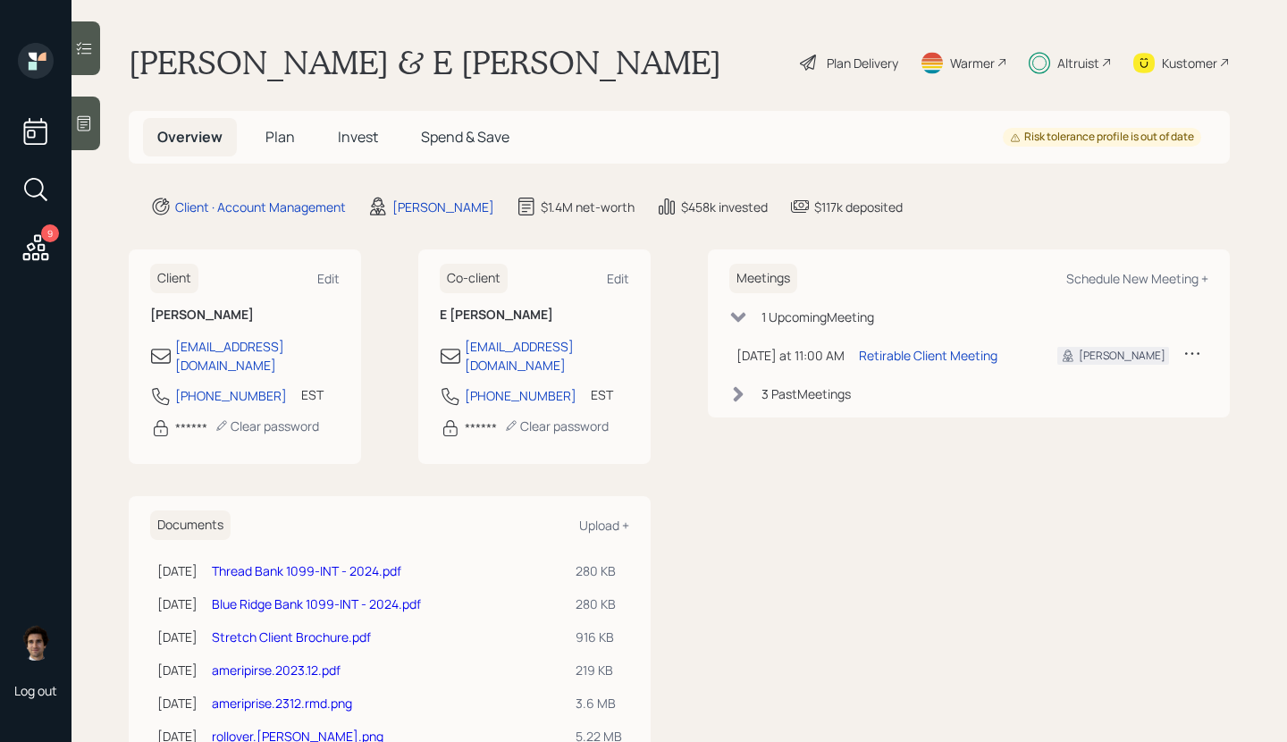
click at [452, 137] on span "Spend & Save" at bounding box center [465, 137] width 88 height 20
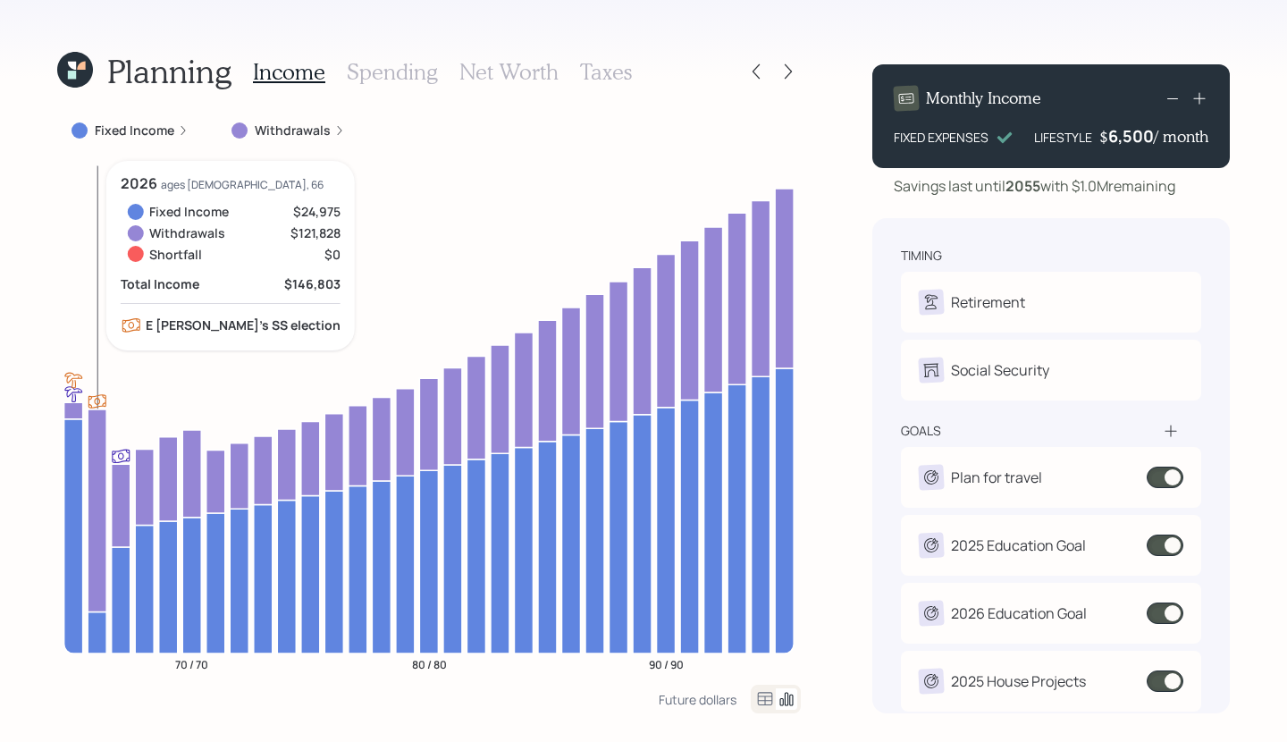
click at [96, 440] on icon at bounding box center [97, 510] width 19 height 203
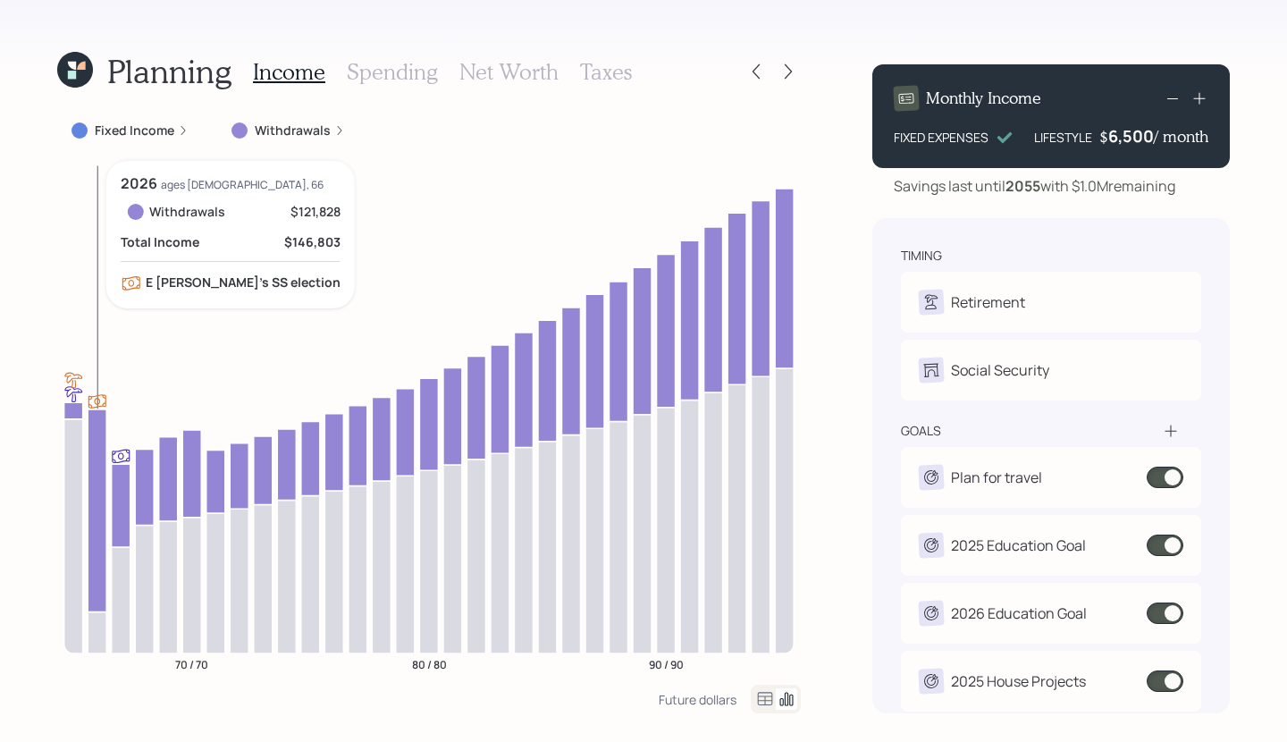
click at [96, 440] on icon at bounding box center [97, 510] width 19 height 203
